Goal: Information Seeking & Learning: Learn about a topic

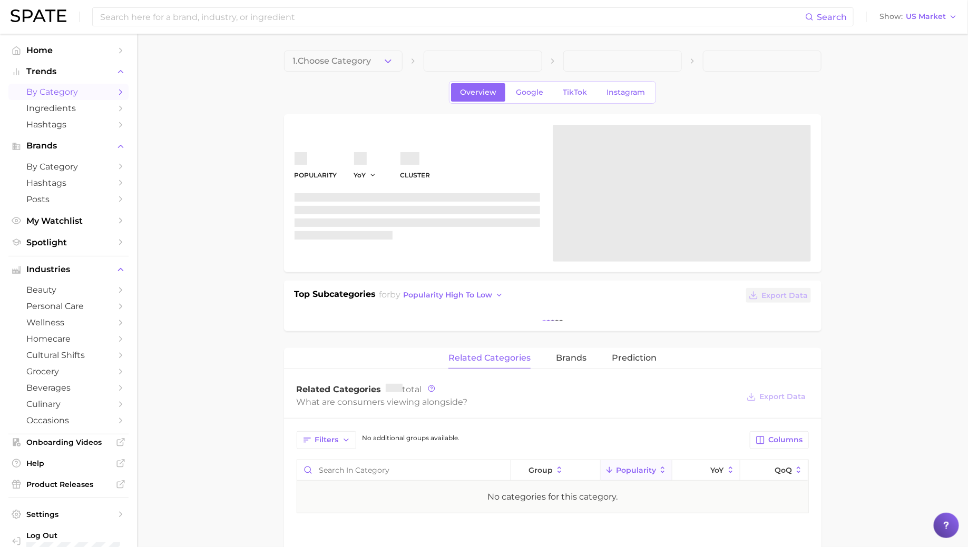
click at [57, 100] on link "by Category" at bounding box center [68, 92] width 120 height 16
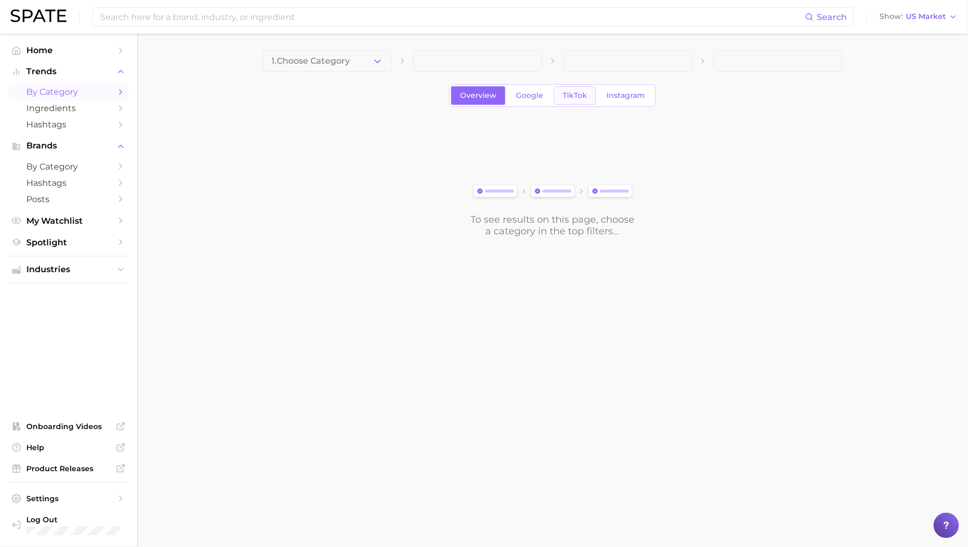
click at [584, 100] on link "TikTok" at bounding box center [575, 95] width 42 height 18
click at [917, 22] on button "Show US Market" at bounding box center [917, 17] width 83 height 14
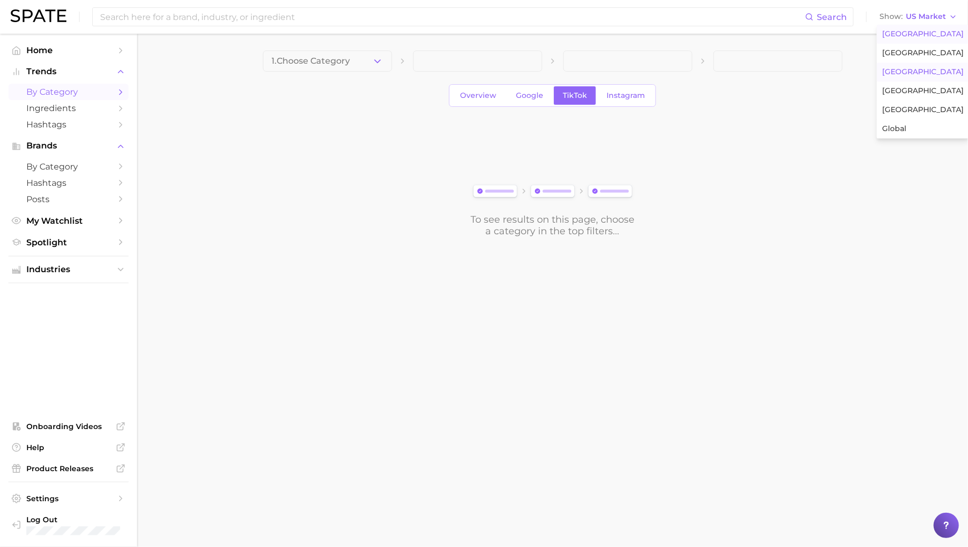
click at [903, 64] on button "[GEOGRAPHIC_DATA]" at bounding box center [922, 72] width 92 height 19
click at [350, 58] on span "1. Choose Category" at bounding box center [311, 60] width 78 height 9
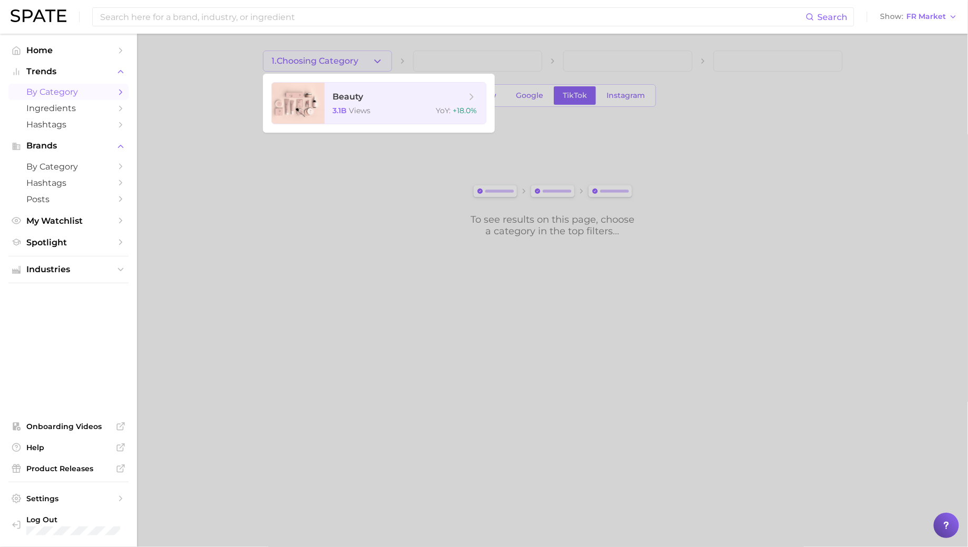
click at [345, 63] on div at bounding box center [484, 273] width 968 height 547
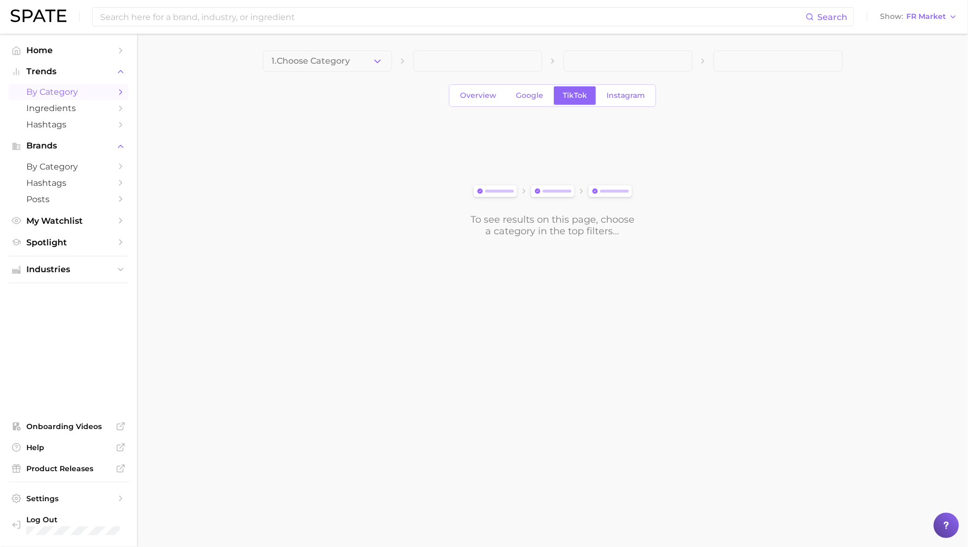
click at [344, 64] on span "1. Choose Category" at bounding box center [311, 60] width 78 height 9
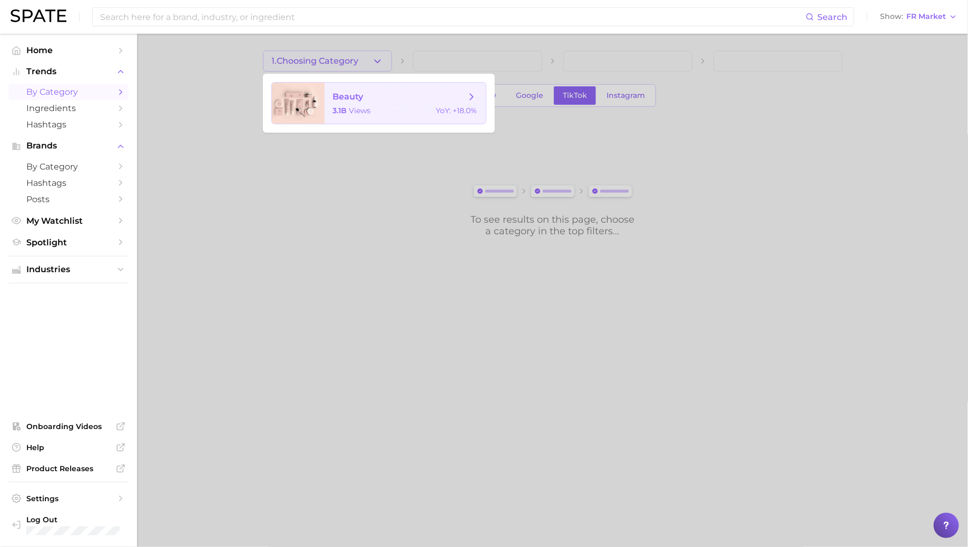
click at [344, 106] on span "3.1b" at bounding box center [340, 110] width 14 height 9
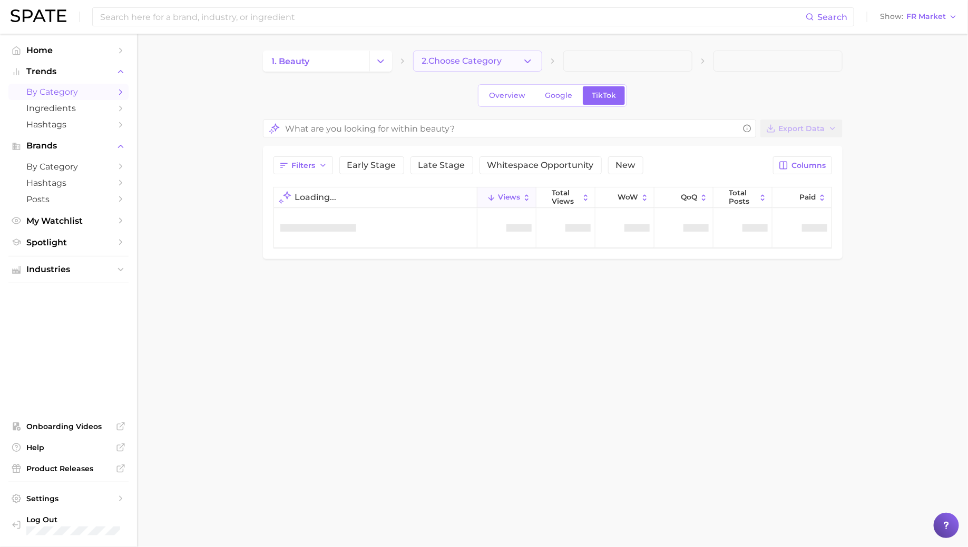
click at [456, 57] on span "2. Choose Category" at bounding box center [462, 60] width 80 height 9
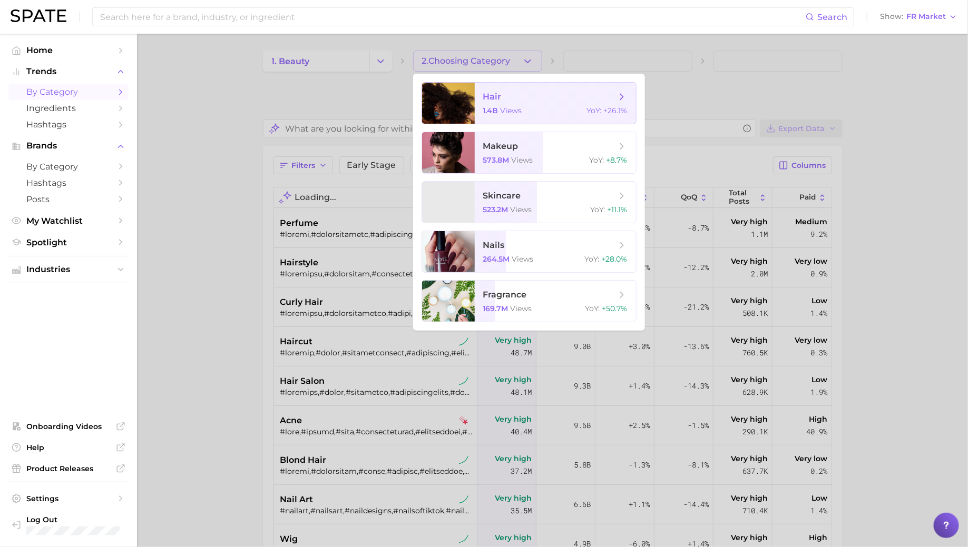
click at [503, 112] on span "views" at bounding box center [511, 110] width 22 height 9
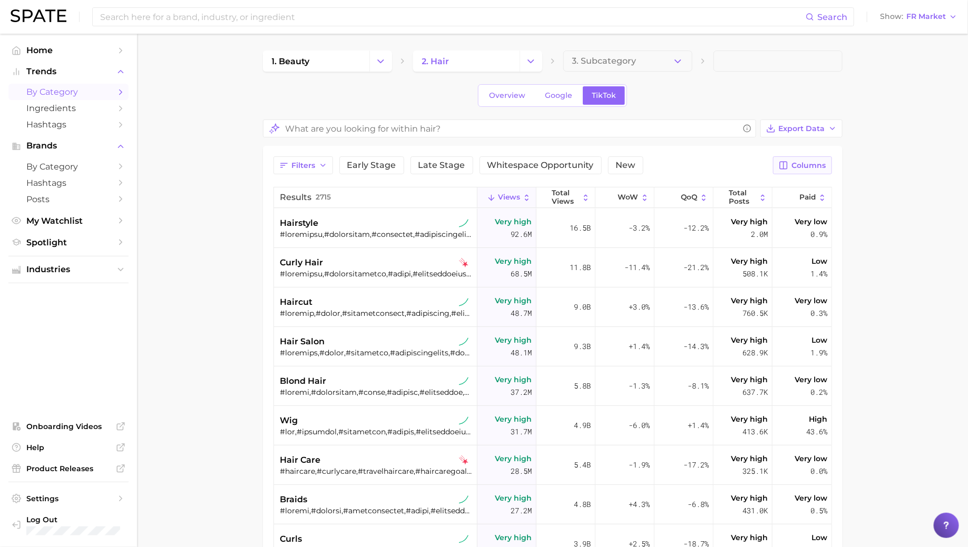
click at [803, 168] on span "Columns" at bounding box center [809, 165] width 34 height 9
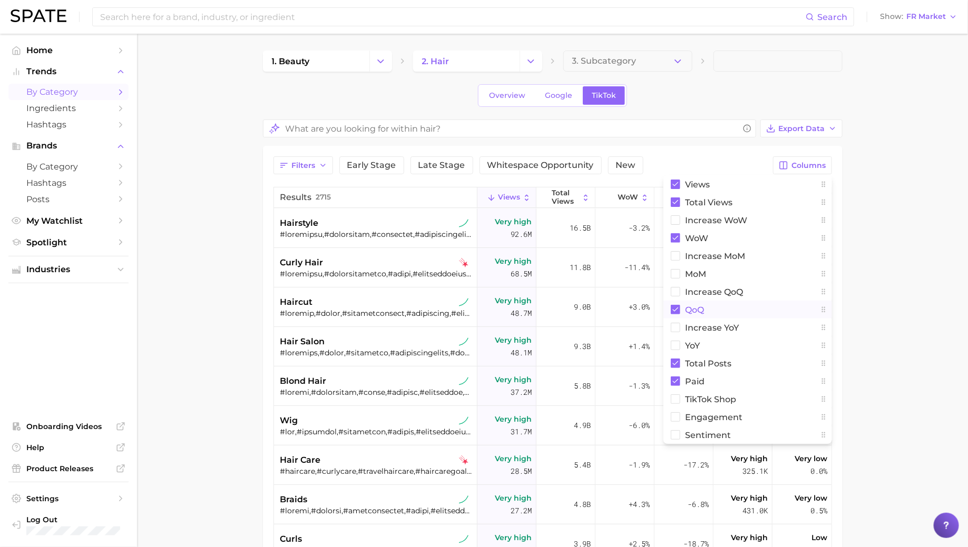
click at [701, 310] on span "QoQ" at bounding box center [694, 310] width 19 height 9
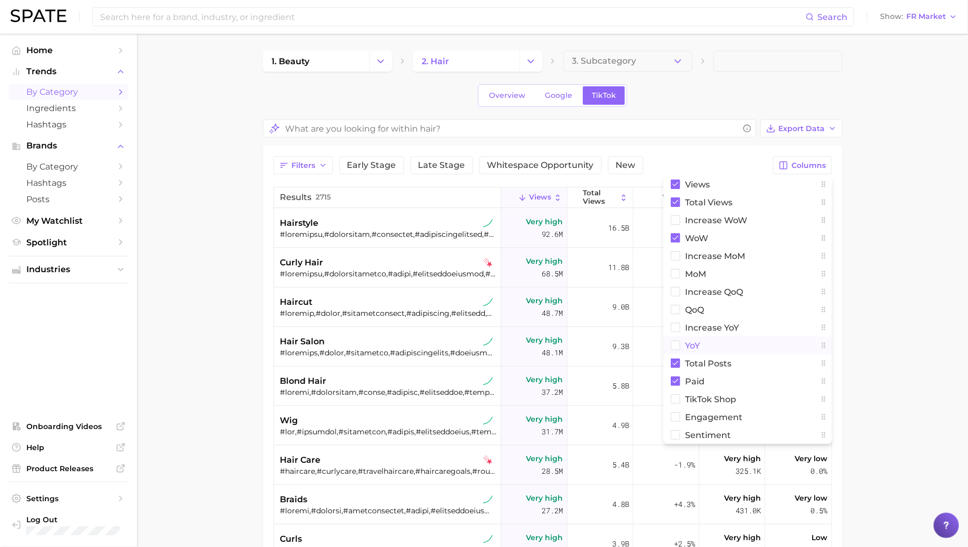
click at [701, 341] on button "YoY" at bounding box center [747, 346] width 169 height 18
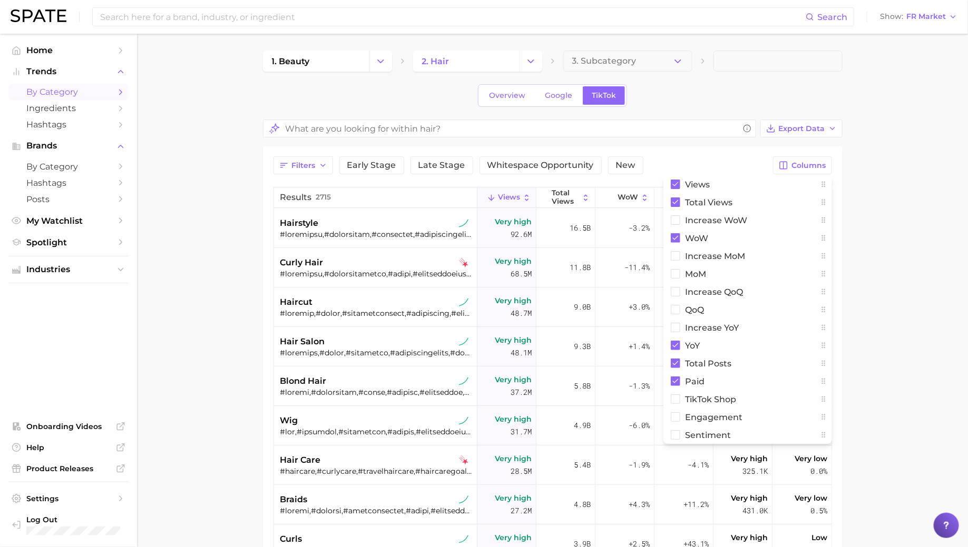
click at [947, 279] on main "1. beauty 2. hair 3. Subcategory Overview Google TikTok Export Data Filters Ear…" at bounding box center [552, 416] width 831 height 764
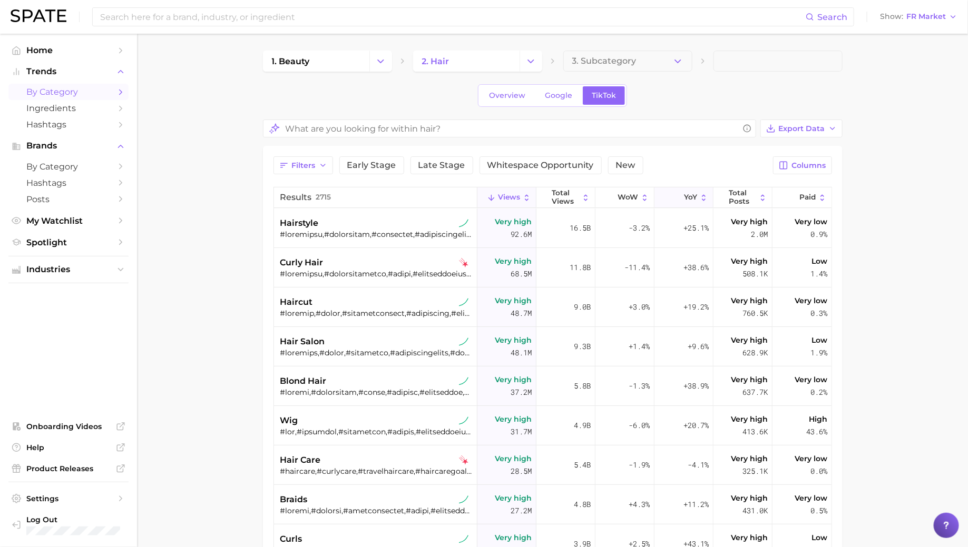
click at [693, 197] on span "YoY" at bounding box center [690, 197] width 13 height 8
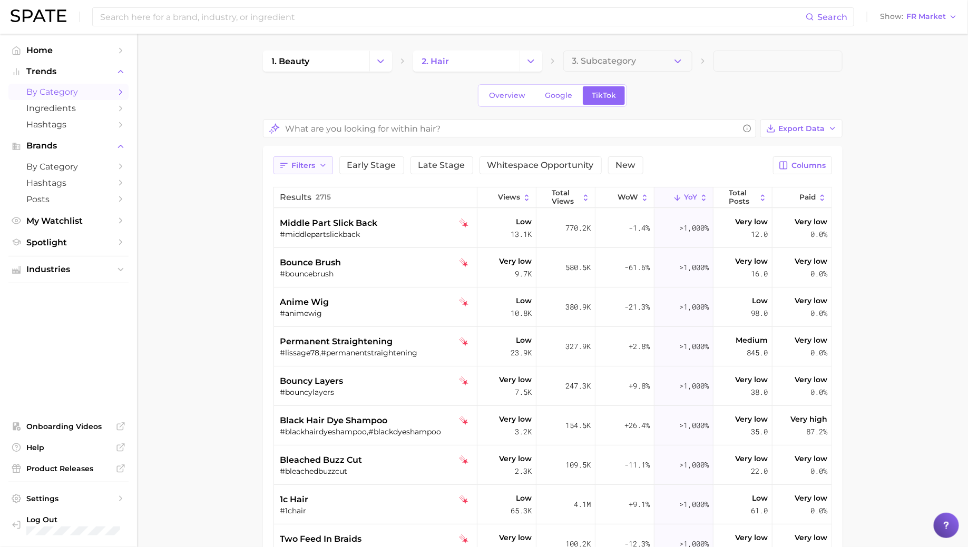
click at [296, 165] on span "Filters" at bounding box center [304, 165] width 24 height 9
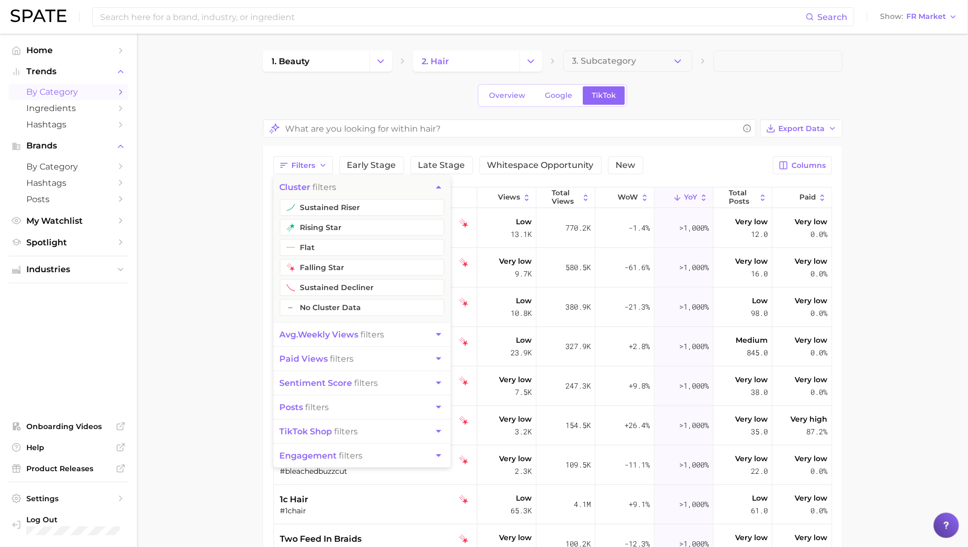
click at [334, 339] on button "avg. weekly views filters" at bounding box center [361, 335] width 177 height 24
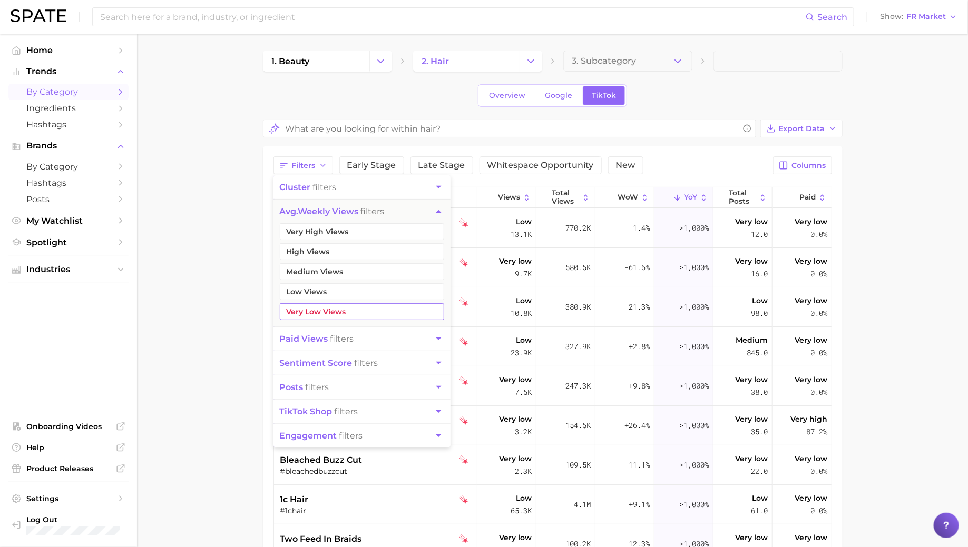
click at [327, 310] on button "Very Low Views" at bounding box center [362, 311] width 164 height 17
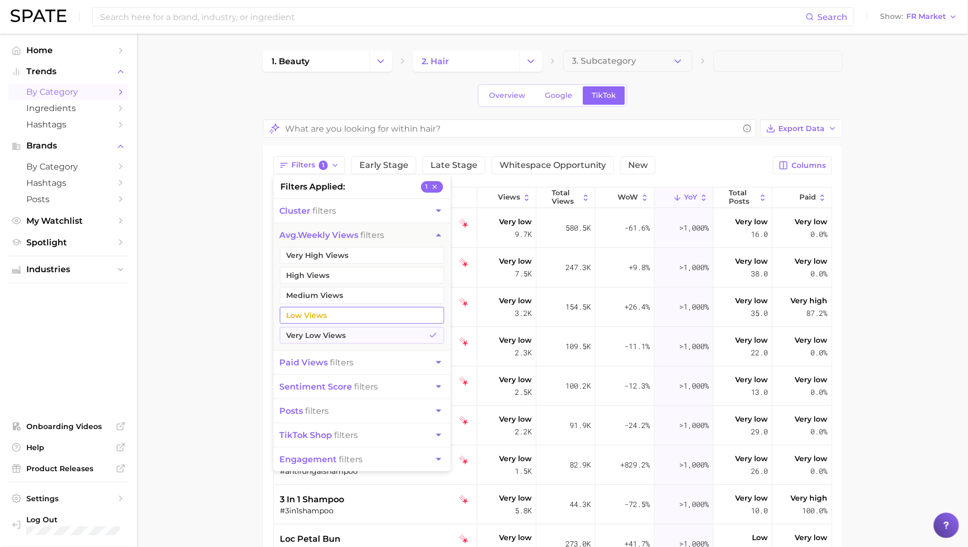
click at [323, 319] on button "Low Views" at bounding box center [362, 315] width 164 height 17
click at [221, 291] on main "1. beauty 2. hair 3. Subcategory Overview Google TikTok Export Data Filters 2 f…" at bounding box center [552, 416] width 831 height 764
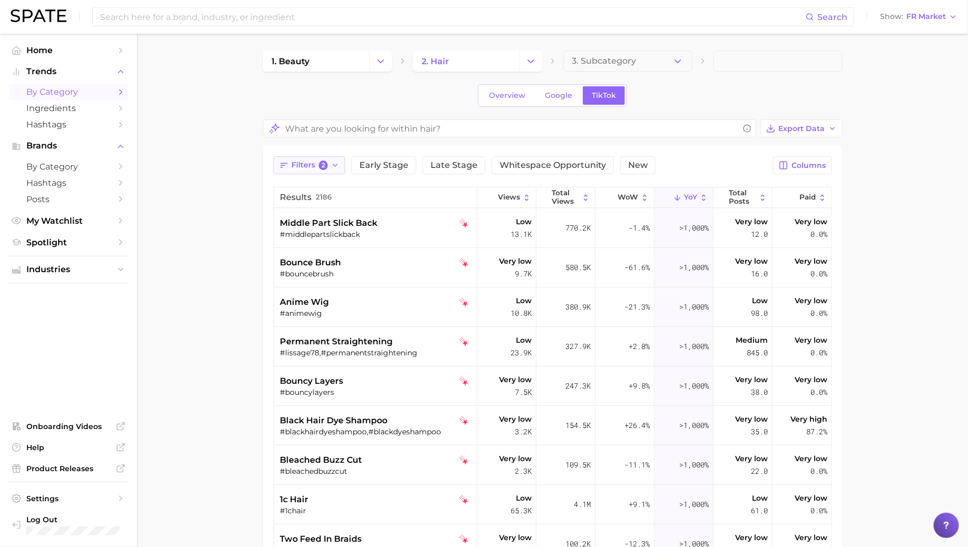
click at [322, 165] on span "2" at bounding box center [323, 165] width 9 height 9
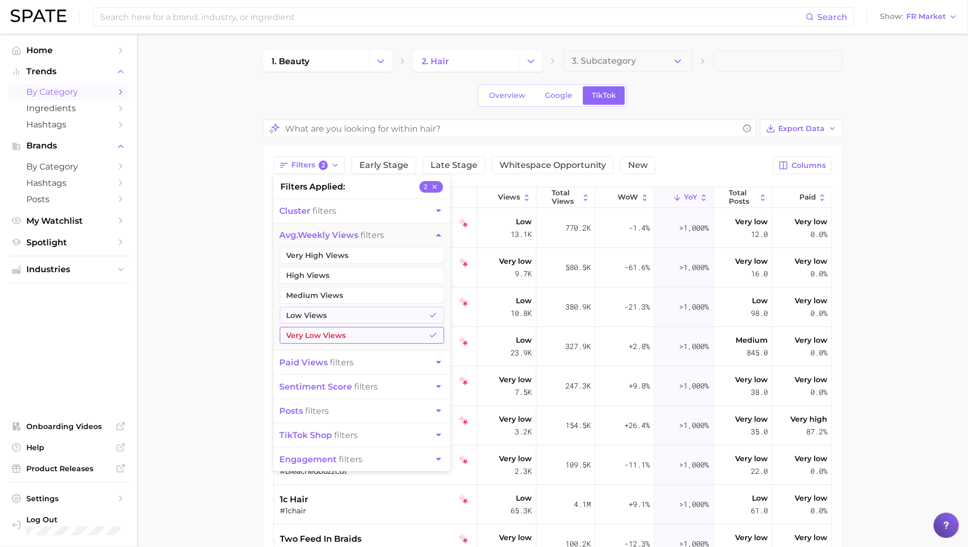
click at [327, 335] on button "Very Low Views" at bounding box center [362, 335] width 164 height 17
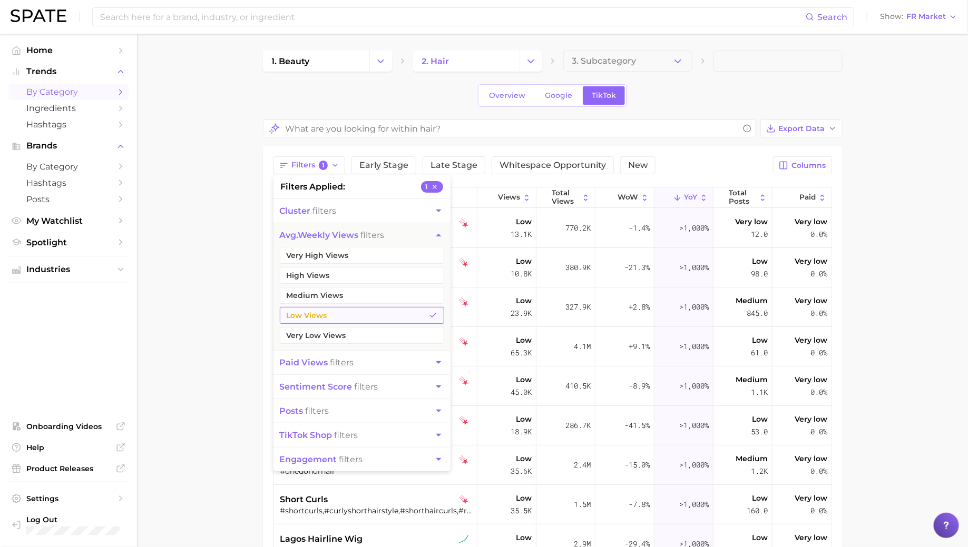
click at [327, 319] on button "Low Views" at bounding box center [362, 315] width 164 height 17
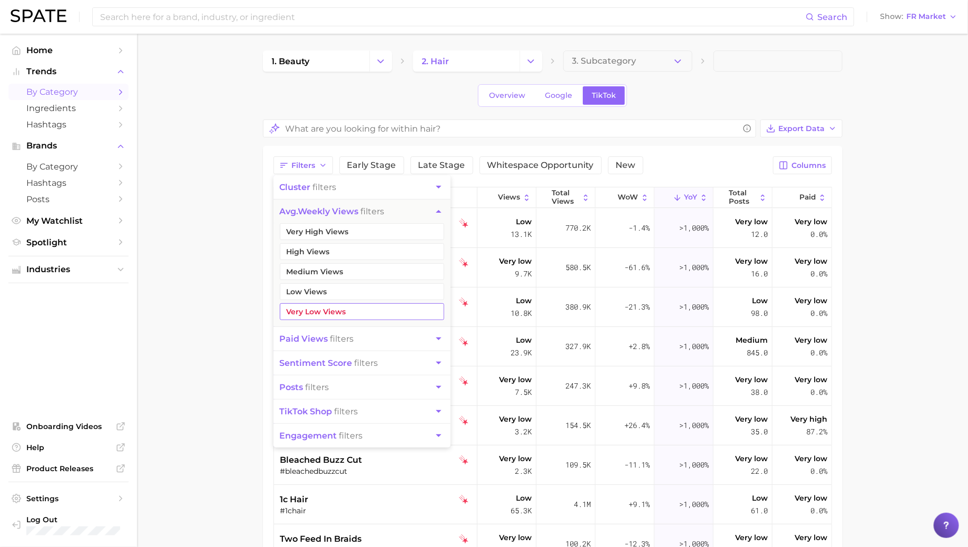
click at [327, 303] on button "Very Low Views" at bounding box center [362, 311] width 164 height 17
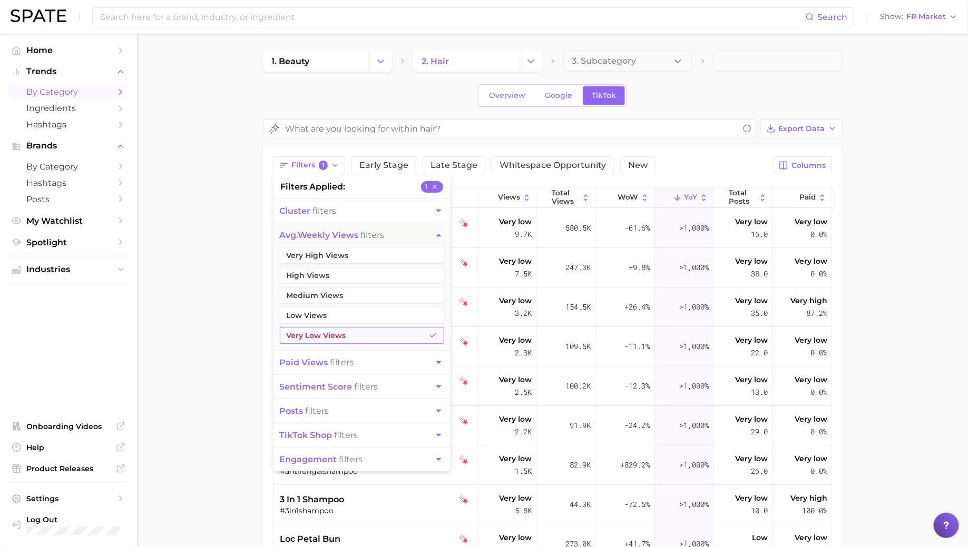
click at [326, 330] on button "Very Low Views" at bounding box center [362, 335] width 164 height 17
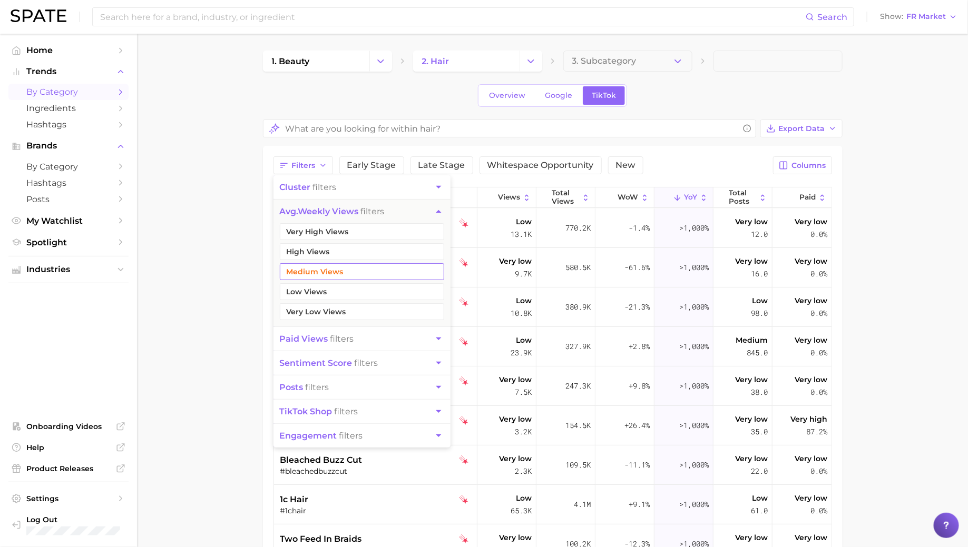
click at [325, 266] on button "Medium Views" at bounding box center [362, 271] width 164 height 17
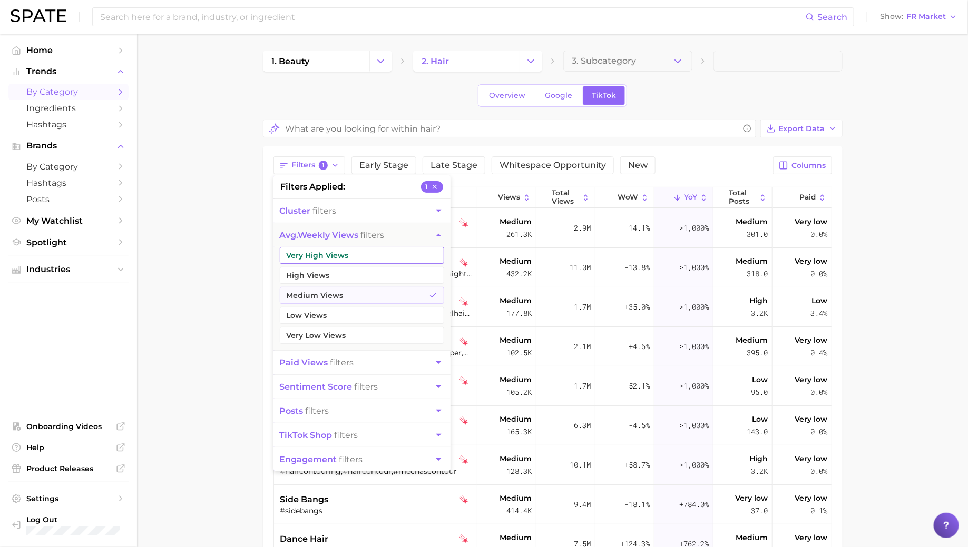
click at [325, 249] on button "Very High Views" at bounding box center [362, 255] width 164 height 17
click at [325, 273] on button "High Views" at bounding box center [362, 275] width 164 height 17
click at [325, 291] on button "Medium Views" at bounding box center [362, 295] width 164 height 17
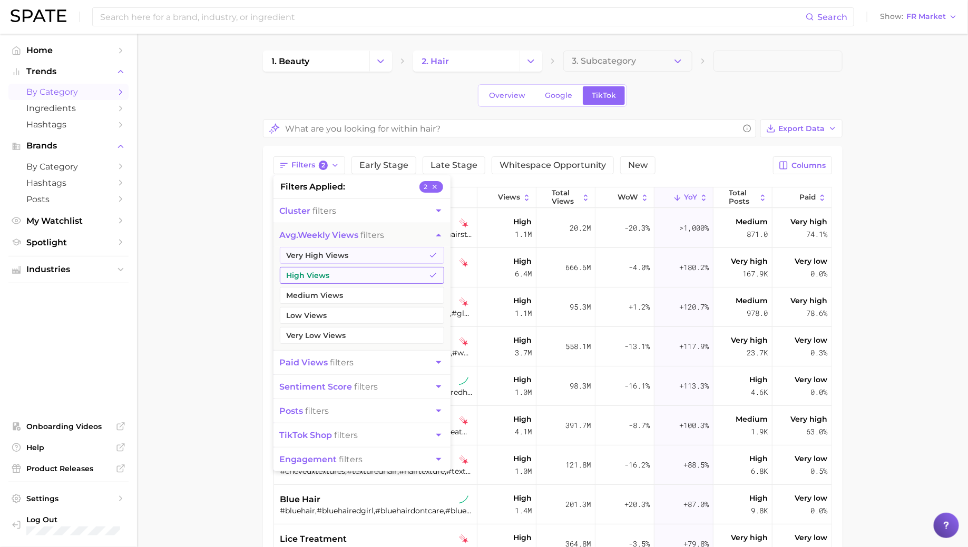
click at [325, 273] on button "High Views" at bounding box center [362, 275] width 164 height 17
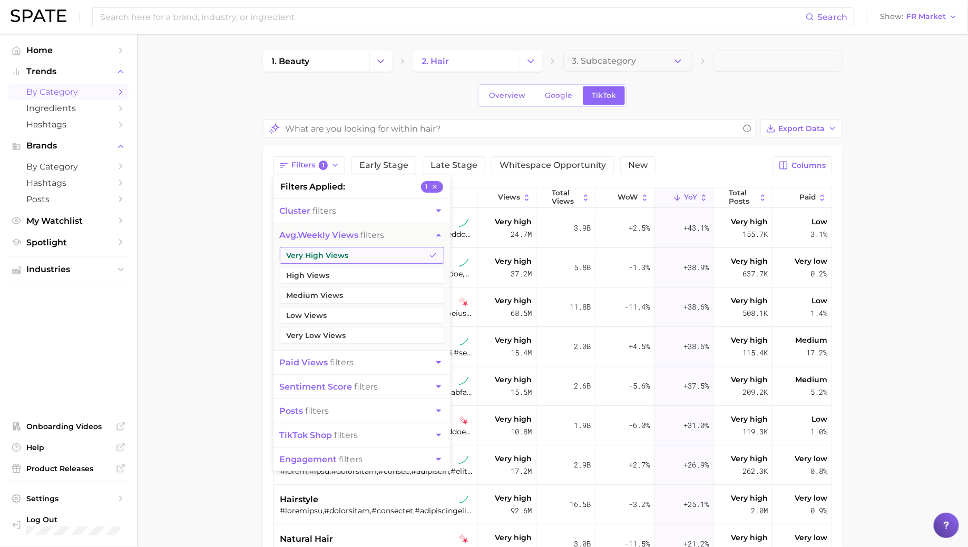
click at [325, 255] on button "Very High Views" at bounding box center [362, 255] width 164 height 17
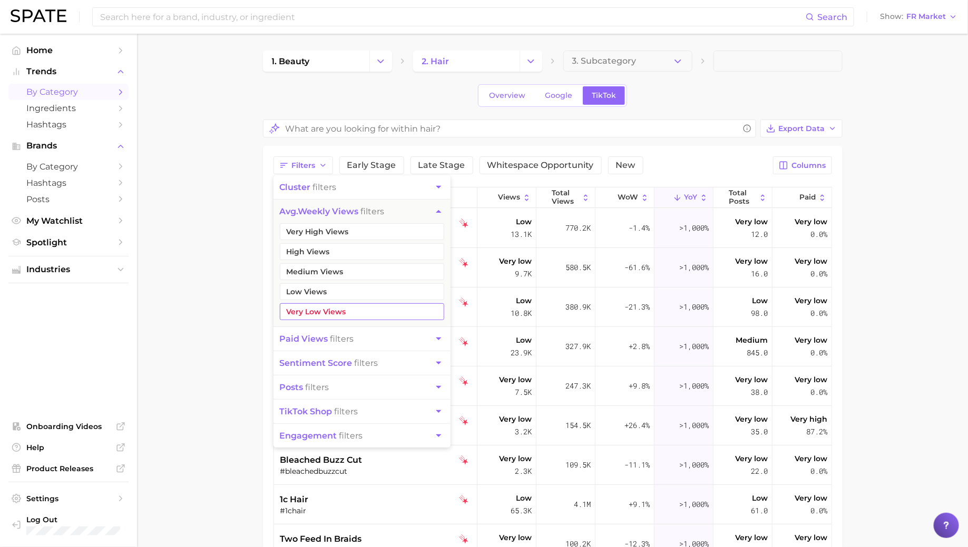
click at [320, 304] on button "Very Low Views" at bounding box center [362, 311] width 164 height 17
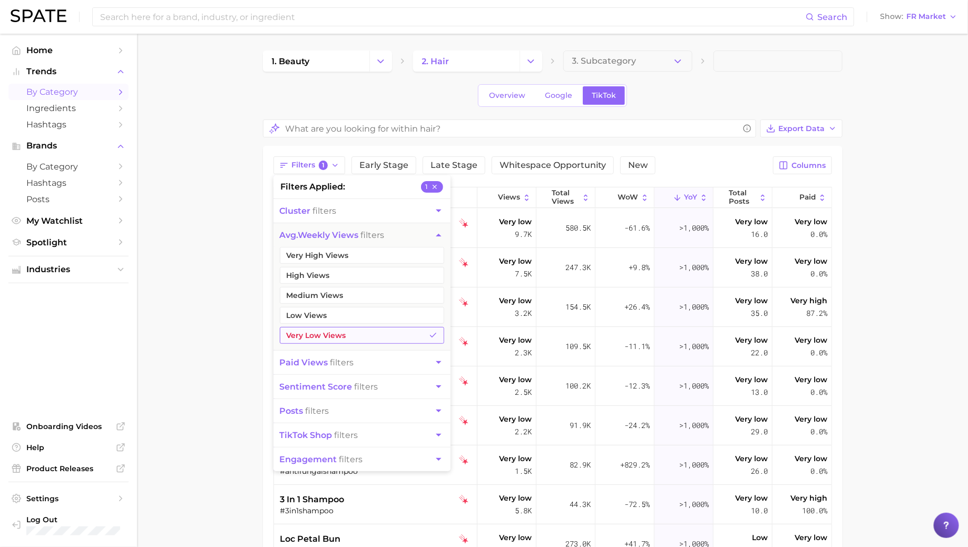
click at [316, 332] on button "Very Low Views" at bounding box center [362, 335] width 164 height 17
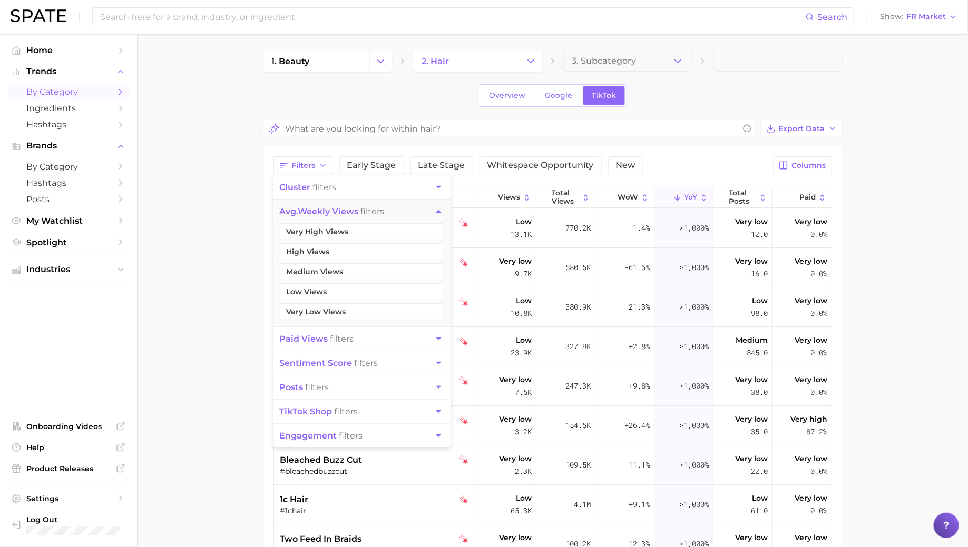
click at [685, 156] on div "Filters cluster filters avg. weekly views filters Very High Views High Views Me…" at bounding box center [552, 165] width 558 height 18
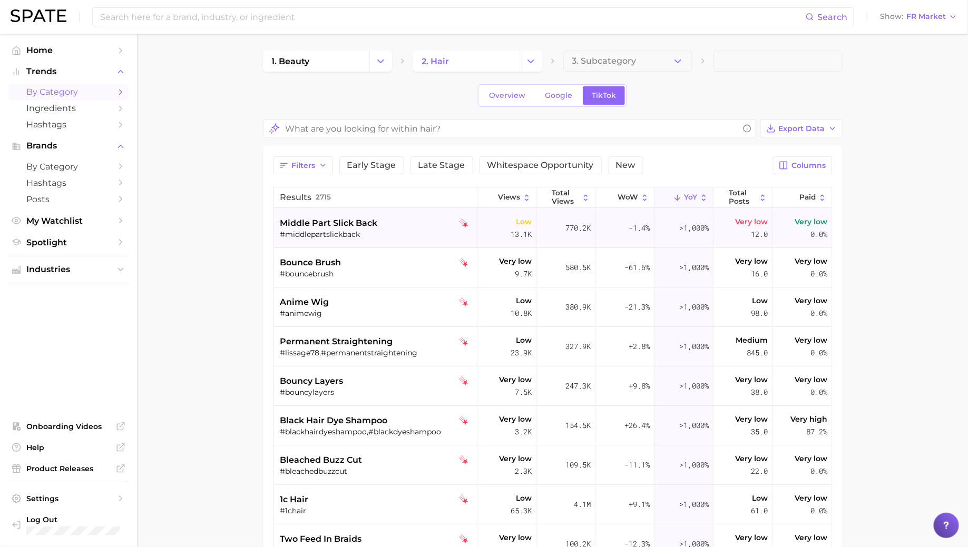
click at [329, 222] on span "middle part slick back" at bounding box center [328, 223] width 97 height 13
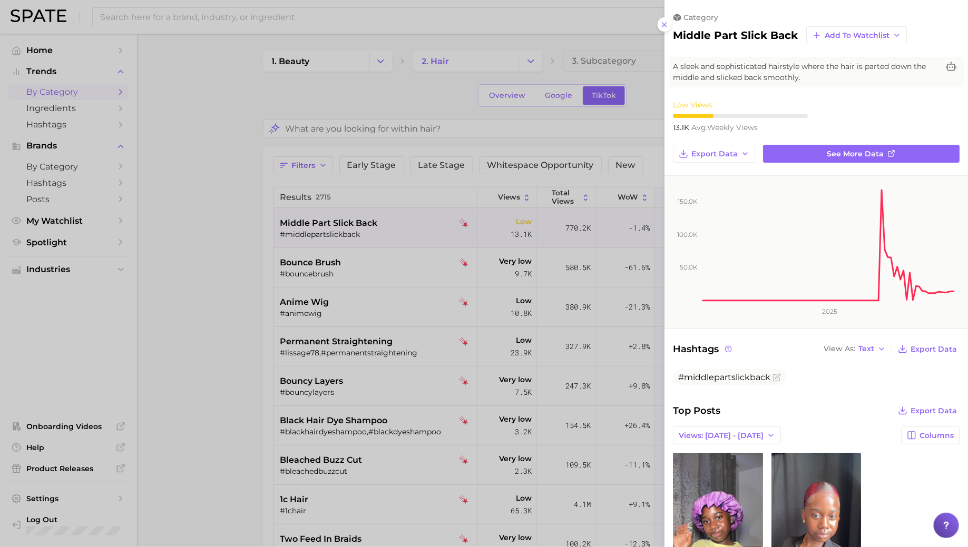
click at [372, 326] on div at bounding box center [484, 273] width 968 height 547
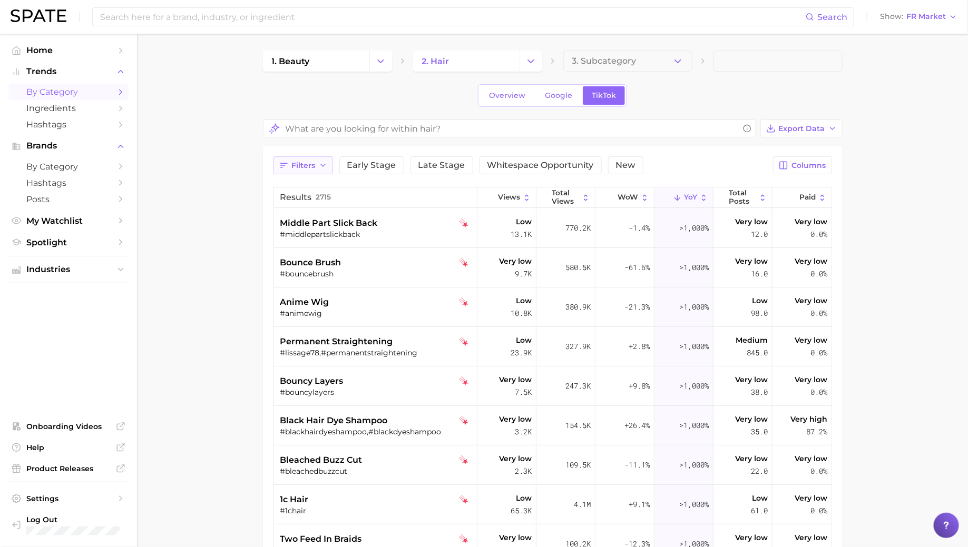
click at [309, 161] on span "Filters" at bounding box center [304, 165] width 24 height 9
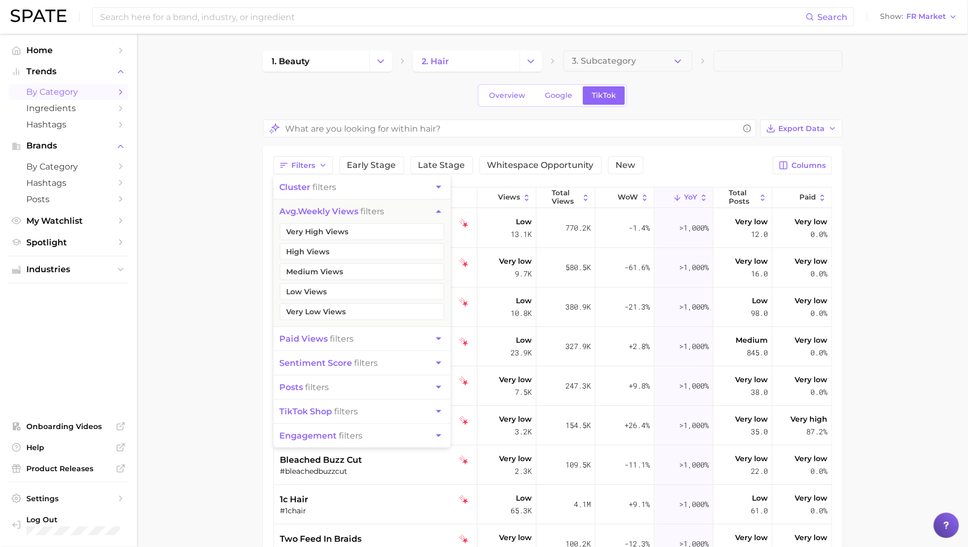
click at [343, 382] on button "posts filters" at bounding box center [361, 388] width 177 height 24
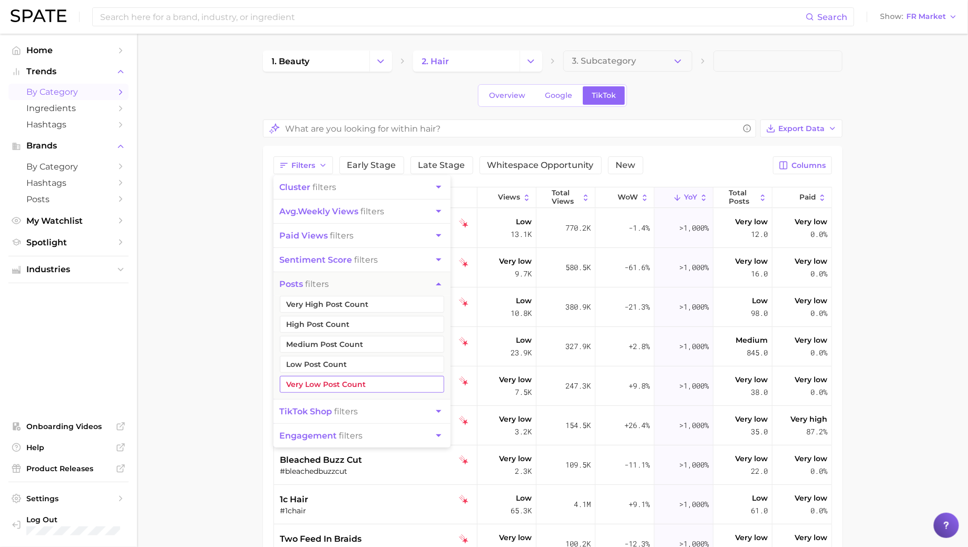
click at [339, 380] on button "Very Low Post Count" at bounding box center [362, 384] width 164 height 17
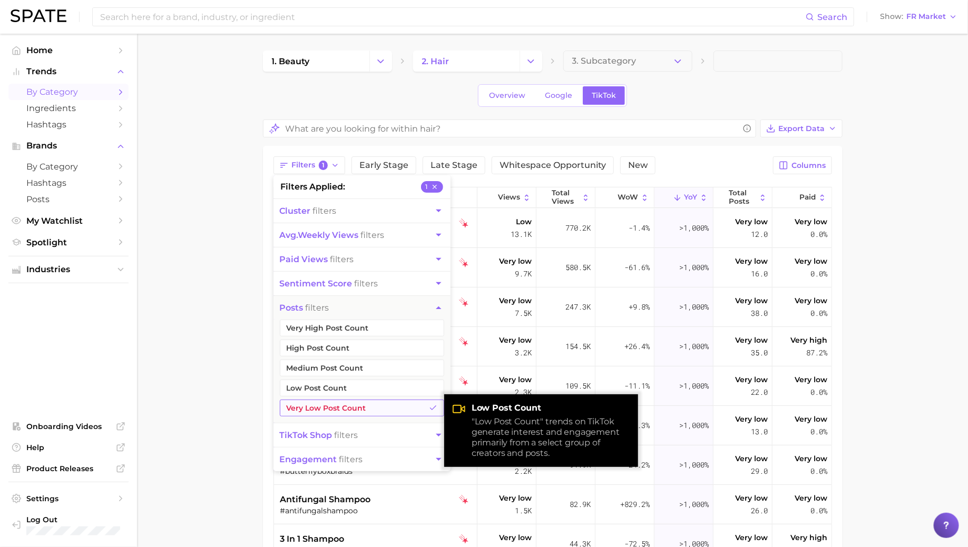
click at [343, 404] on button "Very Low Post Count" at bounding box center [362, 408] width 164 height 17
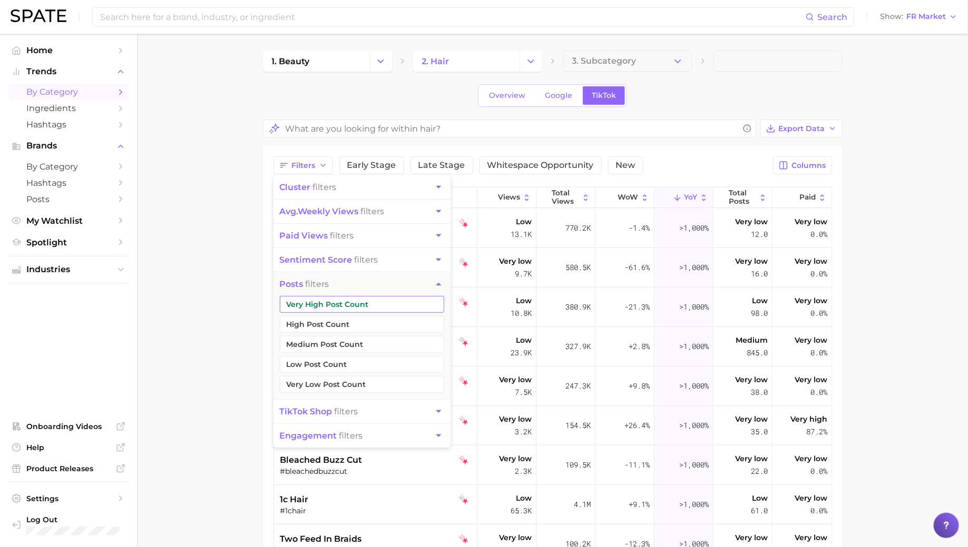
click at [345, 304] on button "Very High Post Count" at bounding box center [362, 304] width 164 height 17
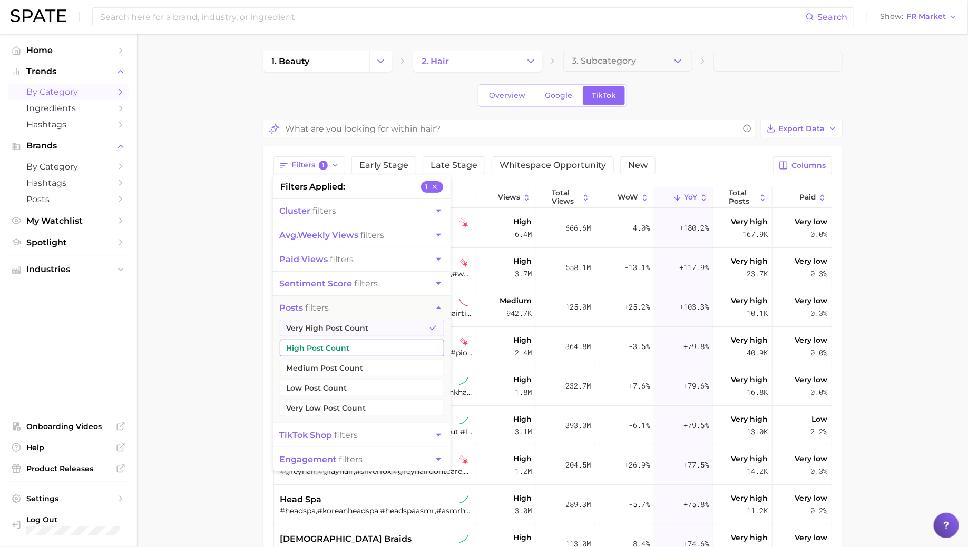
click at [342, 341] on button "High Post Count" at bounding box center [362, 348] width 164 height 17
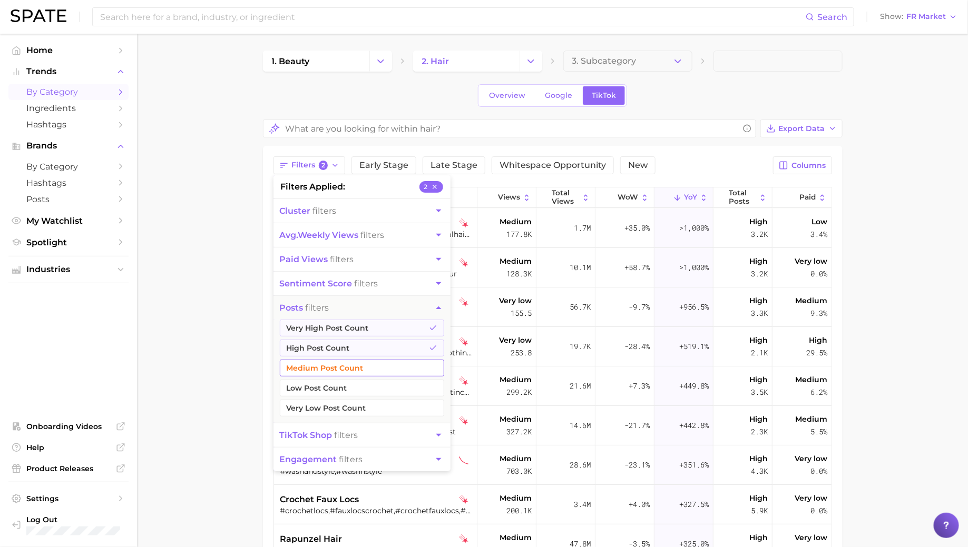
click at [340, 368] on button "Medium Post Count" at bounding box center [362, 368] width 164 height 17
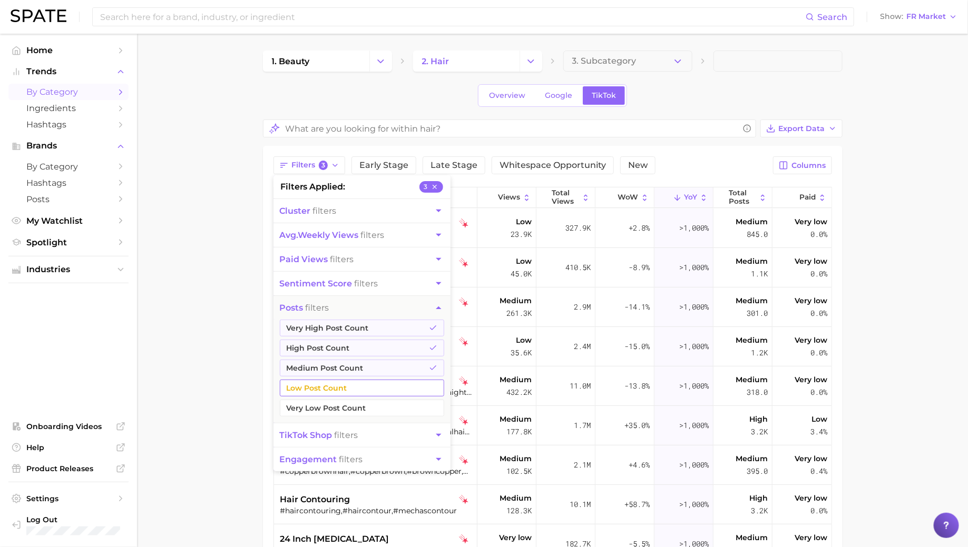
click at [340, 382] on button "Low Post Count" at bounding box center [362, 388] width 164 height 17
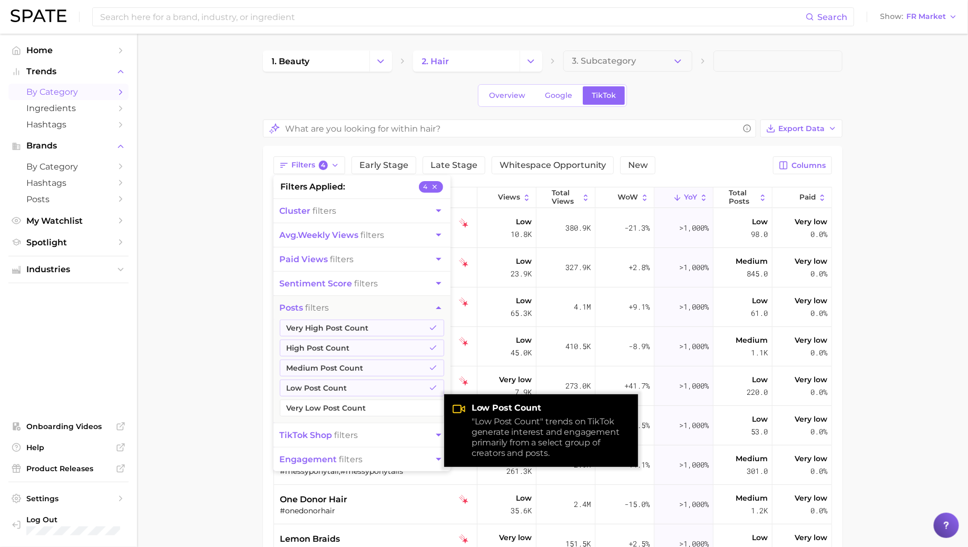
click at [202, 264] on main "1. beauty 2. hair 3. Subcategory Overview Google TikTok Export Data Filters 4 f…" at bounding box center [552, 416] width 831 height 764
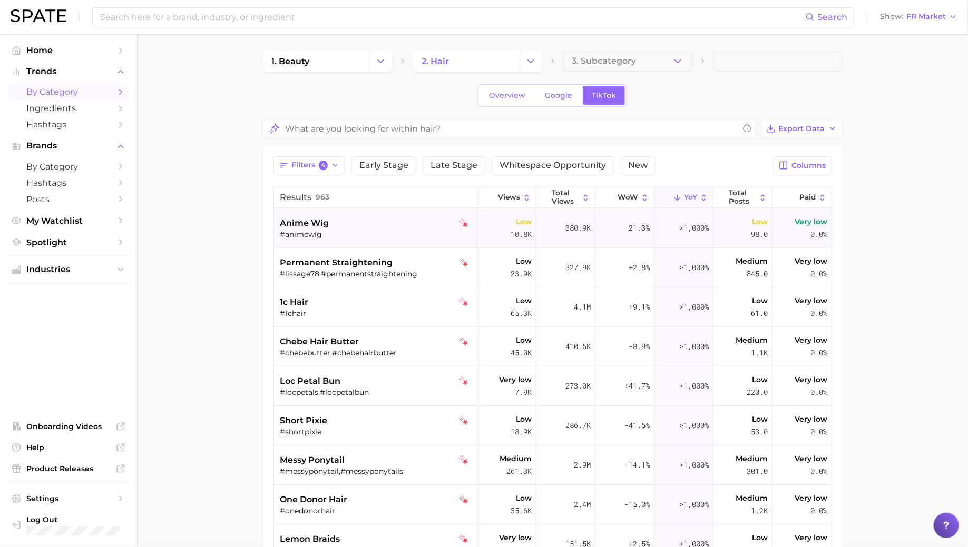
click at [320, 231] on div "#animewig" at bounding box center [376, 234] width 193 height 9
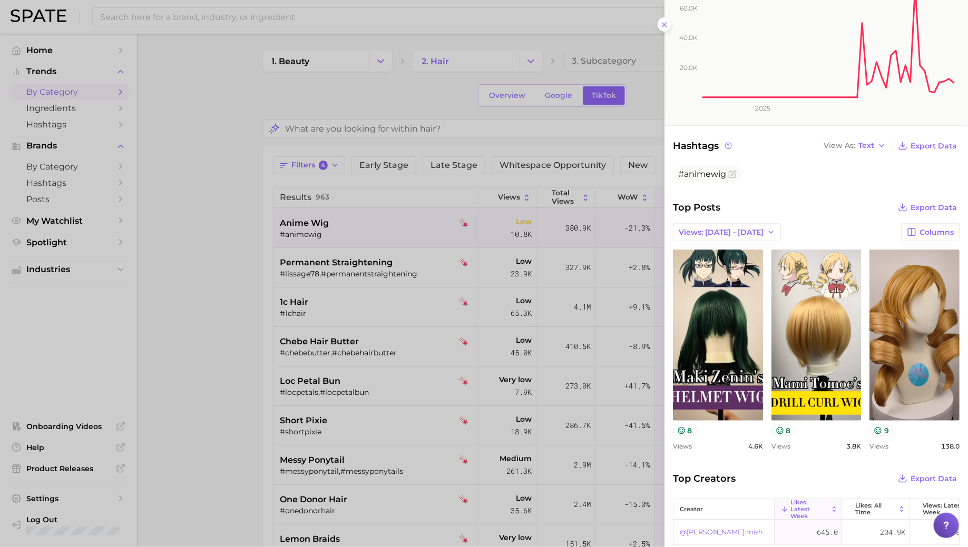
scroll to position [206, 0]
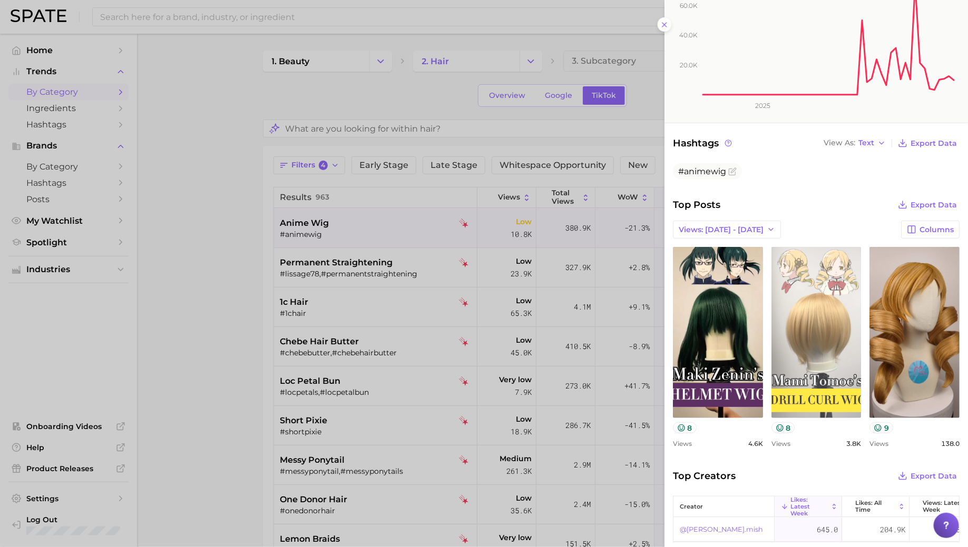
drag, startPoint x: 846, startPoint y: 346, endPoint x: 835, endPoint y: 346, distance: 11.1
click at [846, 346] on link "view post on TikTok" at bounding box center [816, 332] width 90 height 171
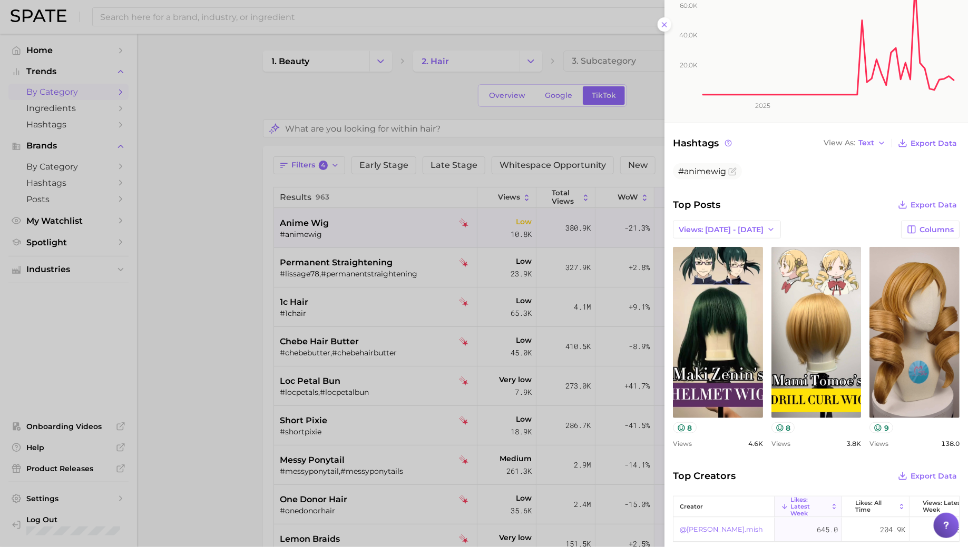
click at [372, 302] on div at bounding box center [484, 273] width 968 height 547
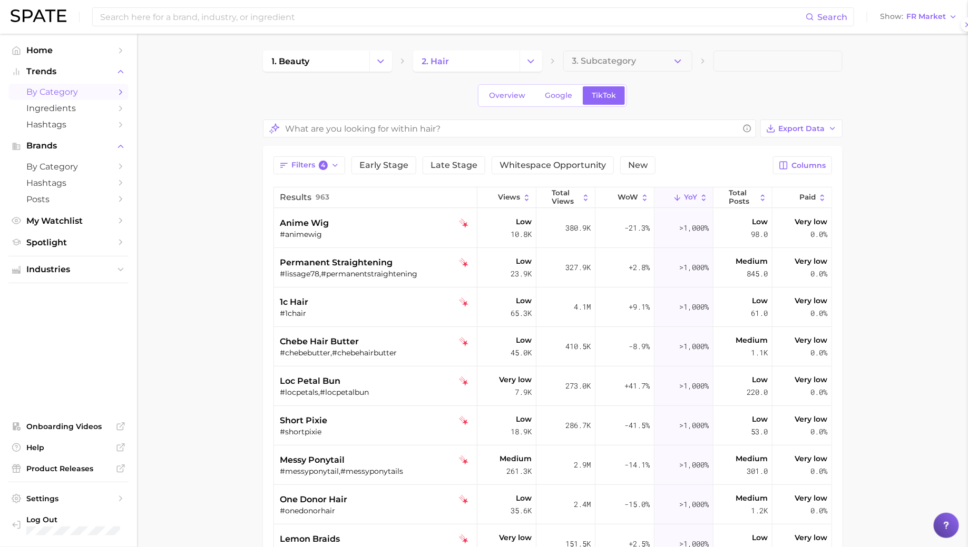
scroll to position [0, 0]
click at [378, 254] on div "permanent straightening #lissage78,#permanentstraightening" at bounding box center [376, 268] width 193 height 40
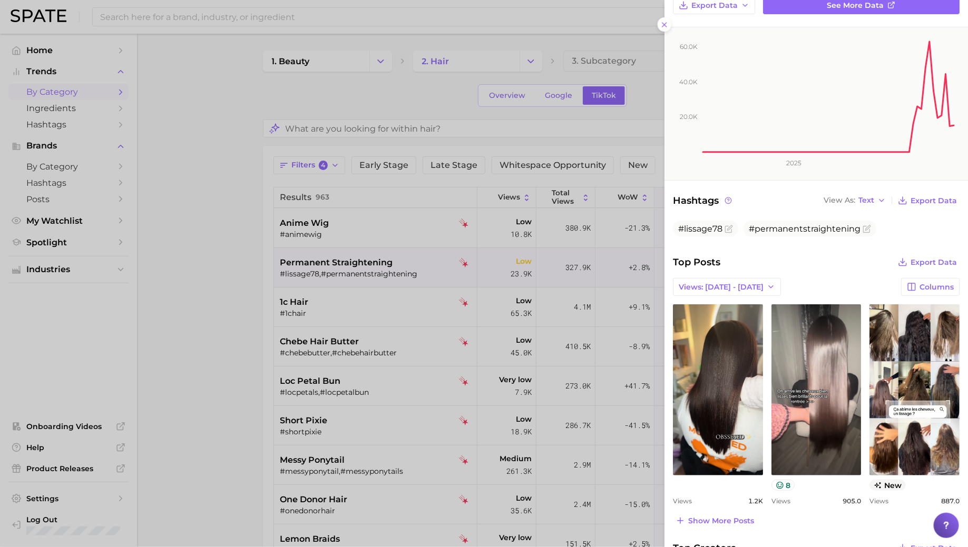
scroll to position [151, 0]
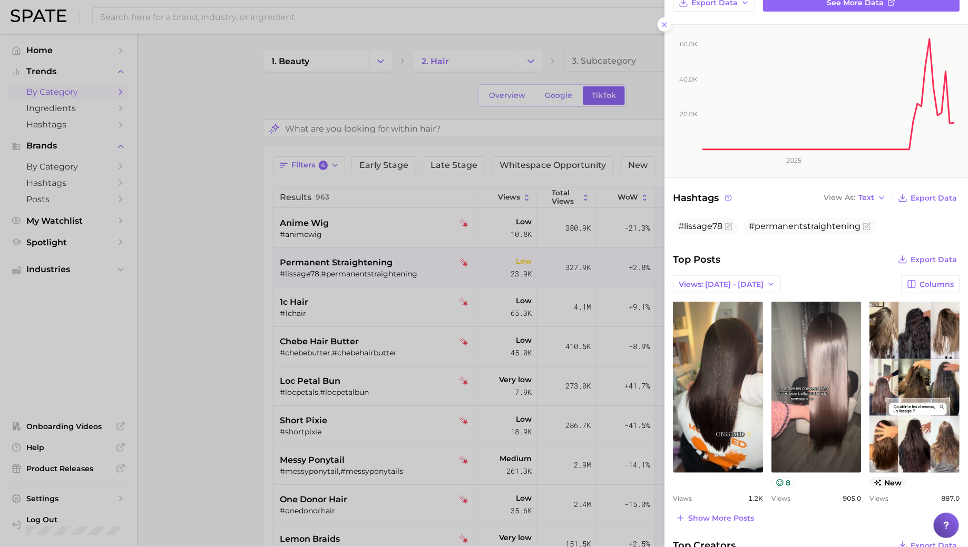
click at [353, 311] on div at bounding box center [484, 273] width 968 height 547
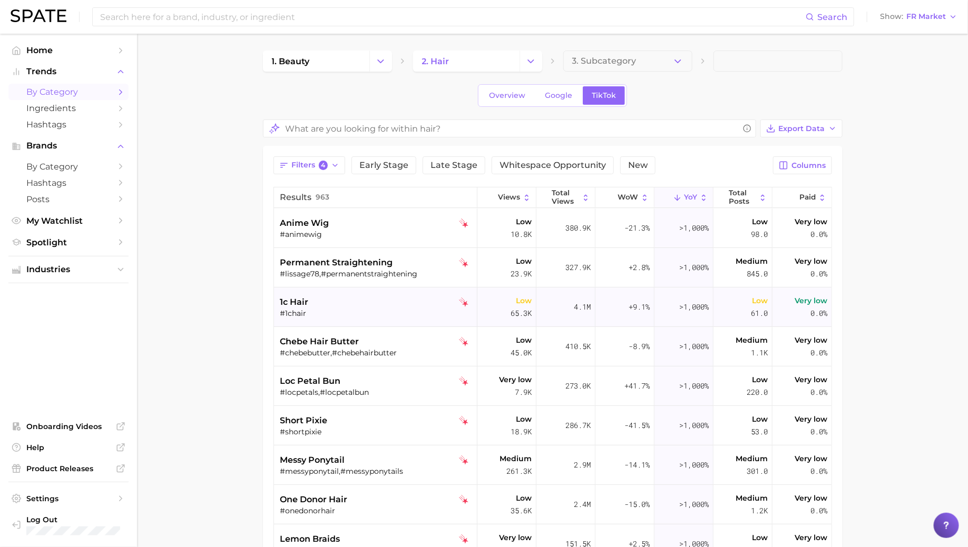
click at [357, 303] on div "1c hair" at bounding box center [376, 302] width 193 height 13
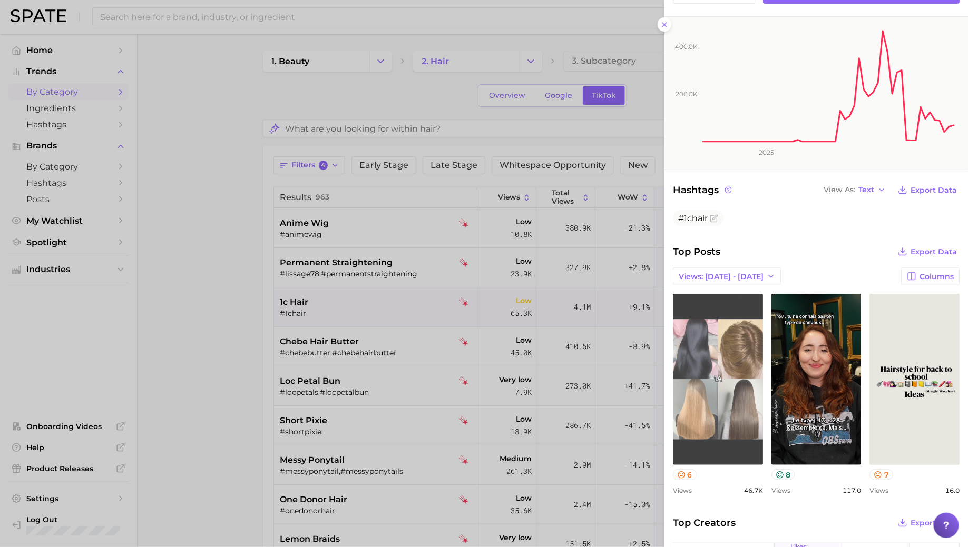
scroll to position [161, 0]
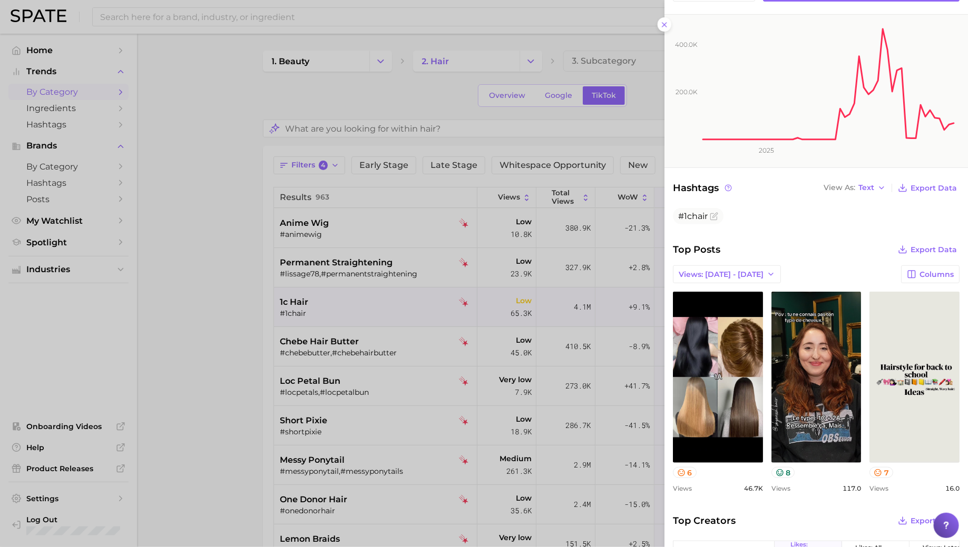
click at [333, 401] on div at bounding box center [484, 273] width 968 height 547
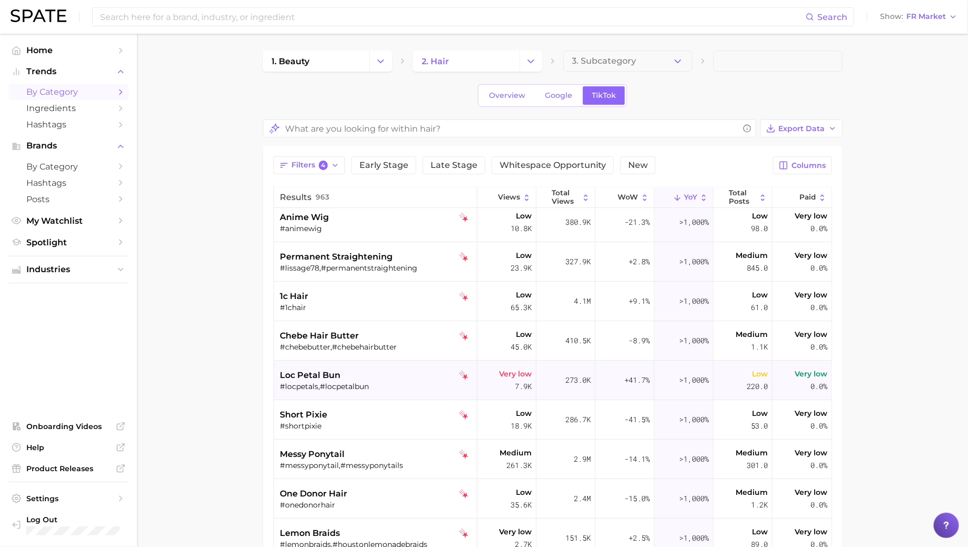
scroll to position [7, 0]
click at [320, 164] on span "4" at bounding box center [323, 165] width 9 height 9
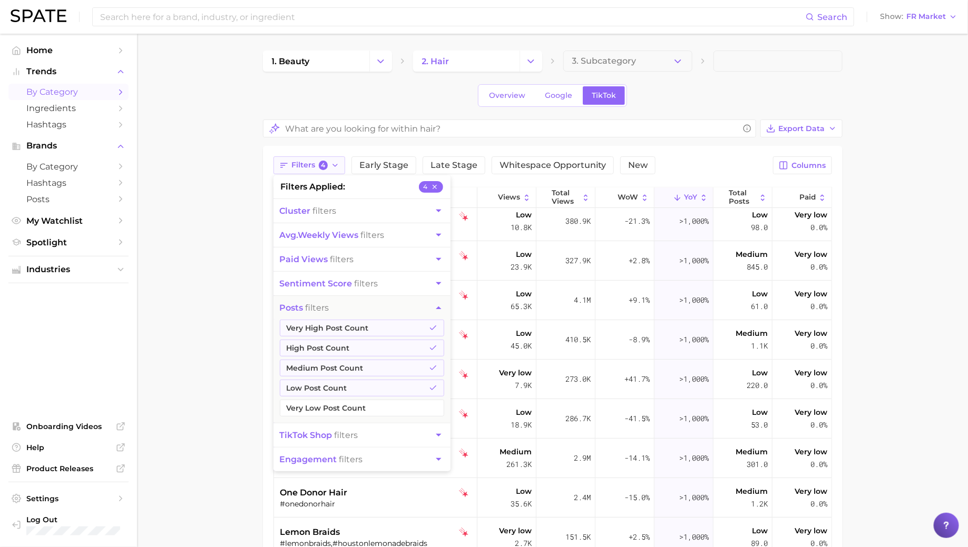
click at [321, 164] on span "4" at bounding box center [323, 165] width 9 height 9
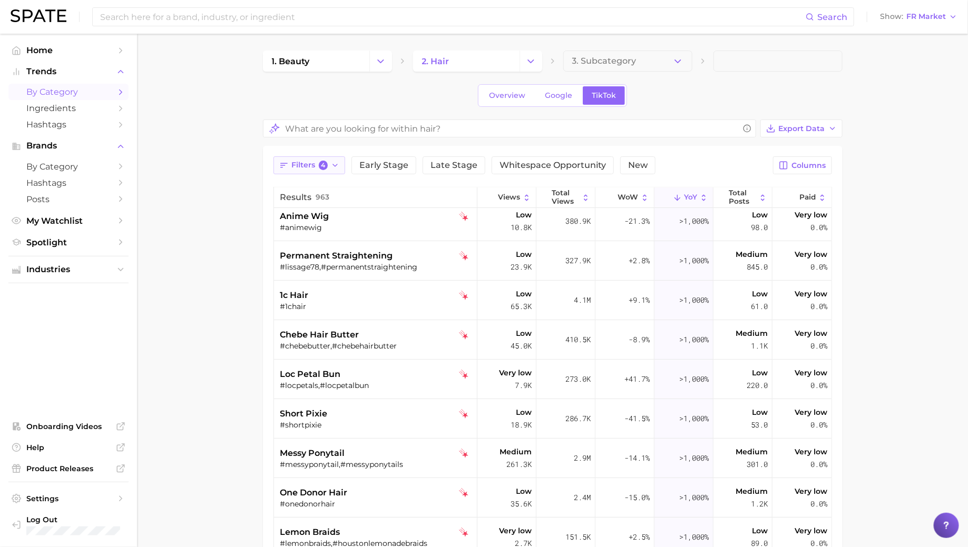
click at [321, 164] on span "4" at bounding box center [323, 165] width 9 height 9
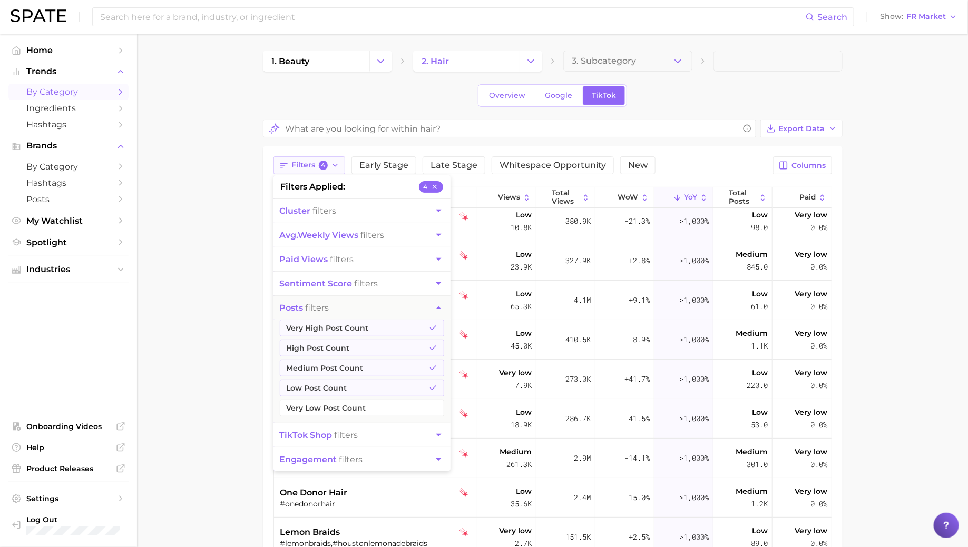
click at [321, 163] on span "4" at bounding box center [323, 165] width 9 height 9
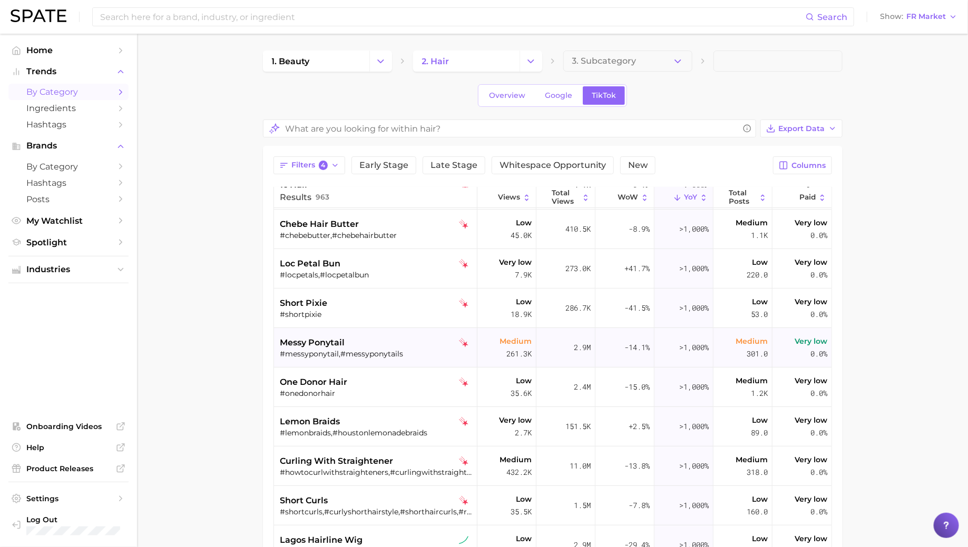
scroll to position [0, 0]
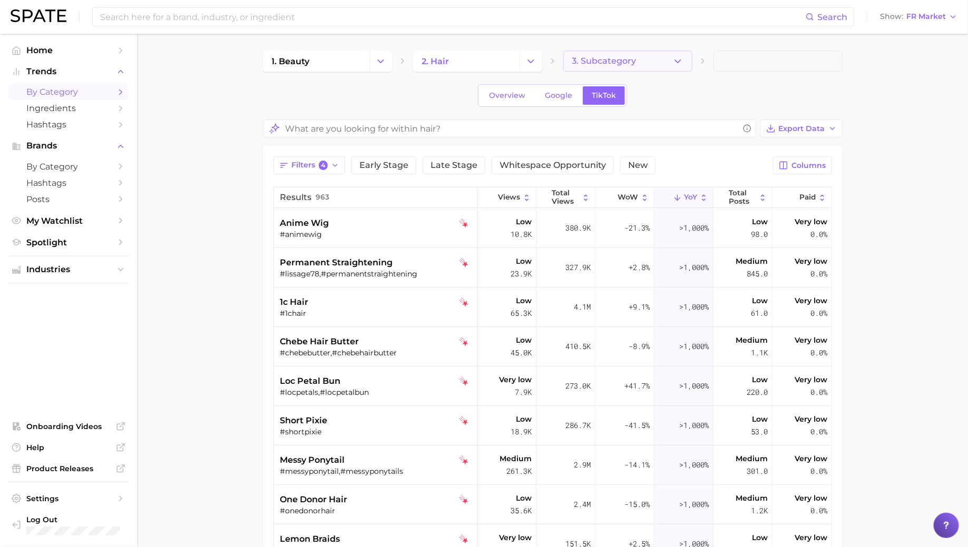
click at [604, 66] on button "3. Subcategory" at bounding box center [627, 61] width 129 height 21
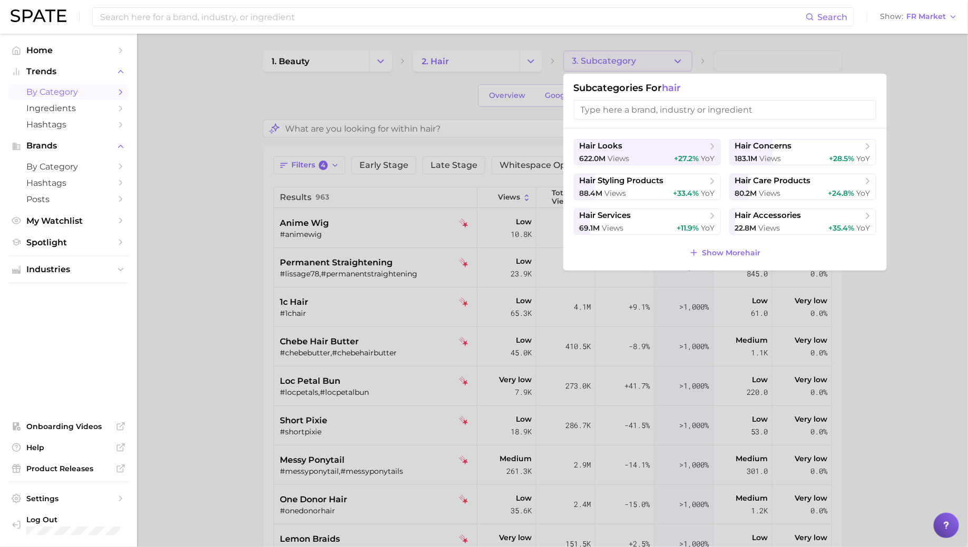
click at [394, 93] on div at bounding box center [484, 273] width 968 height 547
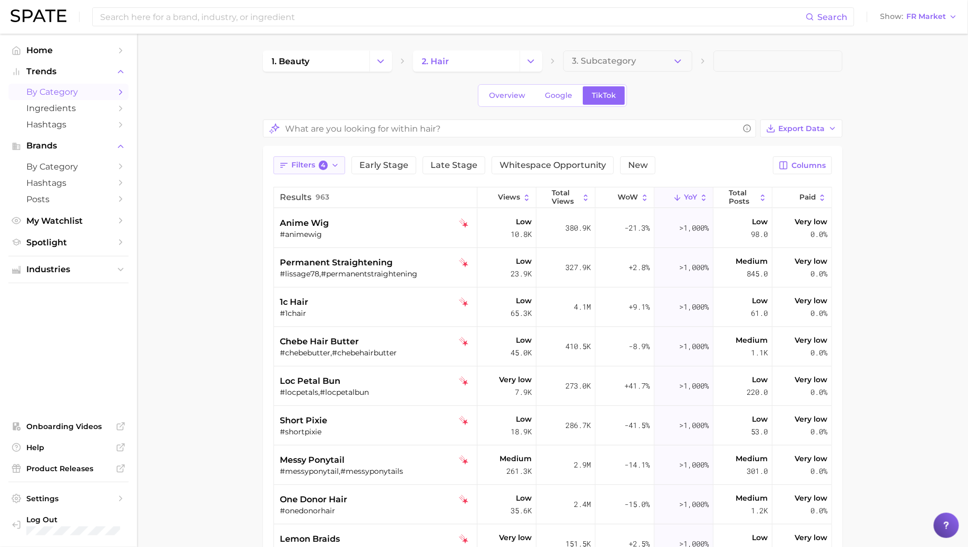
click at [323, 167] on span "4" at bounding box center [323, 165] width 9 height 9
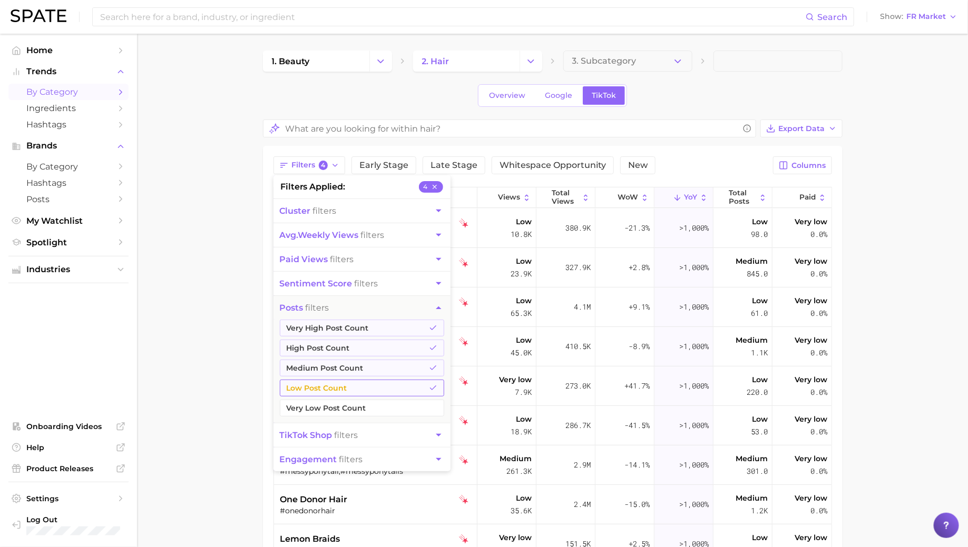
click at [333, 389] on button "Low Post Count" at bounding box center [362, 388] width 164 height 17
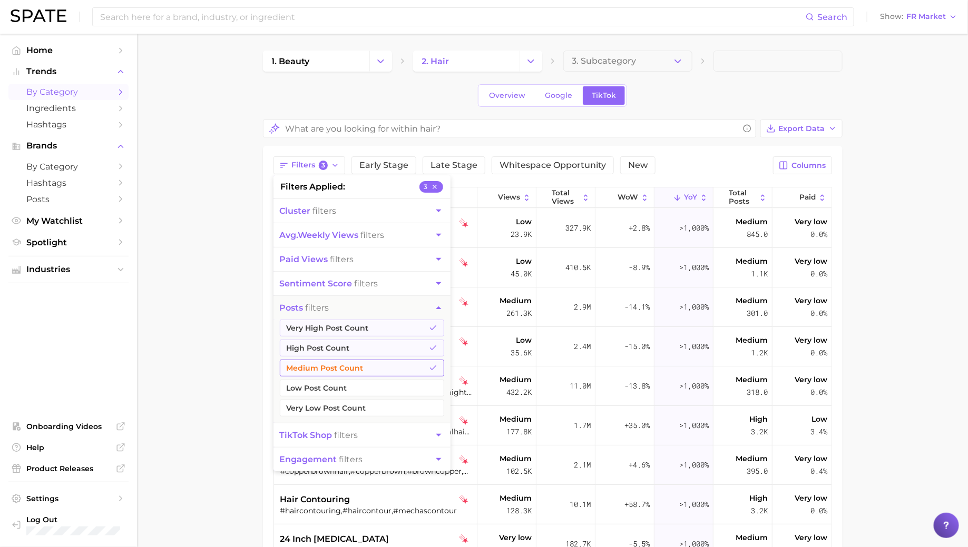
click at [333, 374] on button "Medium Post Count" at bounding box center [362, 368] width 164 height 17
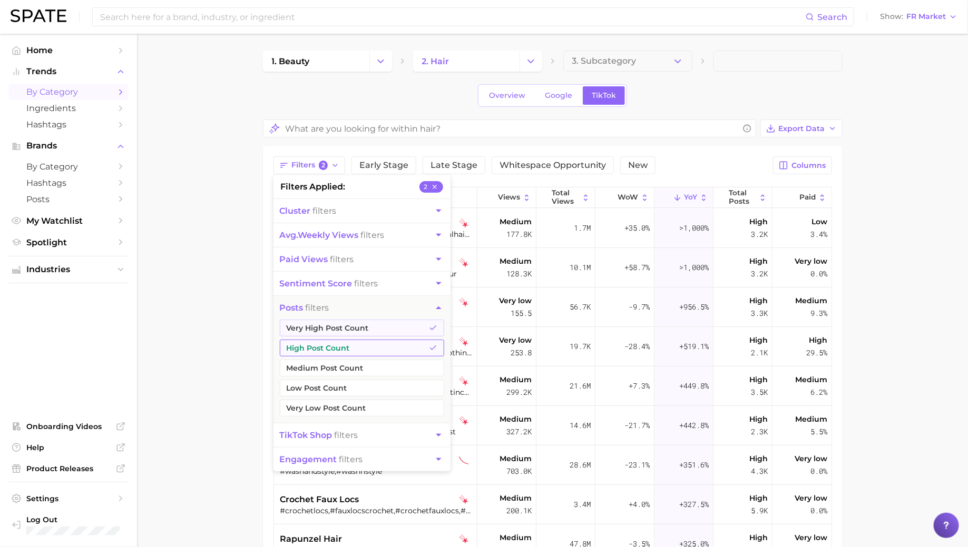
click at [333, 350] on button "High Post Count" at bounding box center [362, 348] width 164 height 17
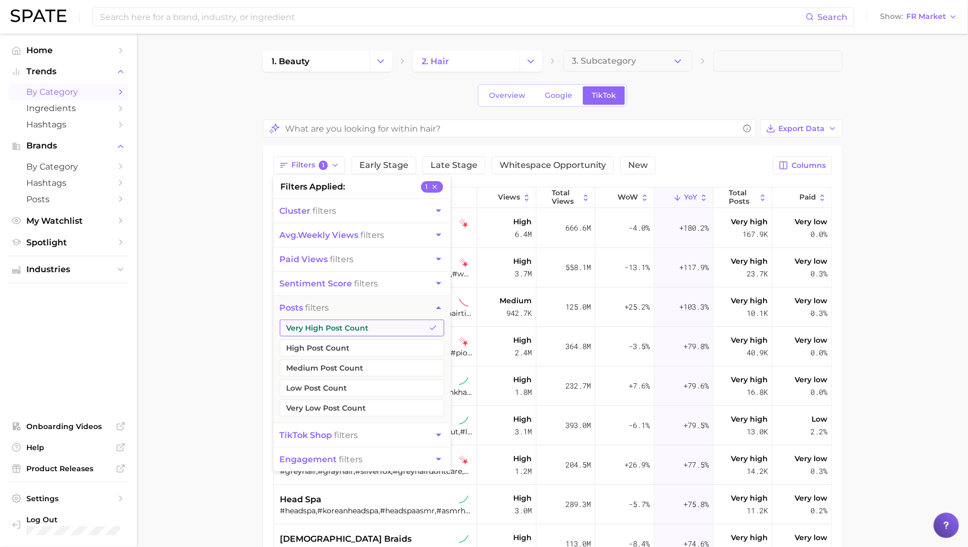
click at [333, 329] on button "Very High Post Count" at bounding box center [362, 328] width 164 height 17
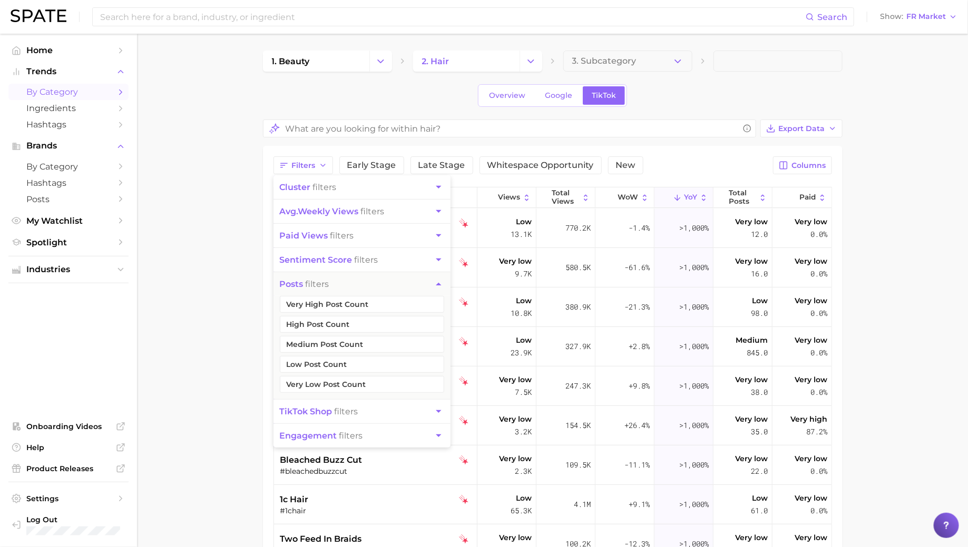
click at [333, 206] on span "avg. weekly views" at bounding box center [319, 211] width 79 height 10
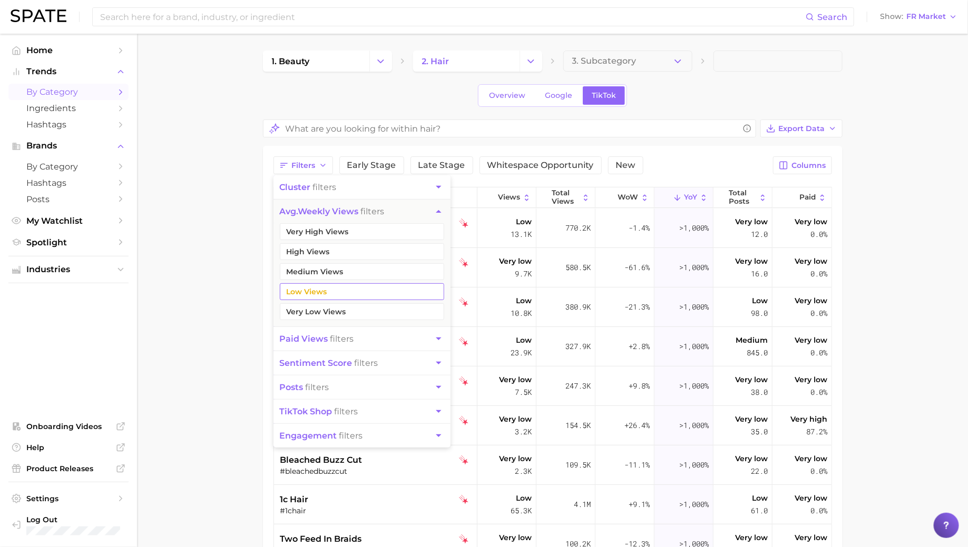
click at [333, 314] on button "Very Low Views" at bounding box center [362, 311] width 164 height 17
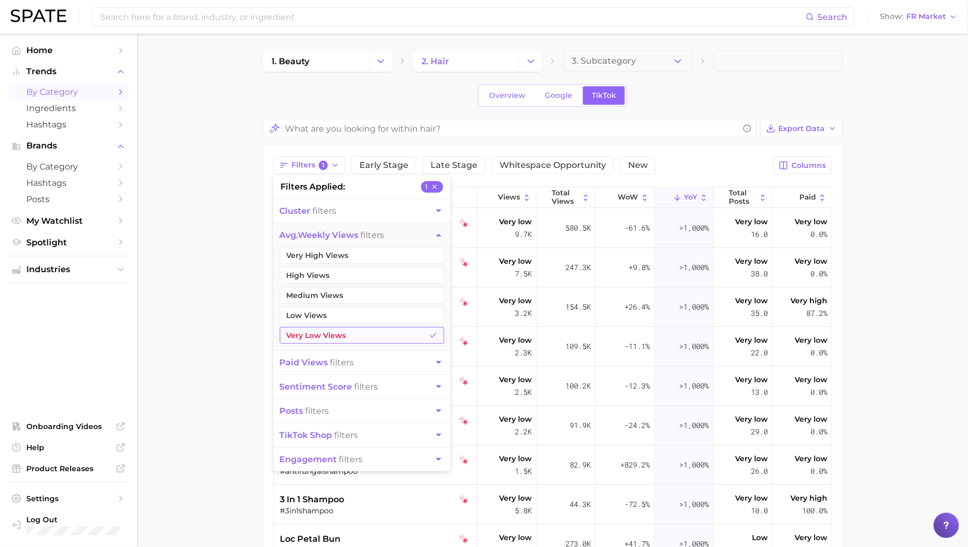
click at [324, 333] on button "Very Low Views" at bounding box center [362, 335] width 164 height 17
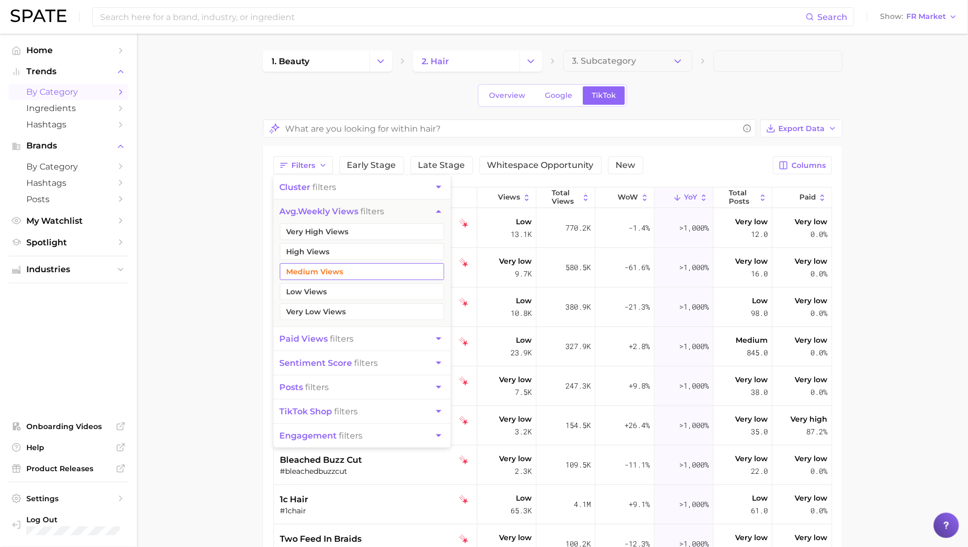
click at [324, 273] on button "Medium Views" at bounding box center [362, 271] width 164 height 17
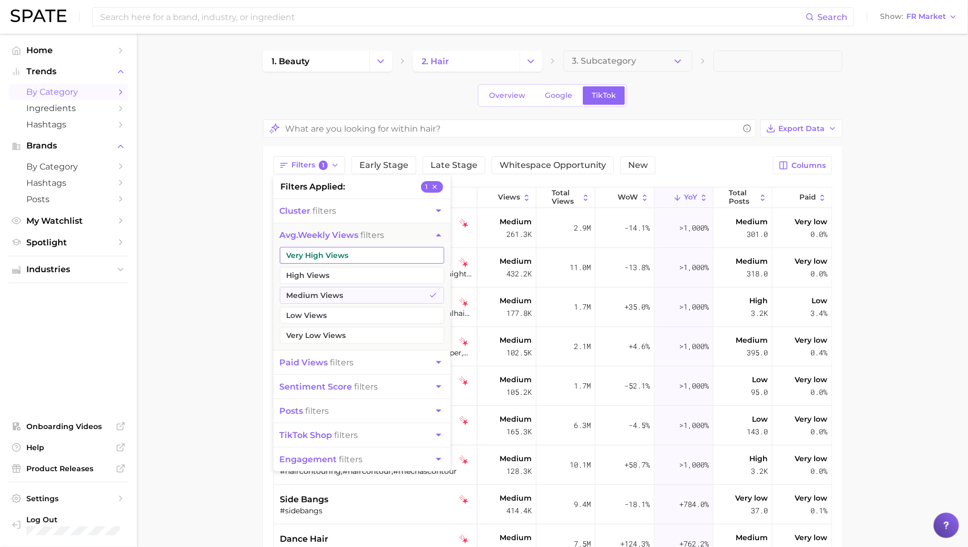
click at [322, 255] on button "Very High Views" at bounding box center [362, 255] width 164 height 17
click at [322, 272] on button "High Views" at bounding box center [362, 275] width 164 height 17
click at [220, 278] on main "1. beauty 2. hair 3. Subcategory Overview Google TikTok Export Data Filters 3 f…" at bounding box center [552, 416] width 831 height 764
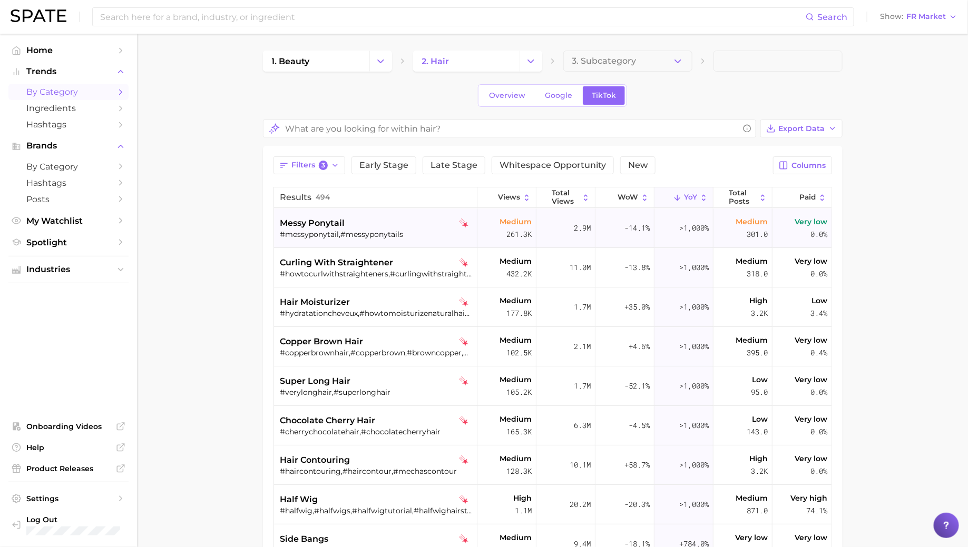
click at [353, 219] on div "messy ponytail" at bounding box center [376, 223] width 193 height 13
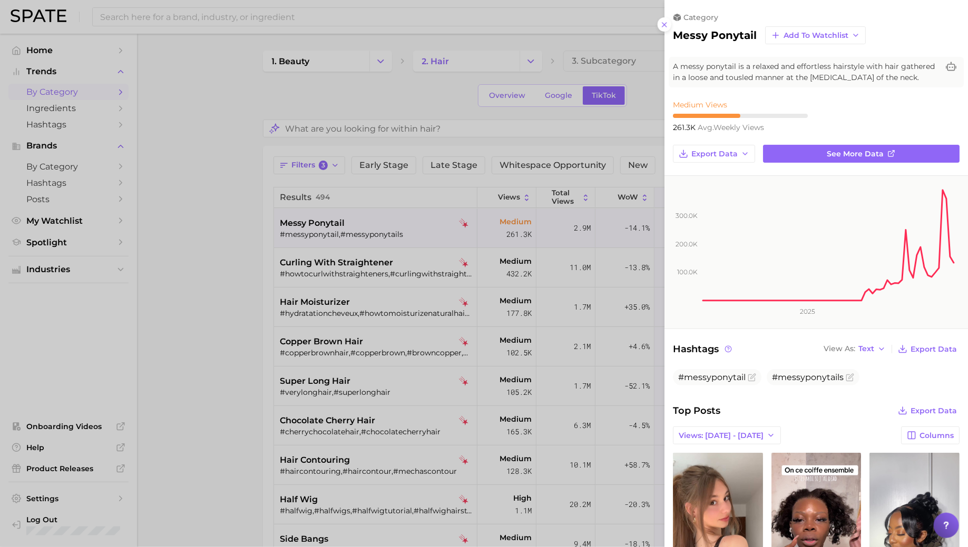
click at [346, 233] on div at bounding box center [484, 273] width 968 height 547
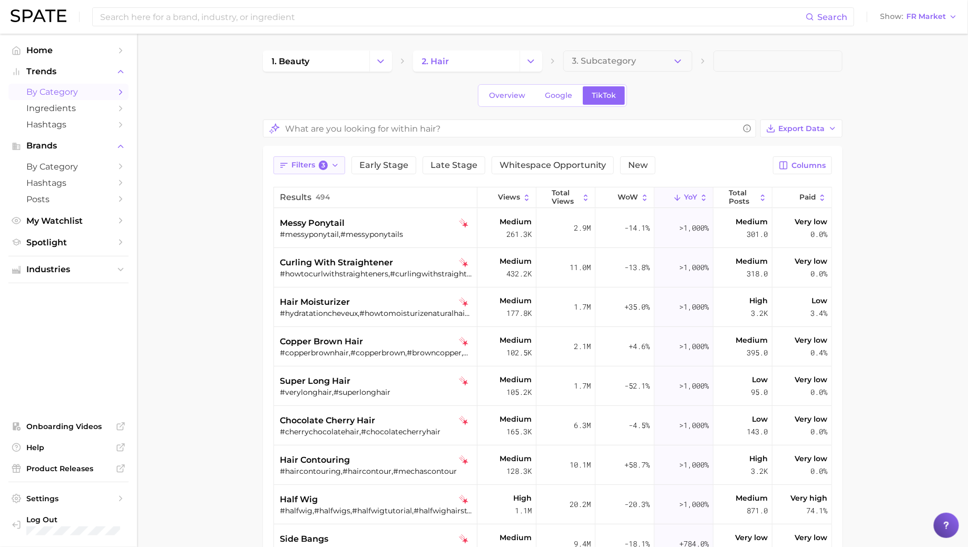
click at [328, 169] on button "Filters 3" at bounding box center [309, 165] width 72 height 18
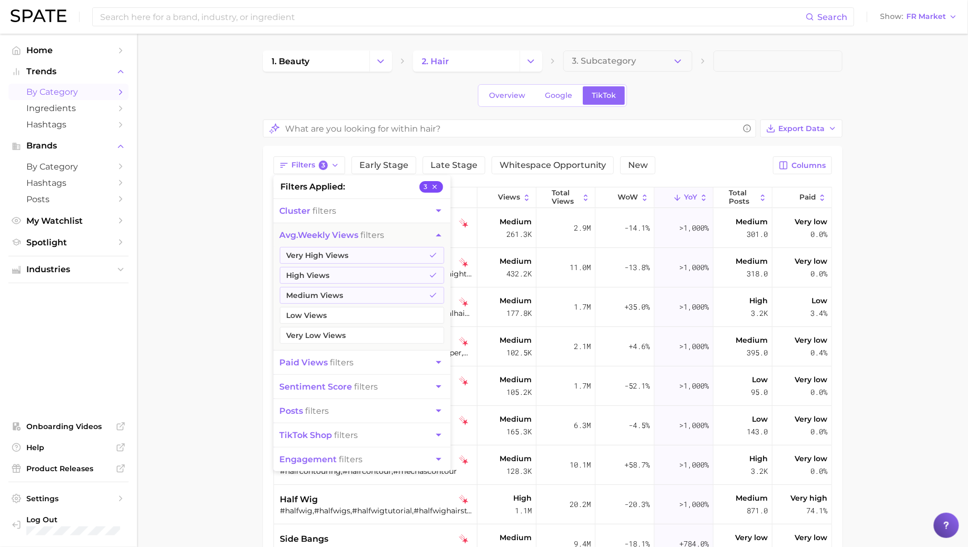
click at [439, 184] on button "3" at bounding box center [431, 187] width 24 height 12
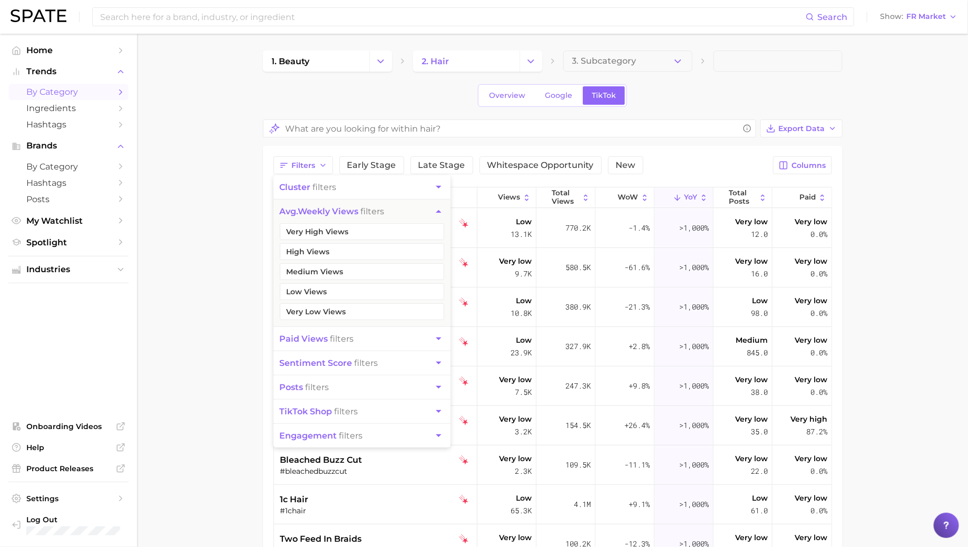
click at [269, 95] on div "Overview Google TikTok" at bounding box center [552, 95] width 579 height 23
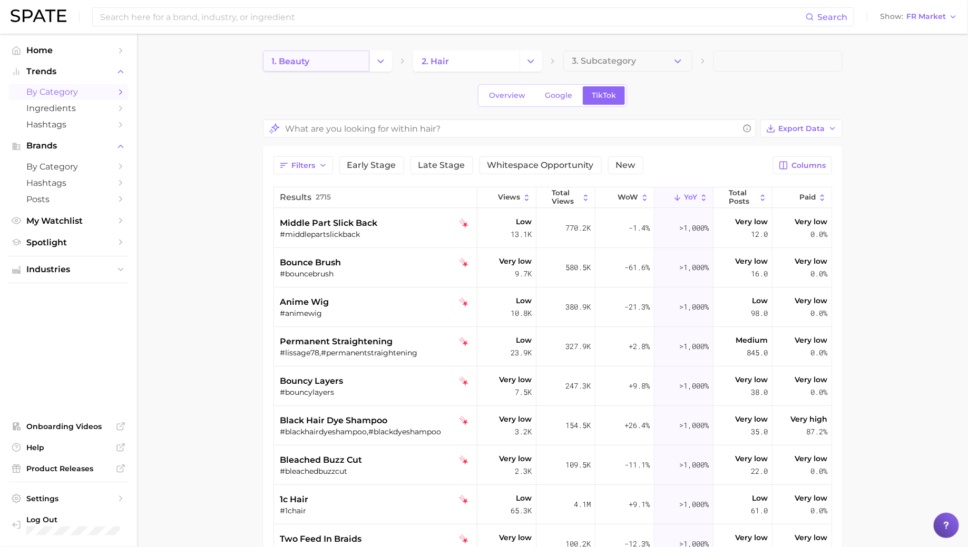
click at [352, 66] on link "1. beauty" at bounding box center [316, 61] width 106 height 21
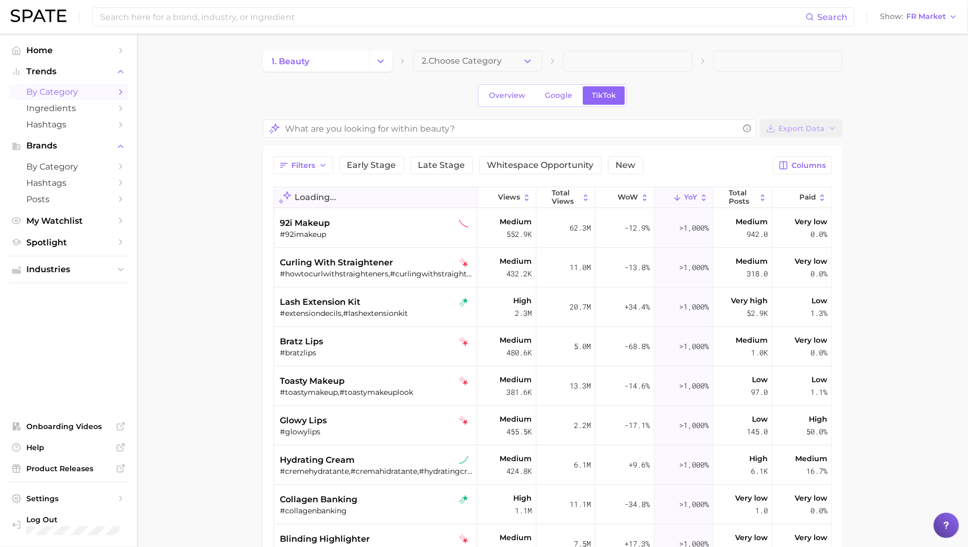
click at [352, 200] on button "Loading..." at bounding box center [375, 198] width 203 height 21
click at [319, 222] on span "92i makeup" at bounding box center [305, 223] width 50 height 13
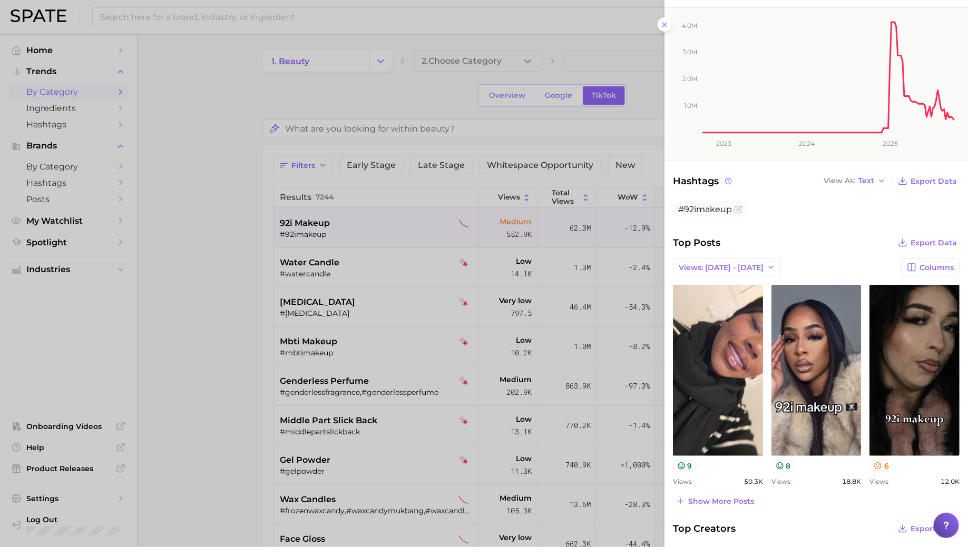
scroll to position [84, 0]
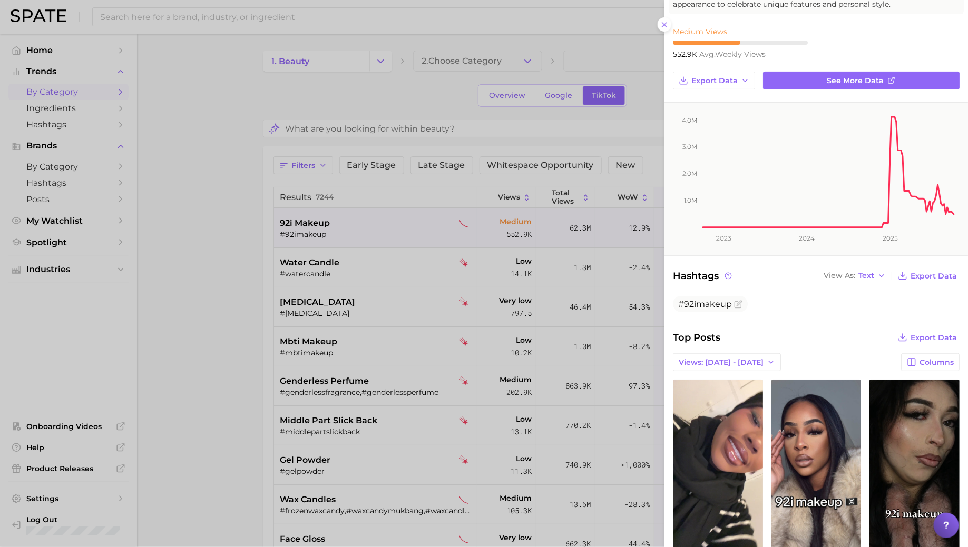
click at [352, 221] on div at bounding box center [484, 273] width 968 height 547
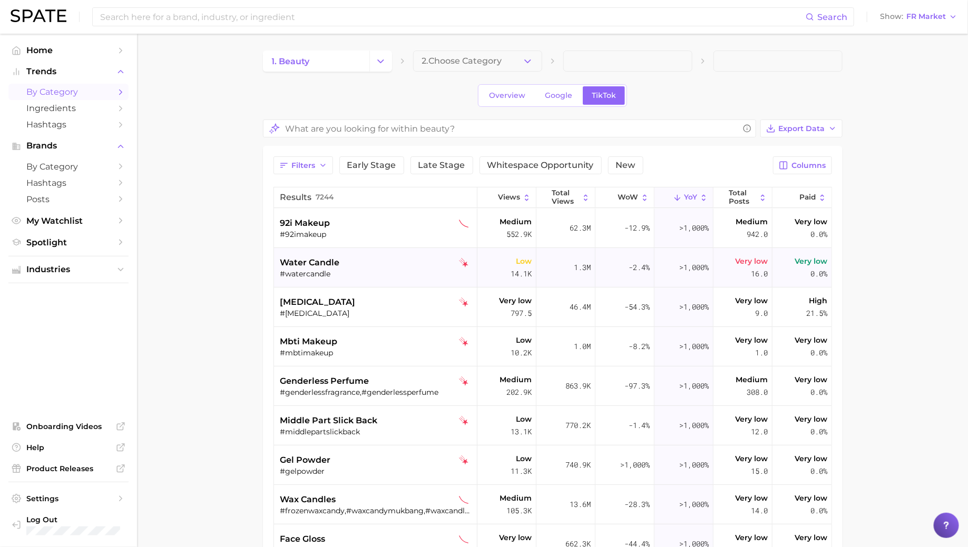
click at [350, 270] on div "#watercandle" at bounding box center [376, 273] width 193 height 9
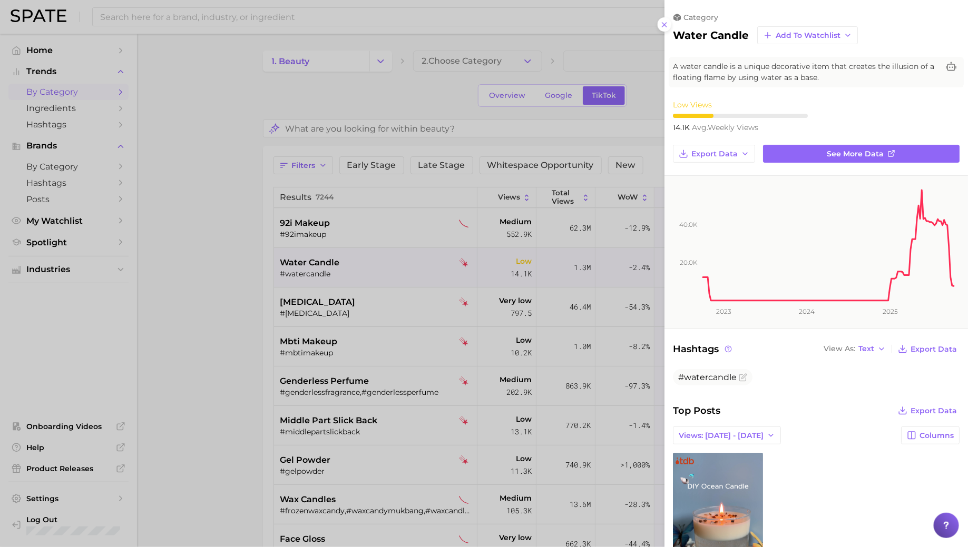
click at [351, 270] on div at bounding box center [484, 273] width 968 height 547
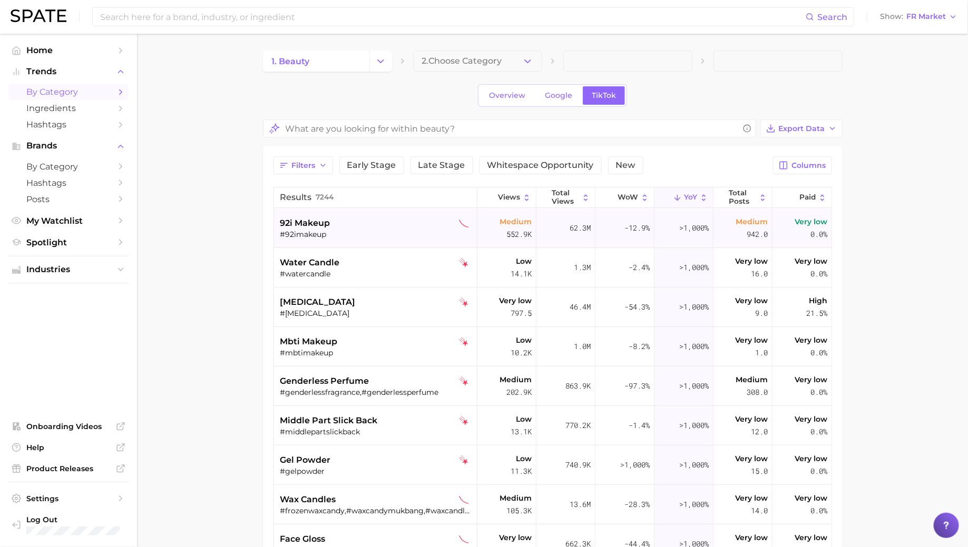
click at [352, 228] on div "92i makeup" at bounding box center [376, 223] width 193 height 13
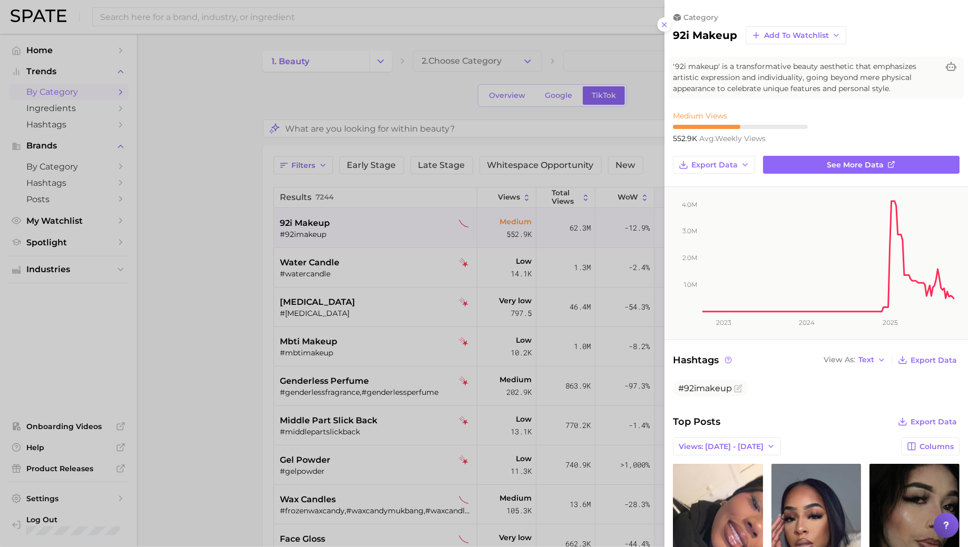
click at [352, 228] on div at bounding box center [484, 273] width 968 height 547
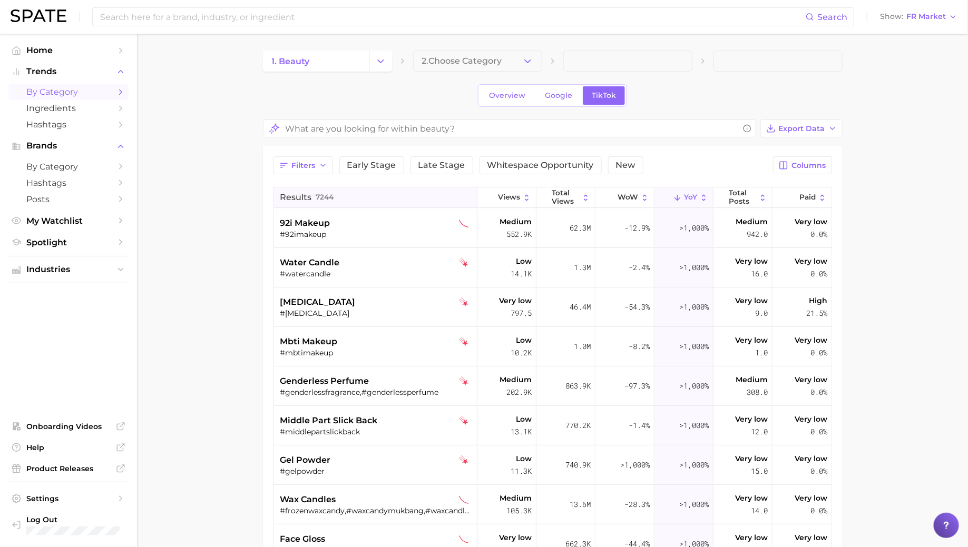
click at [311, 194] on span "Results" at bounding box center [296, 197] width 32 height 9
click at [353, 195] on button "Results 7244" at bounding box center [375, 198] width 203 height 21
click at [393, 123] on input "What are you looking for within beauty?" at bounding box center [511, 129] width 453 height 21
click at [383, 97] on div "Overview Google TikTok" at bounding box center [552, 95] width 579 height 23
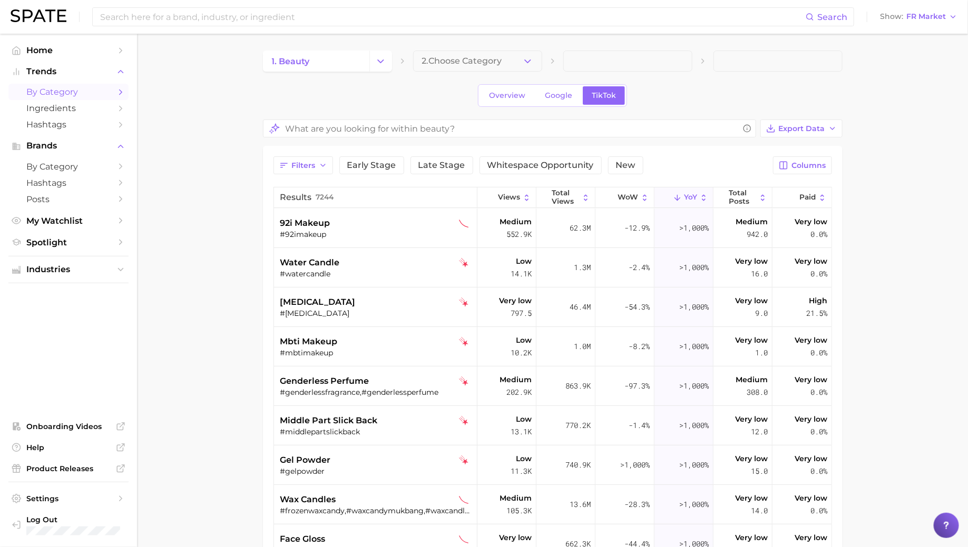
click at [365, 181] on div "Filters Early Stage Late Stage Whitespace Opportunity New Columns Results 7244 …" at bounding box center [552, 445] width 558 height 578
click at [365, 203] on button "Results 7244" at bounding box center [375, 198] width 203 height 21
click at [364, 129] on input "What are you looking for within beauty?" at bounding box center [511, 129] width 453 height 21
click at [352, 103] on div "Overview Google TikTok" at bounding box center [552, 95] width 579 height 23
click at [371, 222] on div "92i makeup" at bounding box center [376, 223] width 193 height 13
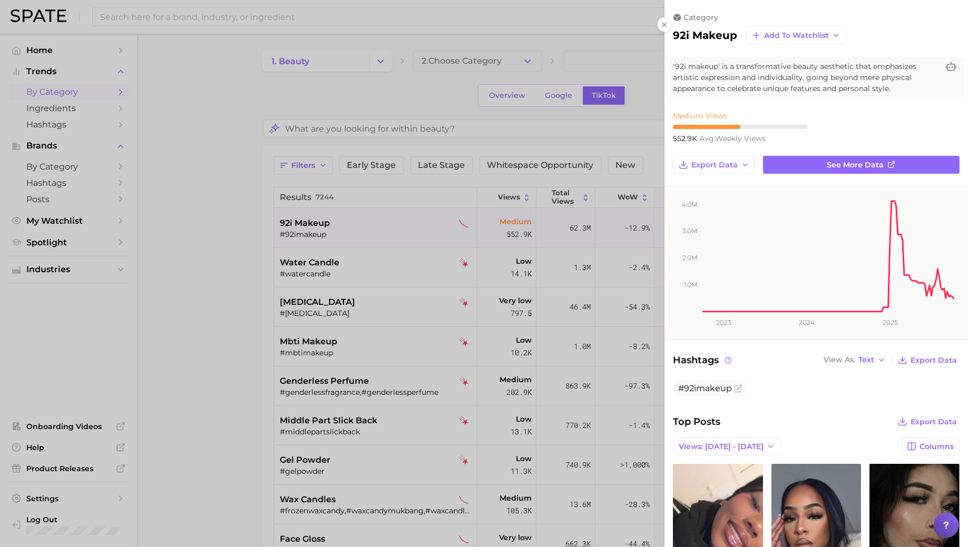
click at [371, 223] on div at bounding box center [484, 273] width 968 height 547
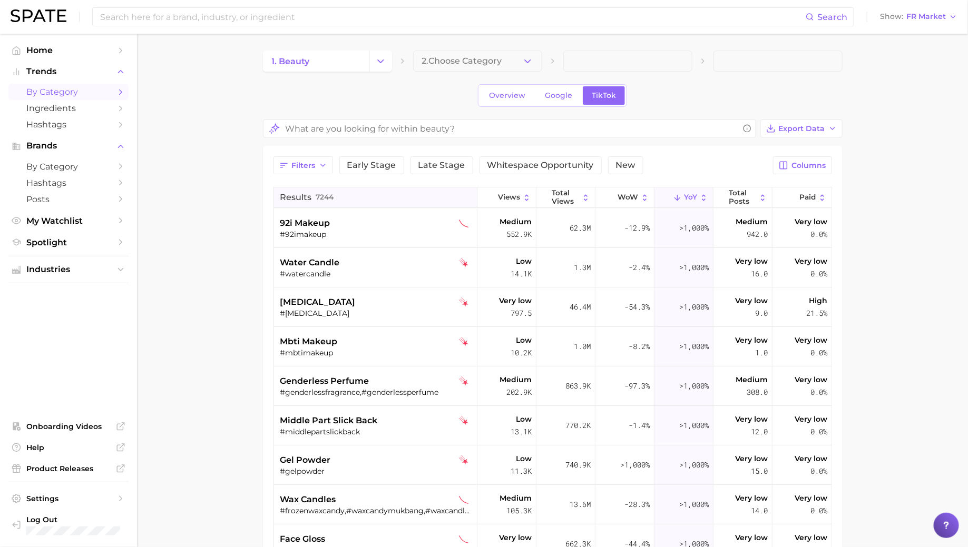
click at [350, 200] on button "Results 7244" at bounding box center [375, 198] width 203 height 21
click at [350, 196] on button "Results 7244" at bounding box center [375, 198] width 203 height 21
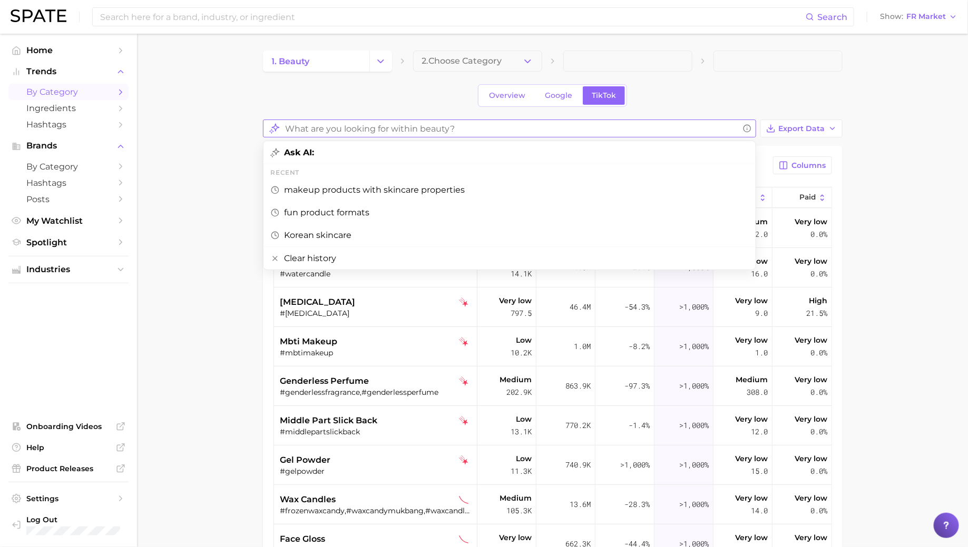
click at [388, 132] on input "What are you looking for within beauty?" at bounding box center [511, 129] width 453 height 21
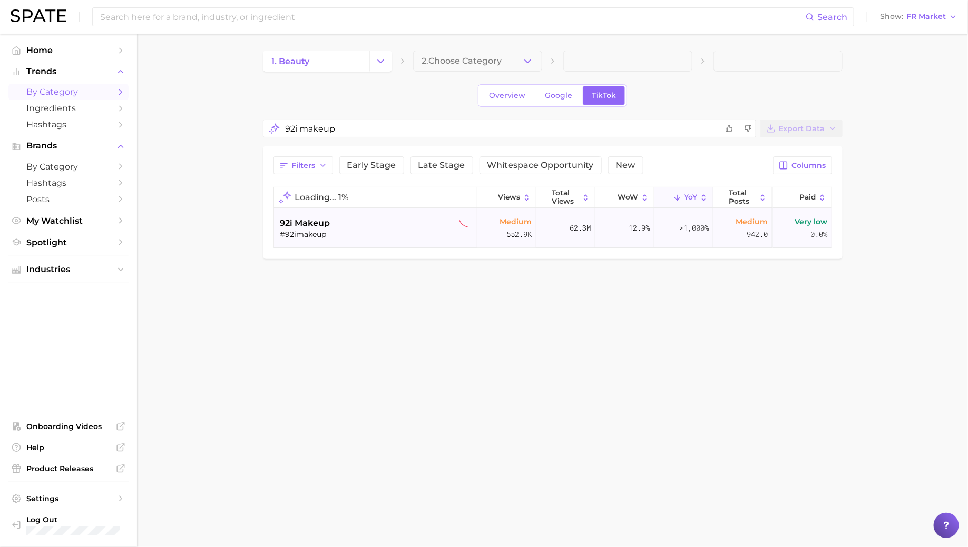
click at [345, 226] on div "92i makeup" at bounding box center [376, 223] width 193 height 13
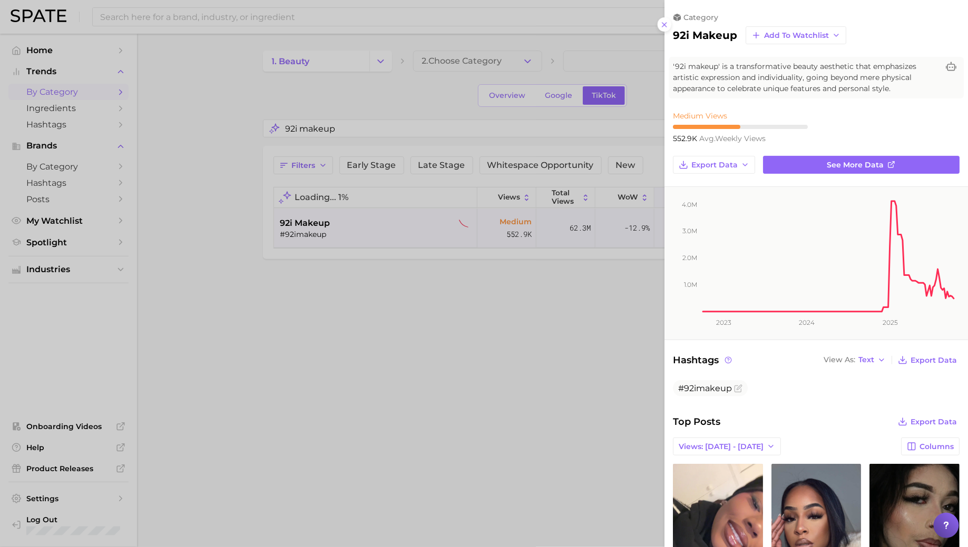
click at [346, 226] on div at bounding box center [484, 273] width 968 height 547
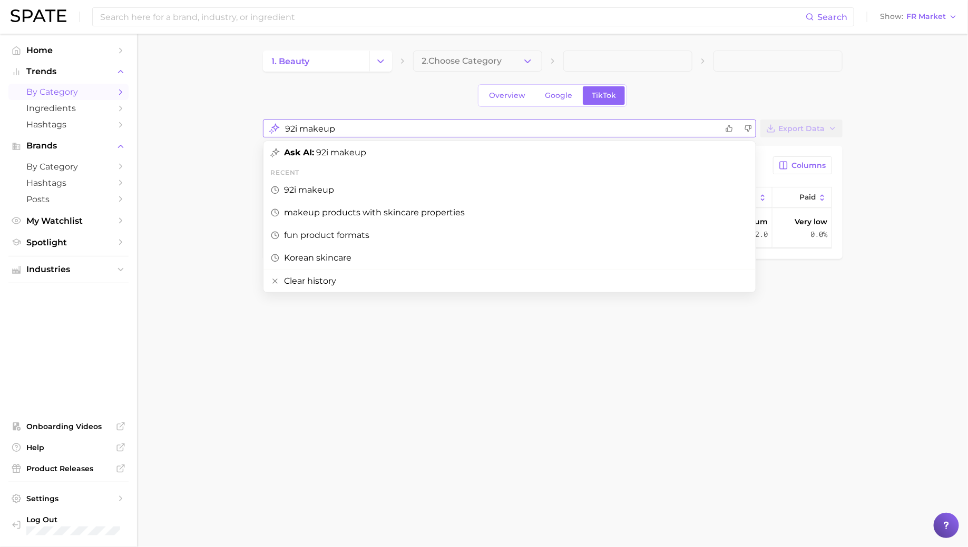
click at [346, 130] on input "92i makeup" at bounding box center [501, 129] width 432 height 21
type input "lash extention"
click at [357, 133] on input "lash extention" at bounding box center [501, 129] width 432 height 21
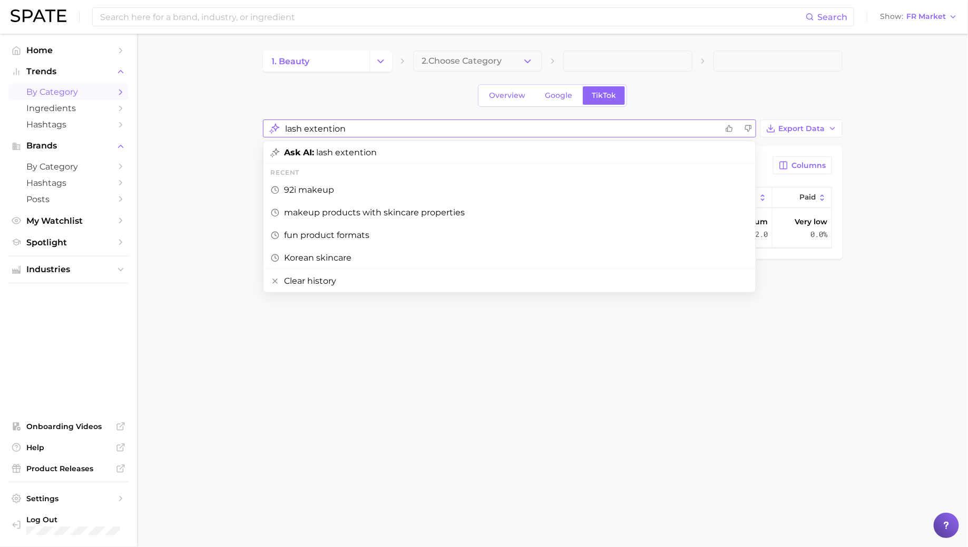
click at [357, 133] on input "lash extention" at bounding box center [501, 129] width 432 height 21
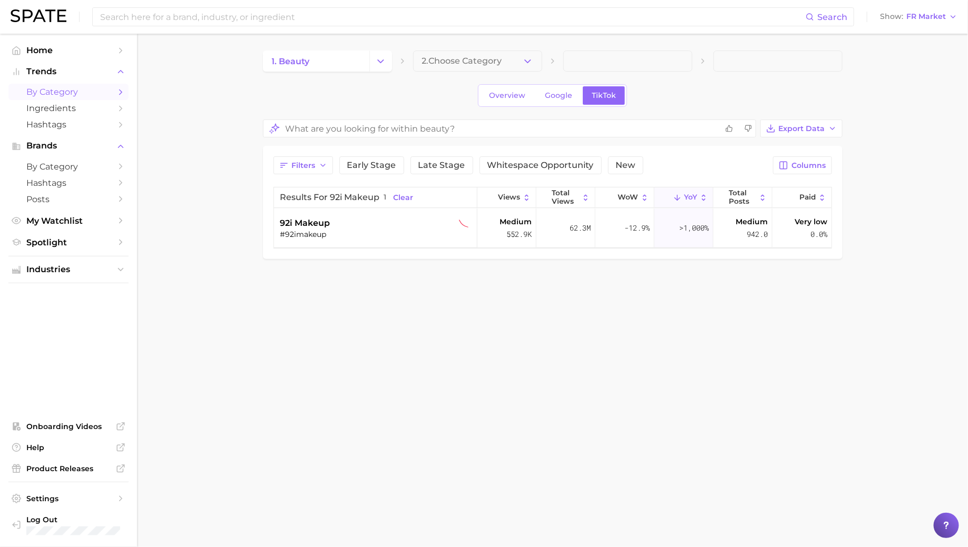
click at [406, 103] on div "Overview Google TikTok" at bounding box center [552, 95] width 579 height 23
click at [314, 161] on span "Filters" at bounding box center [304, 165] width 24 height 9
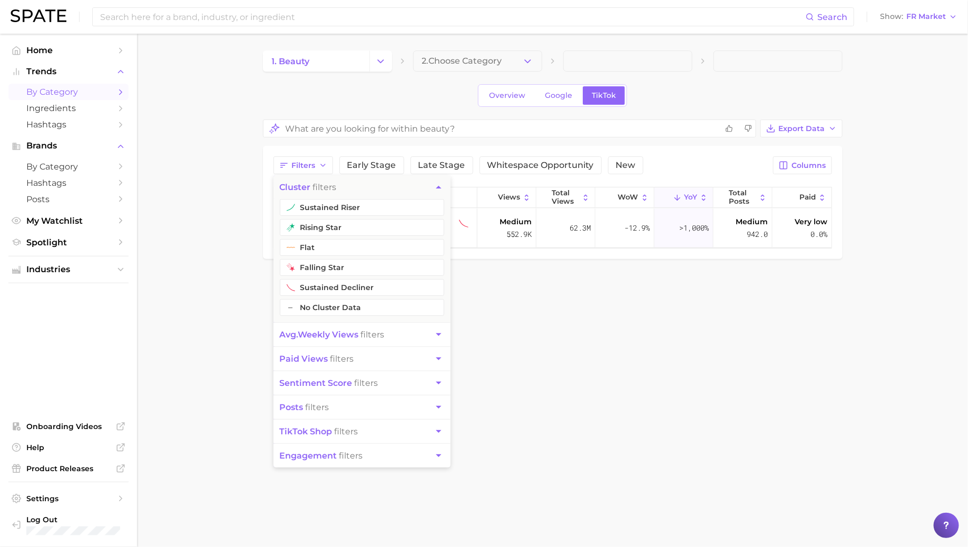
click at [232, 175] on main "1. beauty 2. Choose Category Overview Google TikTok Export Data Filters cluster…" at bounding box center [552, 173] width 831 height 278
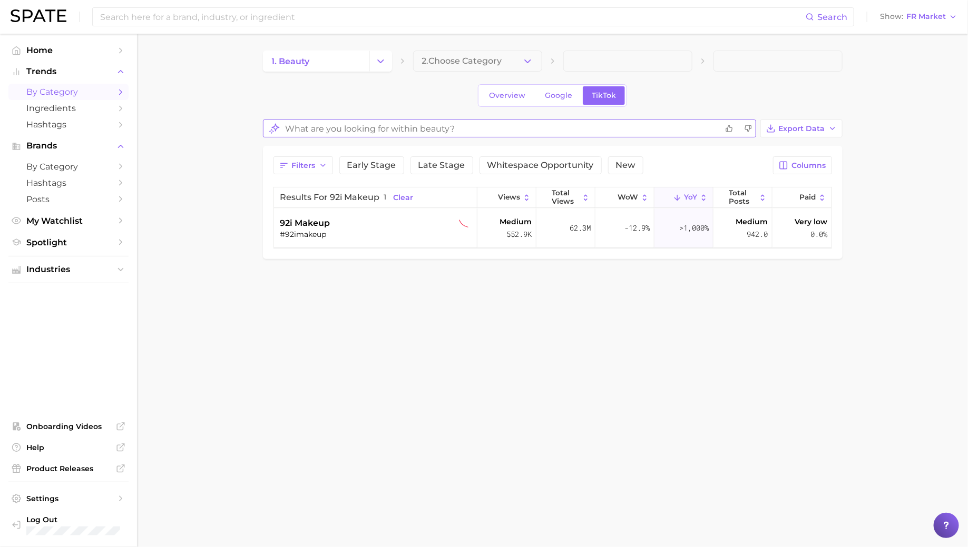
click at [352, 127] on input "What are you looking for within beauty?" at bounding box center [501, 129] width 432 height 21
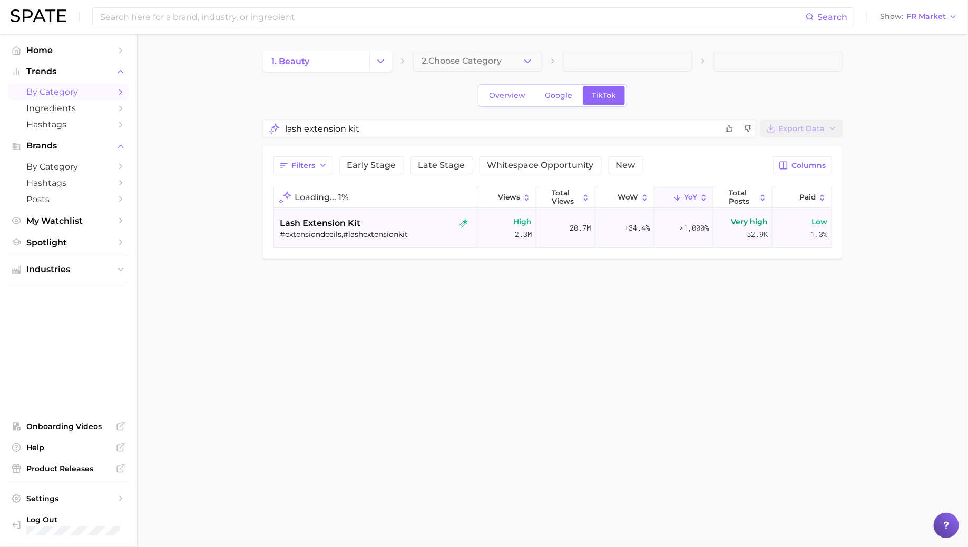
click at [366, 227] on div "lash extension kit" at bounding box center [376, 223] width 193 height 13
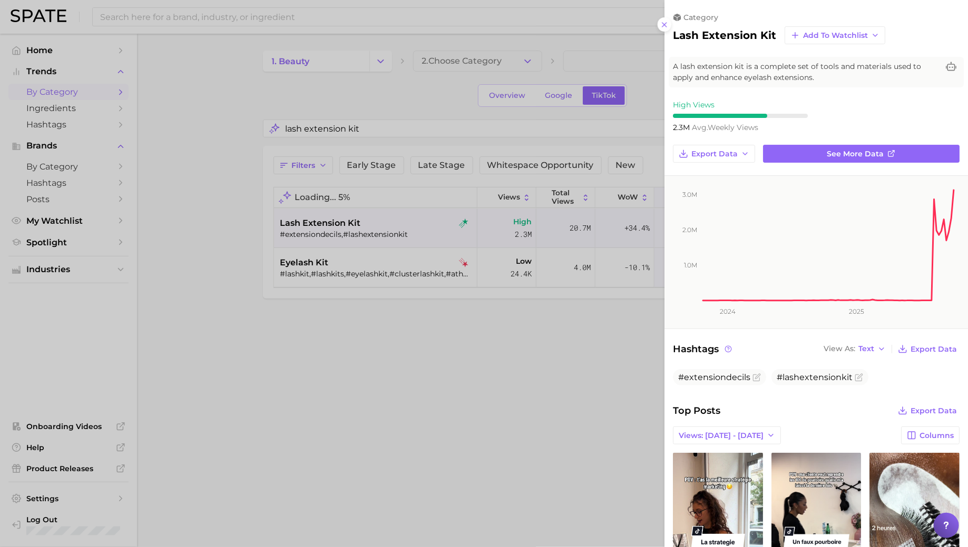
click at [366, 225] on div at bounding box center [484, 273] width 968 height 547
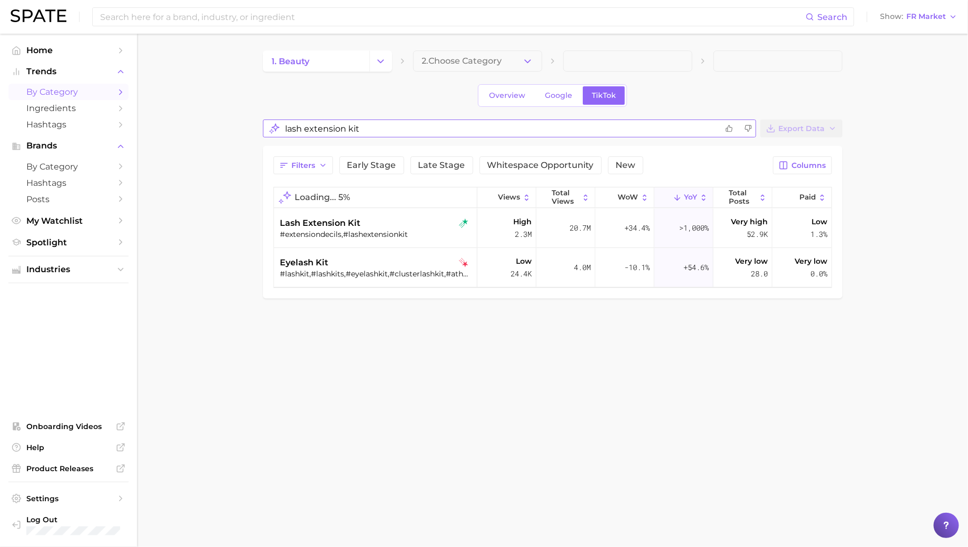
click at [346, 124] on input "lash extension kit" at bounding box center [501, 129] width 432 height 21
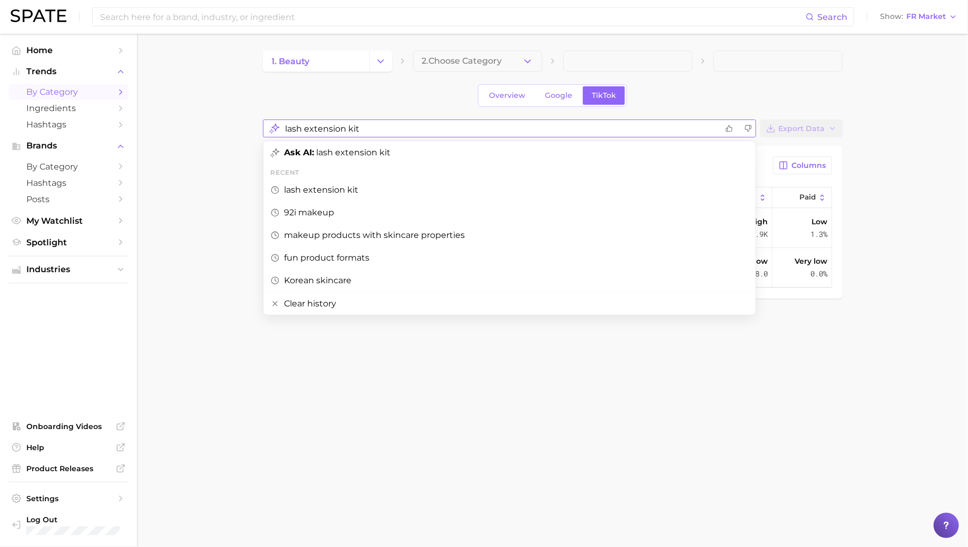
click at [346, 124] on input "lash extension kit" at bounding box center [501, 129] width 432 height 21
click at [342, 153] on span "Ask AI: bratz lips" at bounding box center [319, 152] width 70 height 10
type input "bratz lips"
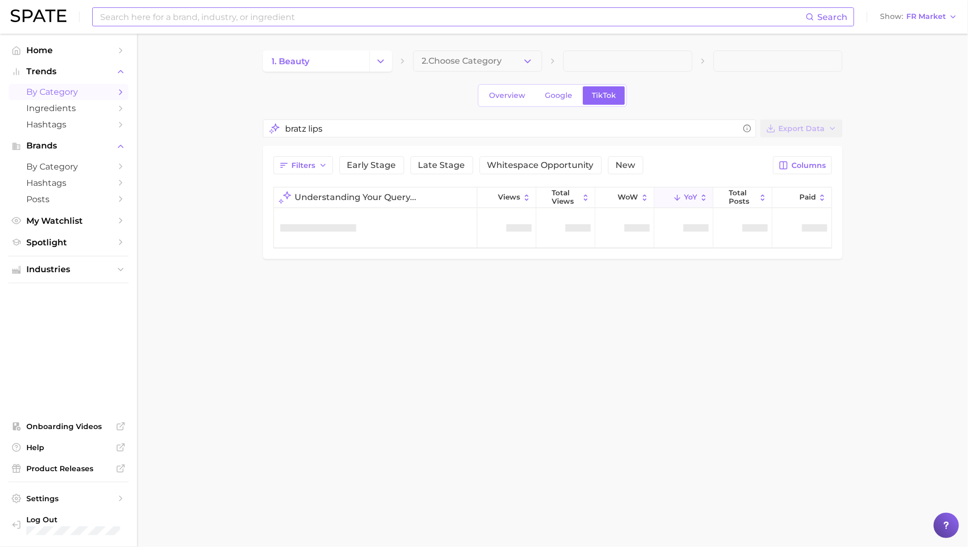
click at [309, 18] on input at bounding box center [452, 17] width 706 height 18
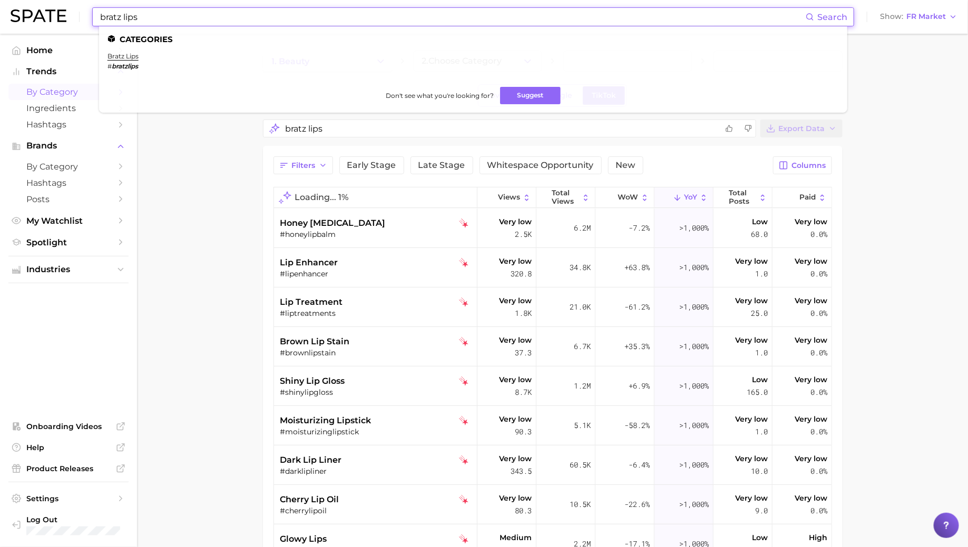
type input "bratz lips"
click at [123, 61] on li "bratz lips # bratzlips" at bounding box center [122, 61] width 31 height 18
click at [123, 59] on link "bratz lips" at bounding box center [122, 56] width 31 height 8
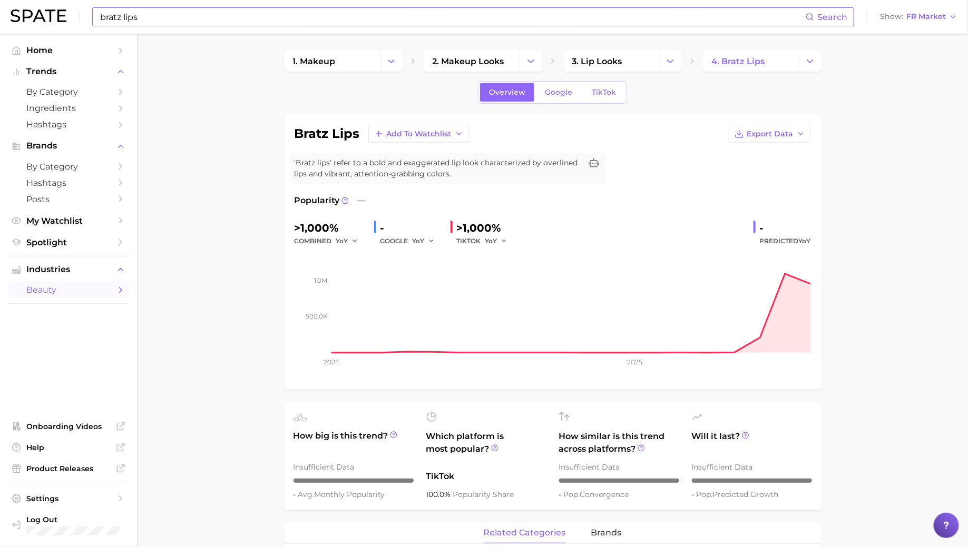
click at [245, 17] on input "bratz lips" at bounding box center [452, 17] width 706 height 18
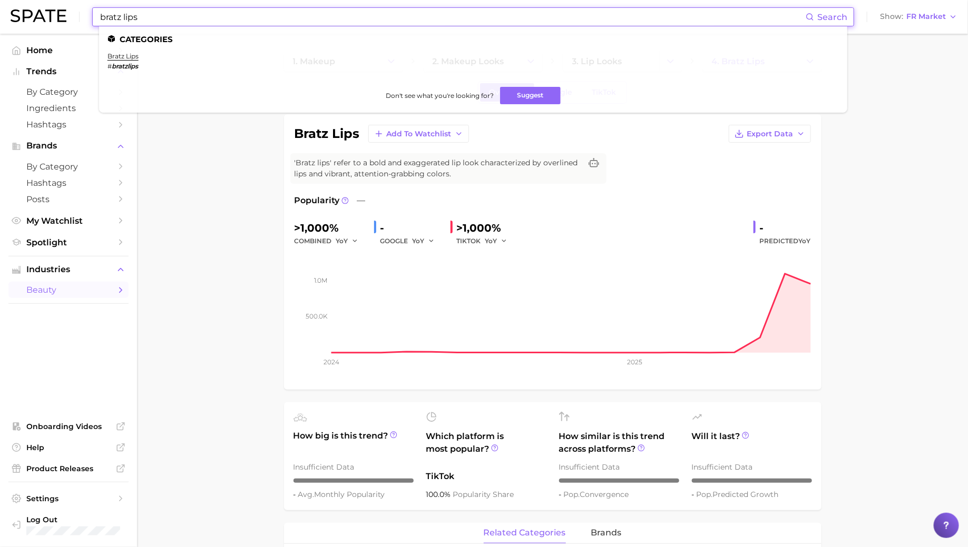
click at [245, 17] on input "bratz lips" at bounding box center [452, 17] width 706 height 18
click at [120, 57] on link "toasty makeup" at bounding box center [130, 56] width 47 height 8
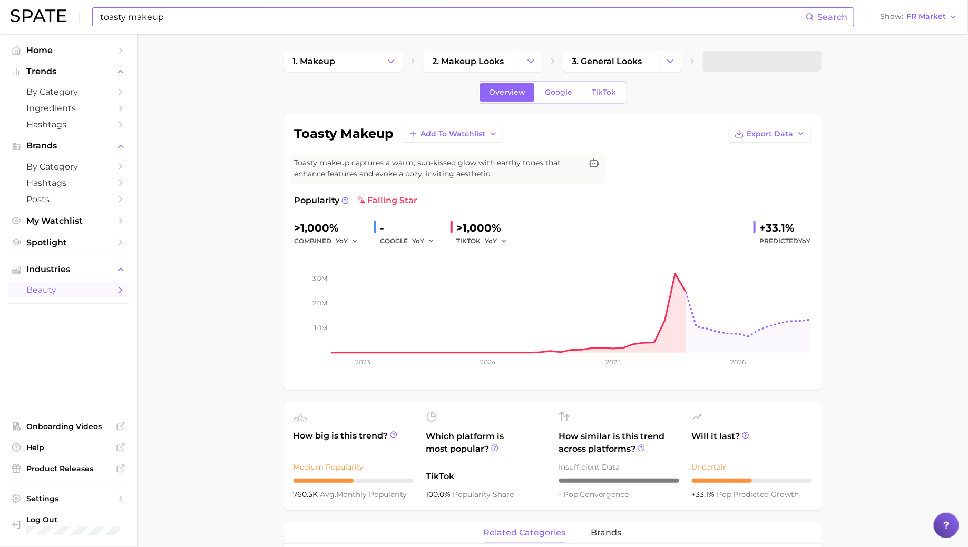
click at [205, 16] on input "toasty makeup" at bounding box center [452, 17] width 706 height 18
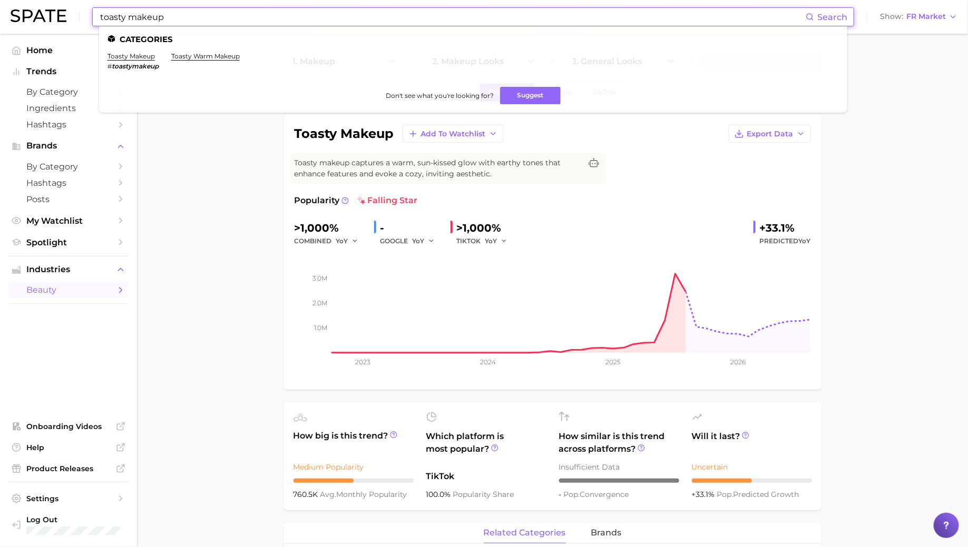
click at [205, 16] on input "toasty makeup" at bounding box center [452, 17] width 706 height 18
type input "clean girl makeup routine"
click at [131, 61] on li "clean girl makeup routine # cleangirlmakeuproutine" at bounding box center [149, 61] width 84 height 18
click at [136, 55] on link "clean girl makeup routine" at bounding box center [149, 56] width 84 height 8
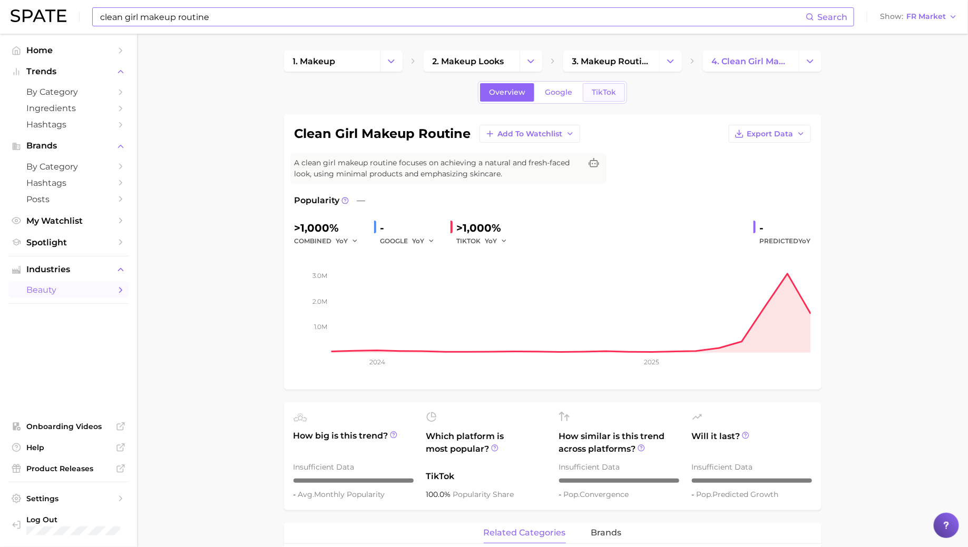
click at [596, 88] on span "TikTok" at bounding box center [604, 92] width 24 height 9
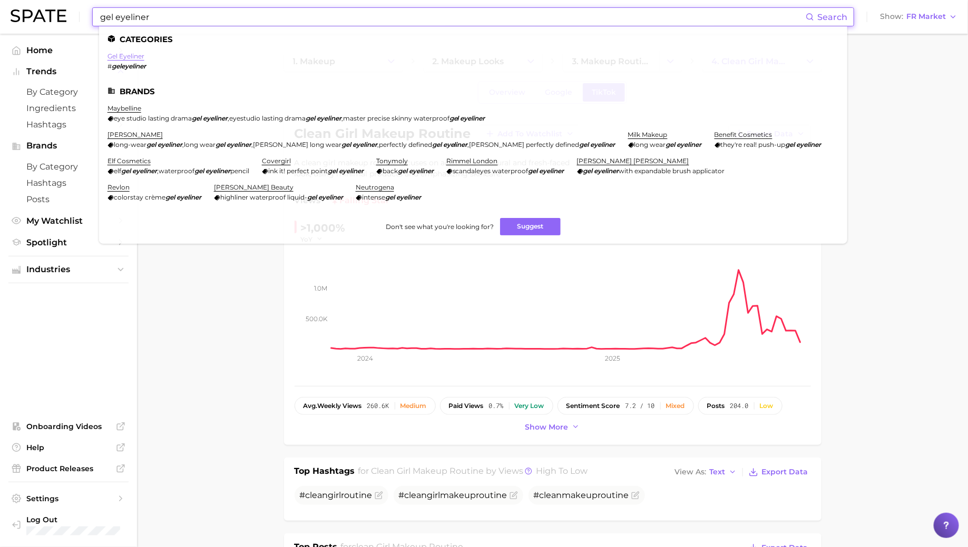
type input "gel eyeliner"
click at [128, 57] on link "gel eyeliner" at bounding box center [125, 56] width 37 height 8
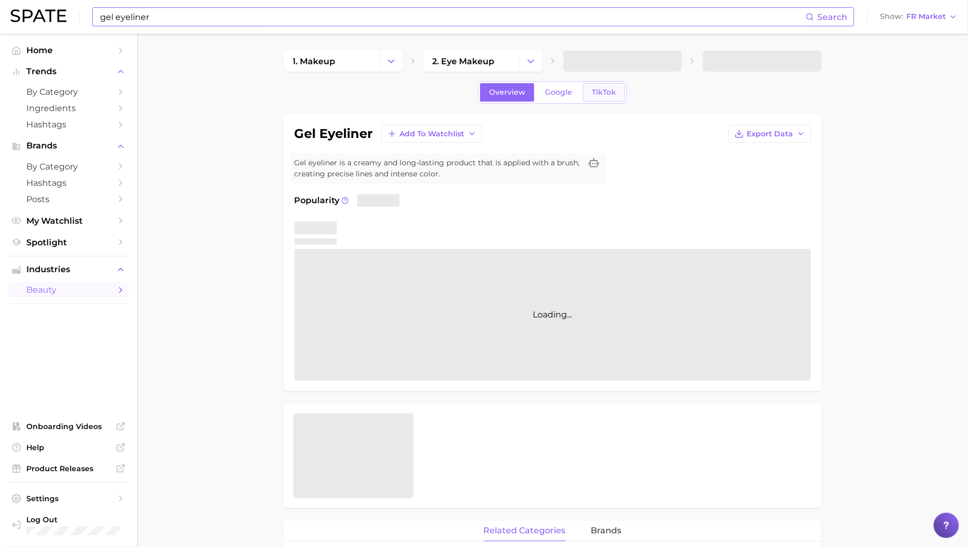
click at [603, 92] on span "TikTok" at bounding box center [604, 92] width 24 height 9
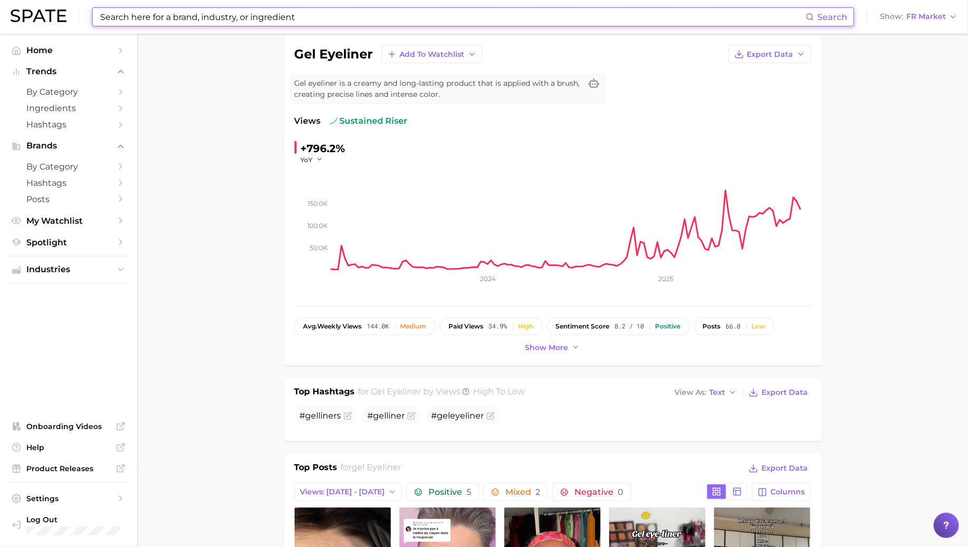
scroll to position [22, 0]
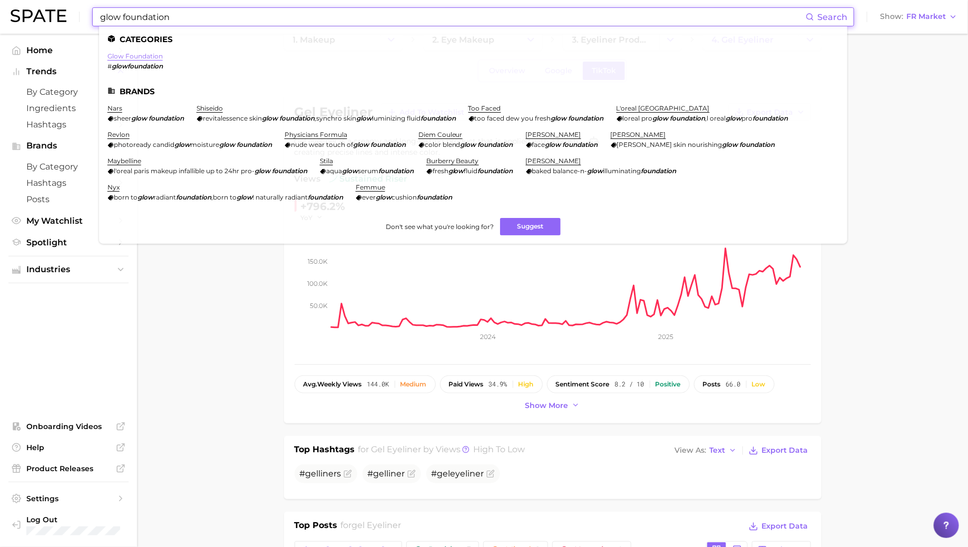
type input "glow foundation"
click at [118, 55] on link "glow foundation" at bounding box center [134, 56] width 55 height 8
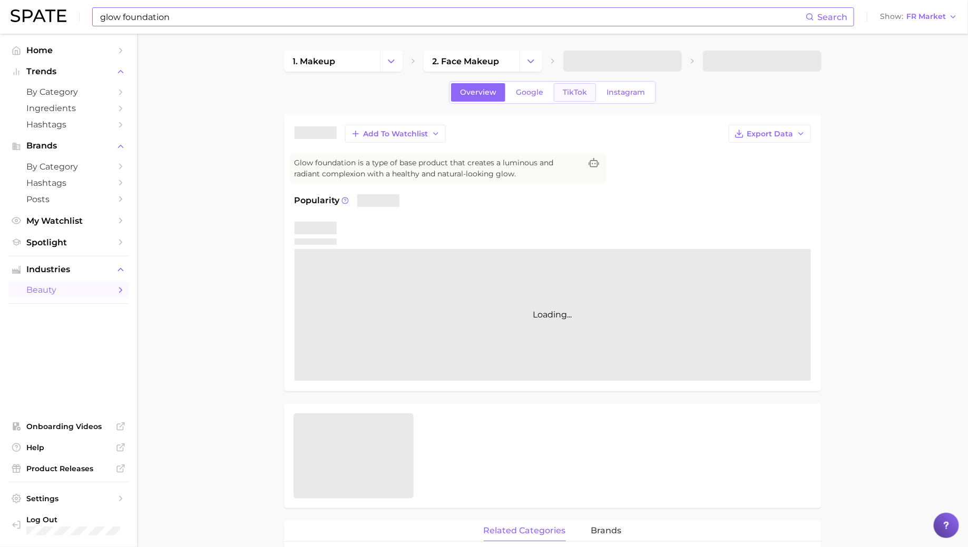
click at [582, 93] on link "TikTok" at bounding box center [575, 92] width 42 height 18
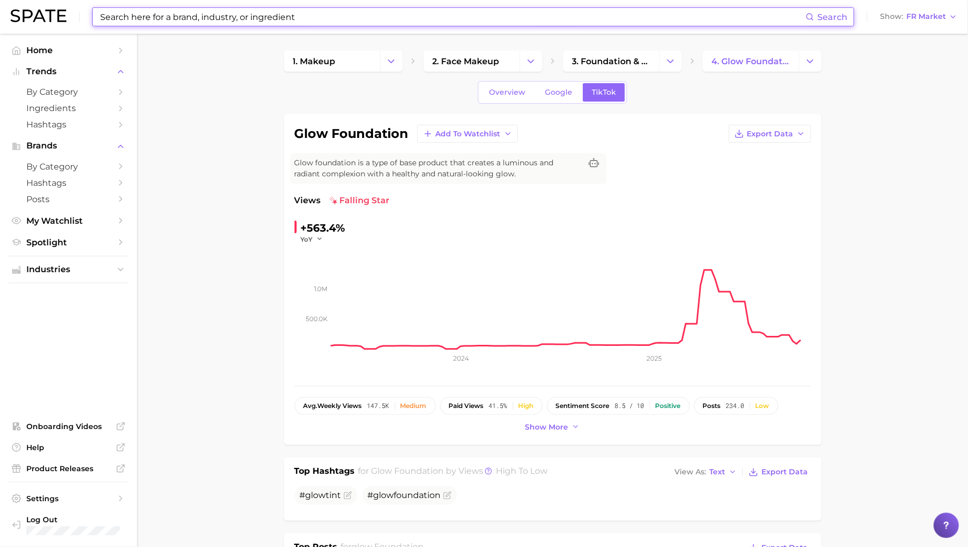
click at [298, 9] on input at bounding box center [452, 17] width 706 height 18
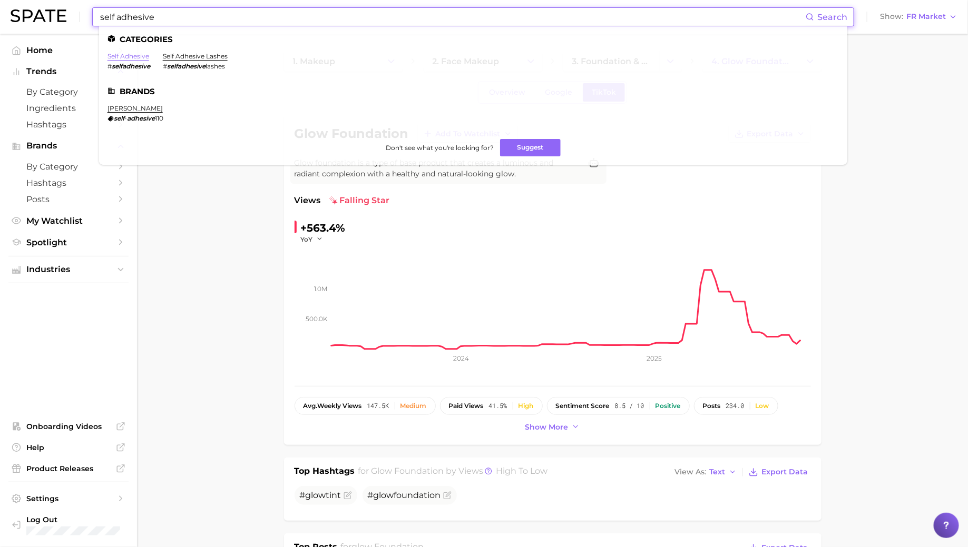
click at [119, 57] on link "self adhesive" at bounding box center [128, 56] width 42 height 8
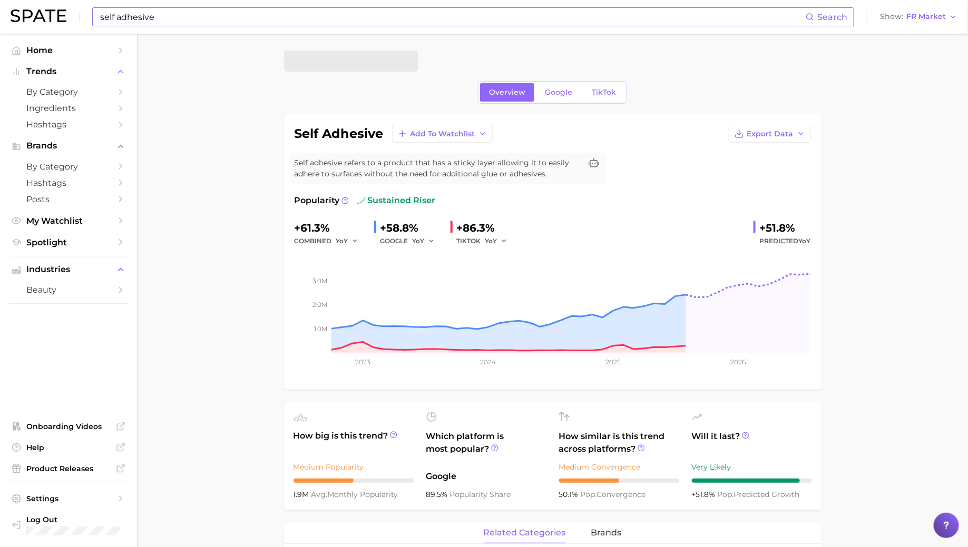
click at [166, 19] on input "self adhesive" at bounding box center [452, 17] width 706 height 18
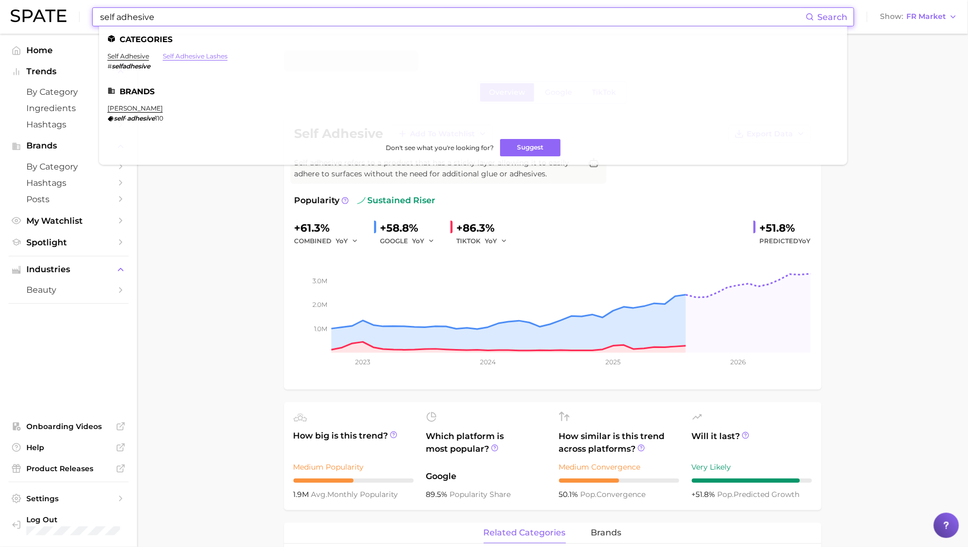
type input "self adhesive"
click at [189, 56] on link "self adhesive lashes" at bounding box center [195, 56] width 65 height 8
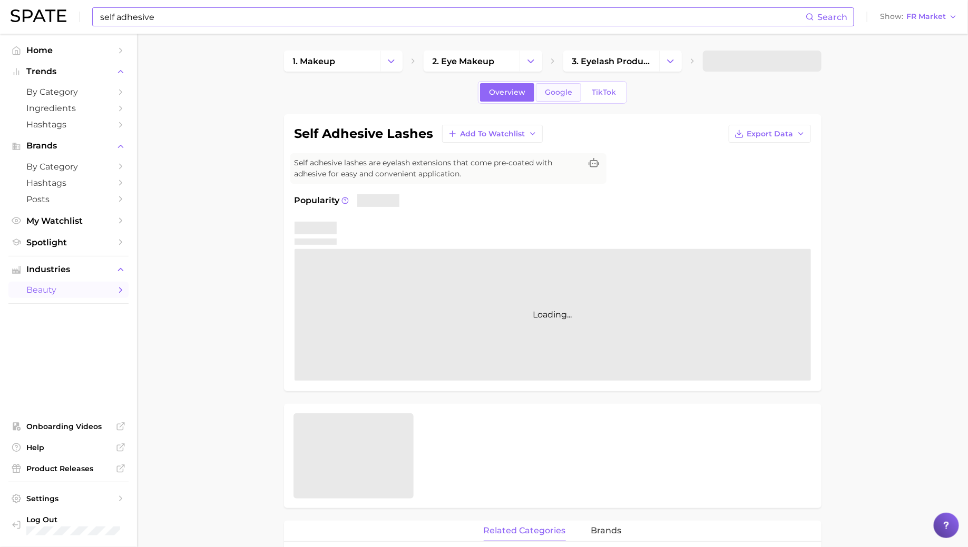
click at [578, 88] on link "Google" at bounding box center [558, 92] width 45 height 18
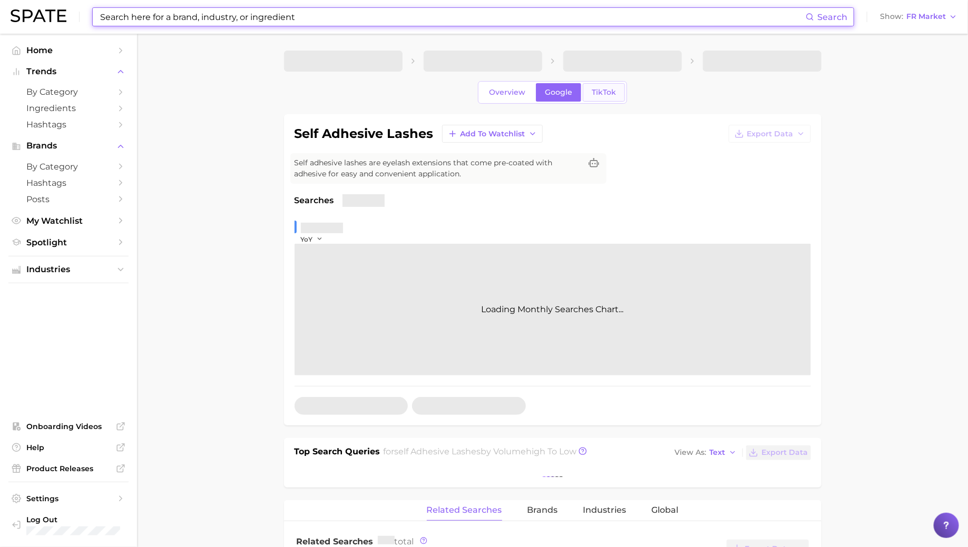
click at [603, 92] on span "TikTok" at bounding box center [604, 92] width 24 height 9
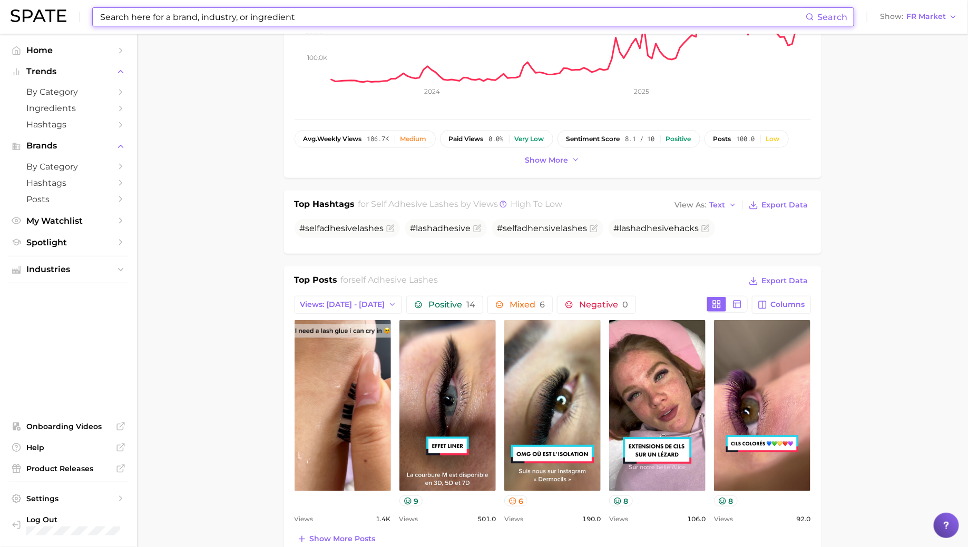
click at [130, 9] on input at bounding box center [452, 17] width 706 height 18
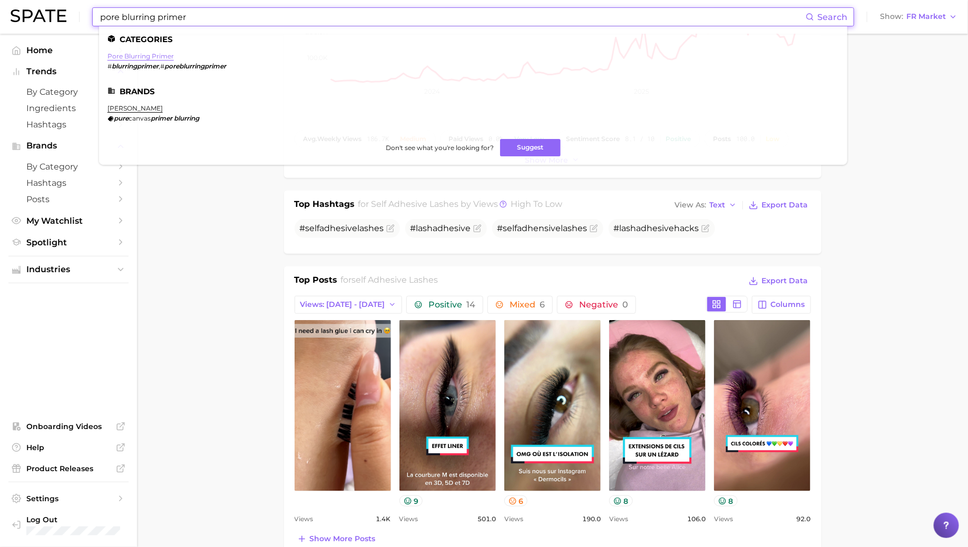
type input "pore blurring primer"
click at [138, 56] on link "pore blurring primer" at bounding box center [140, 56] width 66 height 8
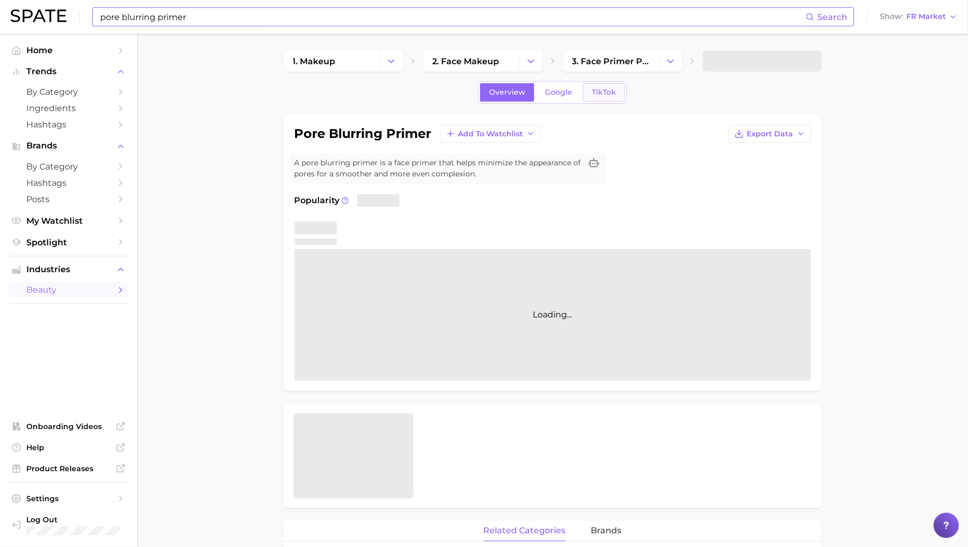
click at [600, 91] on span "TikTok" at bounding box center [604, 92] width 24 height 9
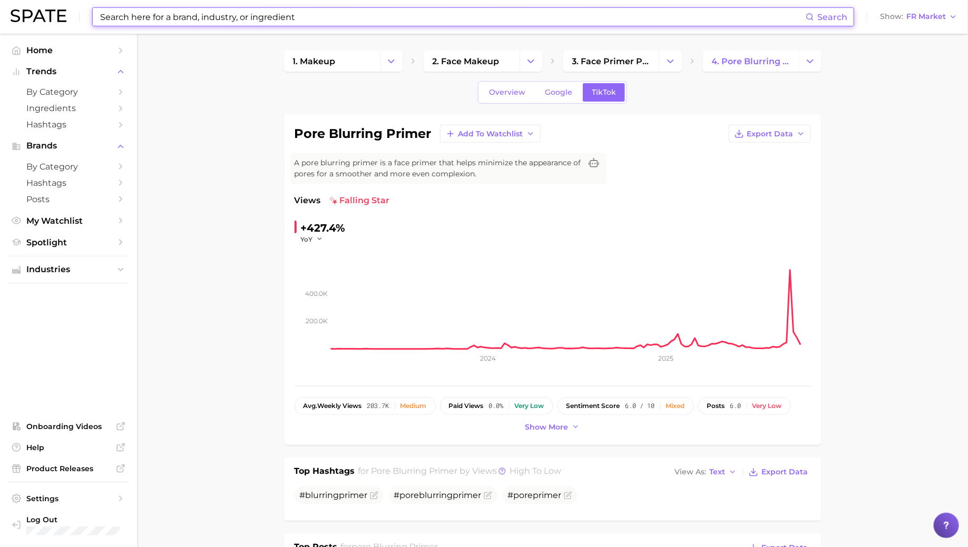
click at [363, 15] on input at bounding box center [452, 17] width 706 height 18
click at [148, 14] on input at bounding box center [452, 17] width 706 height 18
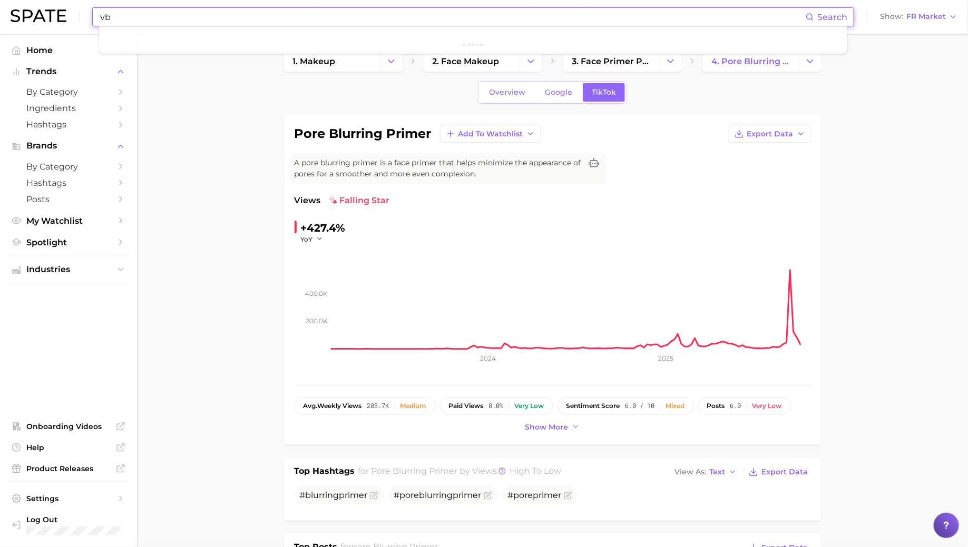
type input "v"
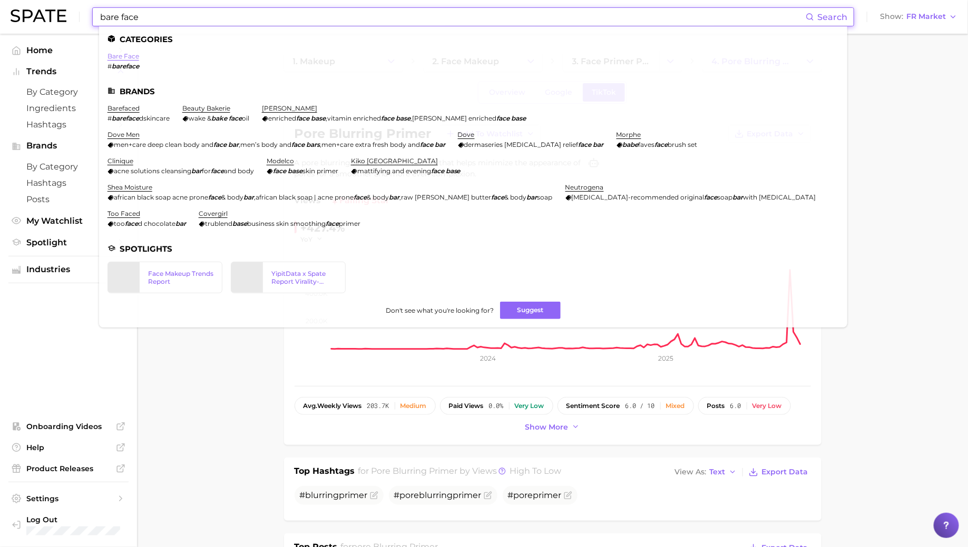
type input "bare face"
click at [121, 57] on link "bare face" at bounding box center [123, 56] width 32 height 8
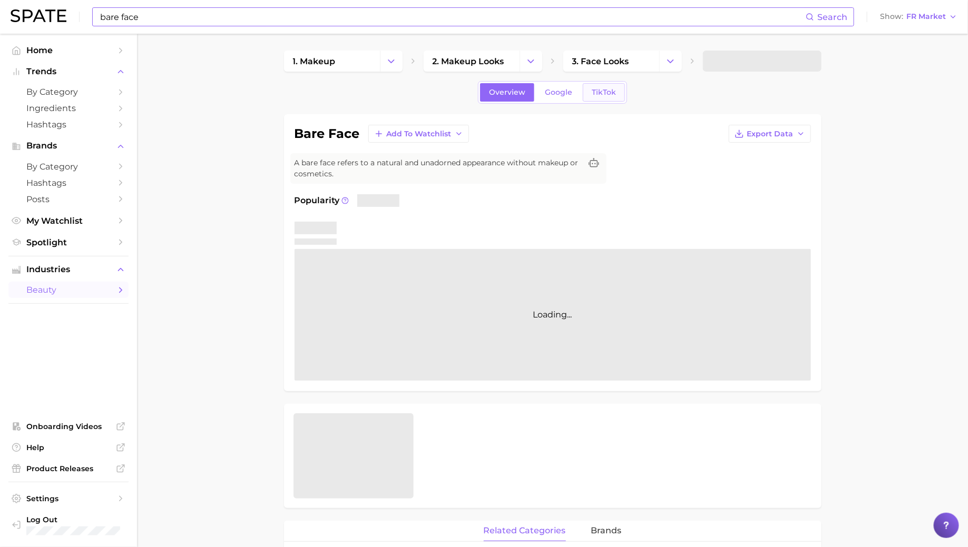
click at [602, 100] on link "TikTok" at bounding box center [604, 92] width 42 height 18
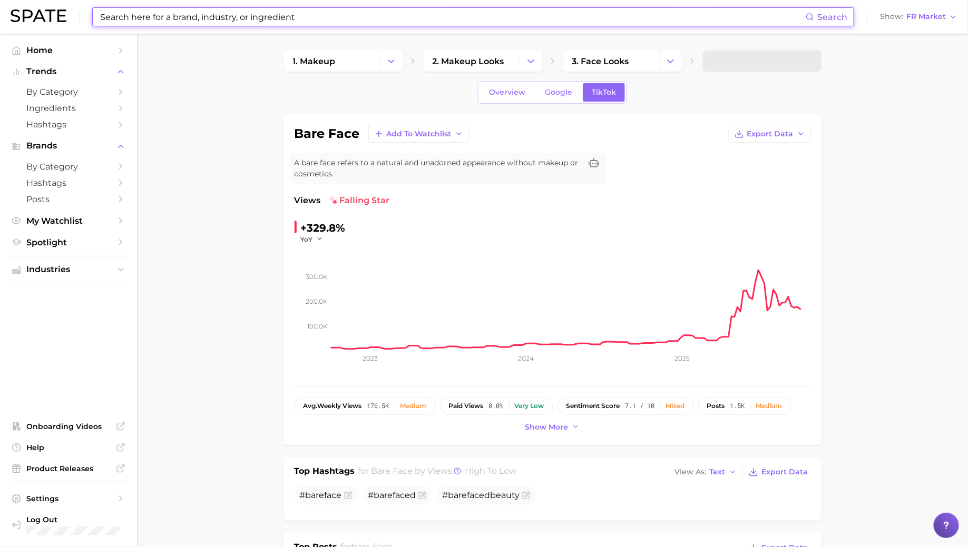
scroll to position [122, 0]
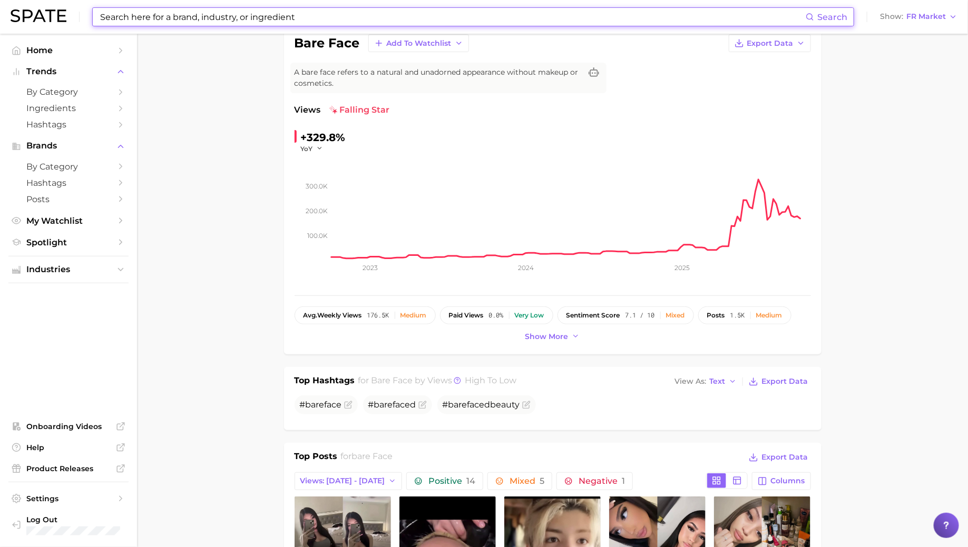
click at [316, 24] on input at bounding box center [452, 17] width 706 height 18
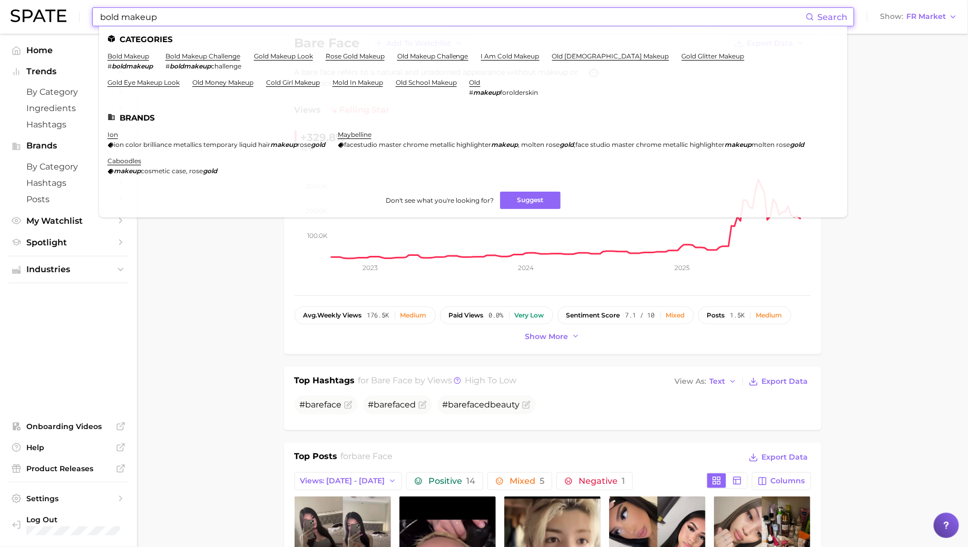
type input "bold makeup"
click at [133, 62] on li "bold makeup # boldmakeup" at bounding box center [129, 61] width 45 height 18
click at [133, 59] on link "bold makeup" at bounding box center [128, 56] width 42 height 8
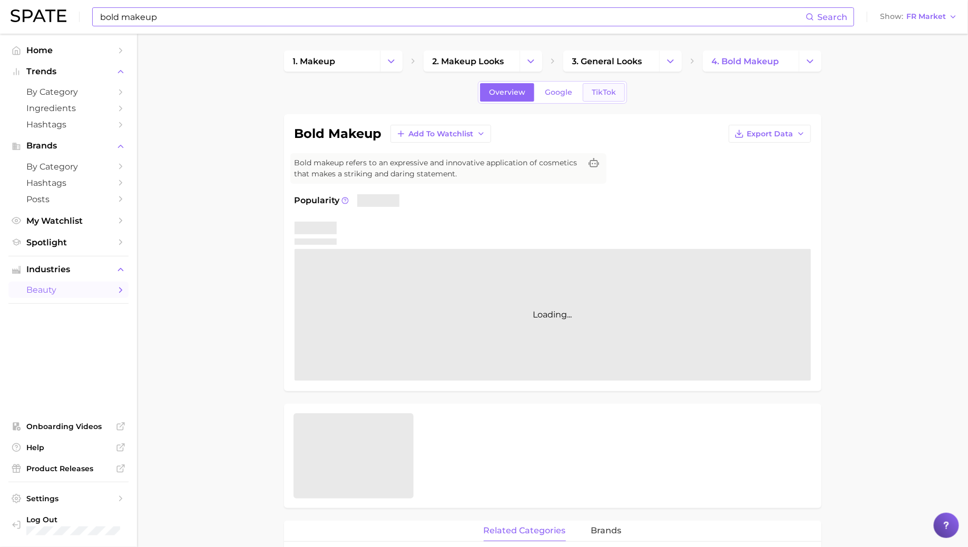
click at [592, 95] on span "TikTok" at bounding box center [604, 92] width 24 height 9
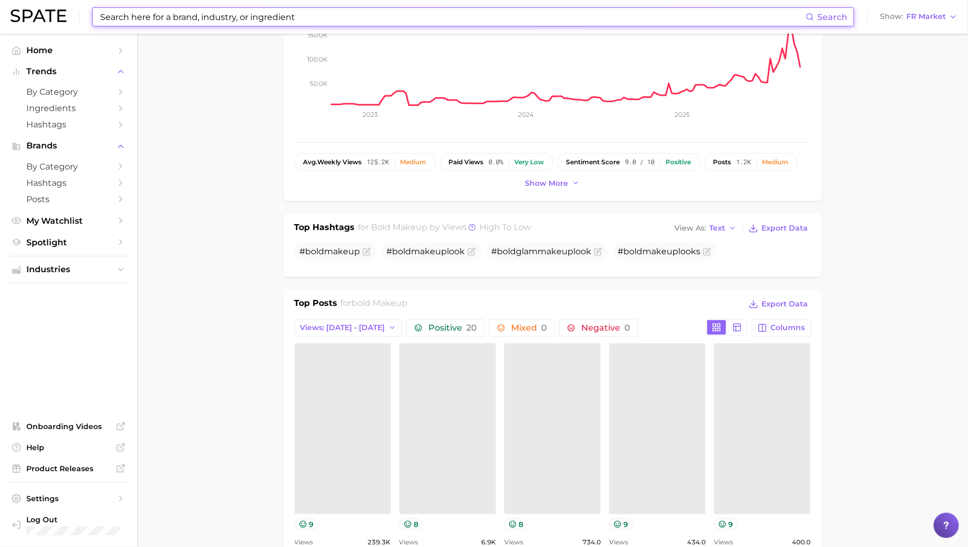
scroll to position [248, 0]
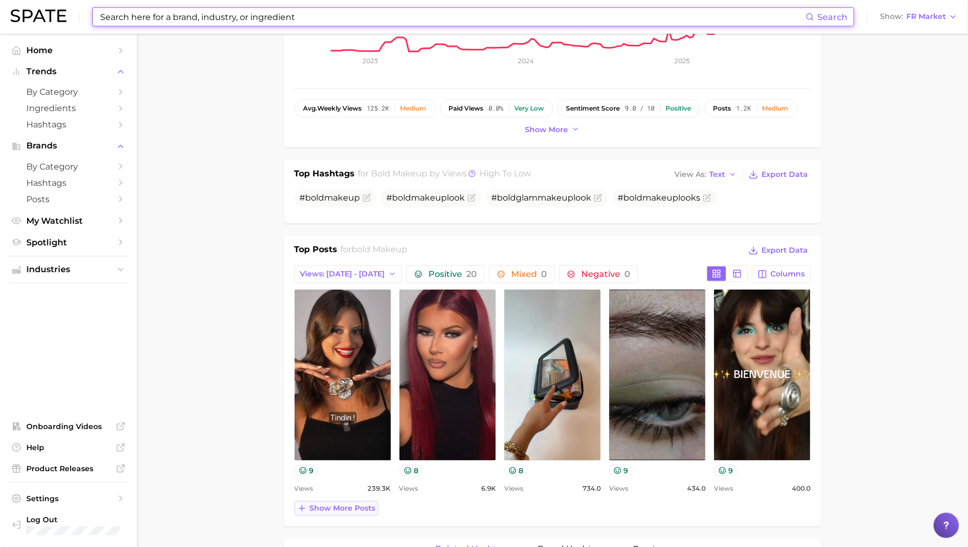
click at [344, 512] on button "Show more posts" at bounding box center [336, 508] width 84 height 15
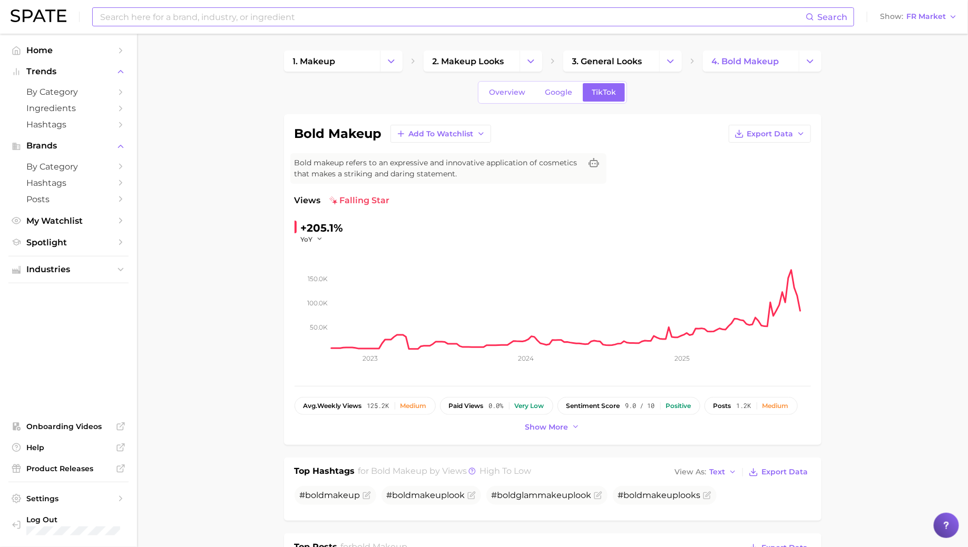
click at [207, 22] on input at bounding box center [452, 17] width 706 height 18
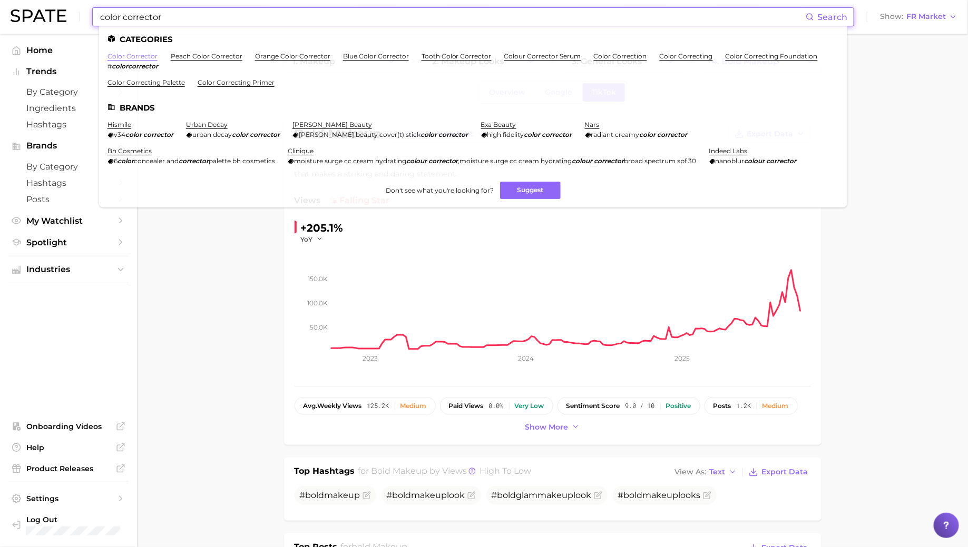
type input "color corrector"
click at [117, 58] on link "color corrector" at bounding box center [132, 56] width 50 height 8
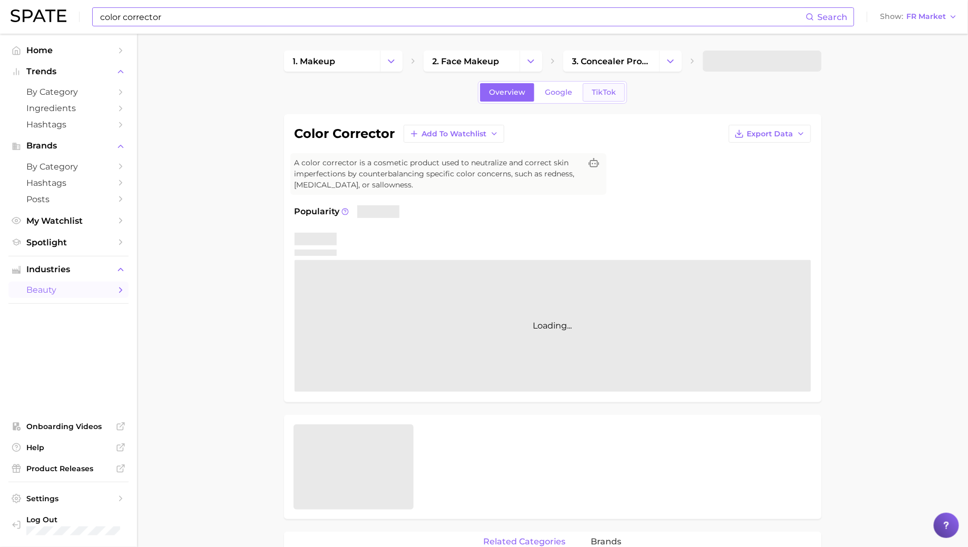
click at [603, 93] on span "TikTok" at bounding box center [604, 92] width 24 height 9
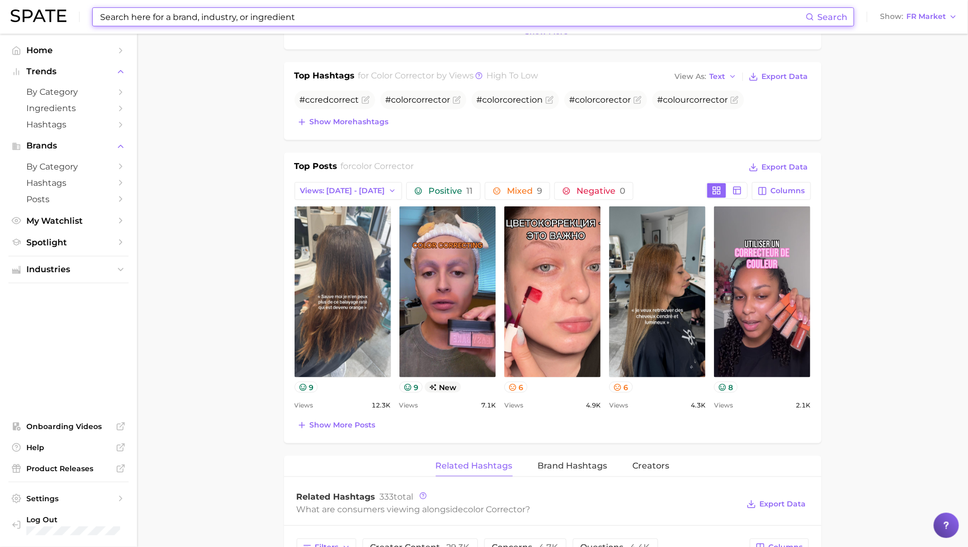
click at [265, 12] on input at bounding box center [452, 17] width 706 height 18
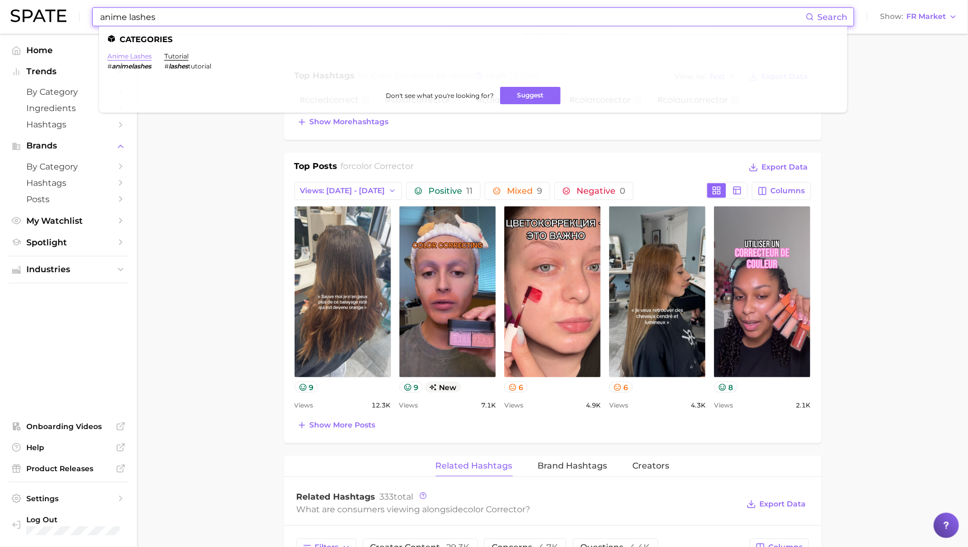
type input "anime lashes"
click at [124, 55] on link "anime lashes" at bounding box center [129, 56] width 44 height 8
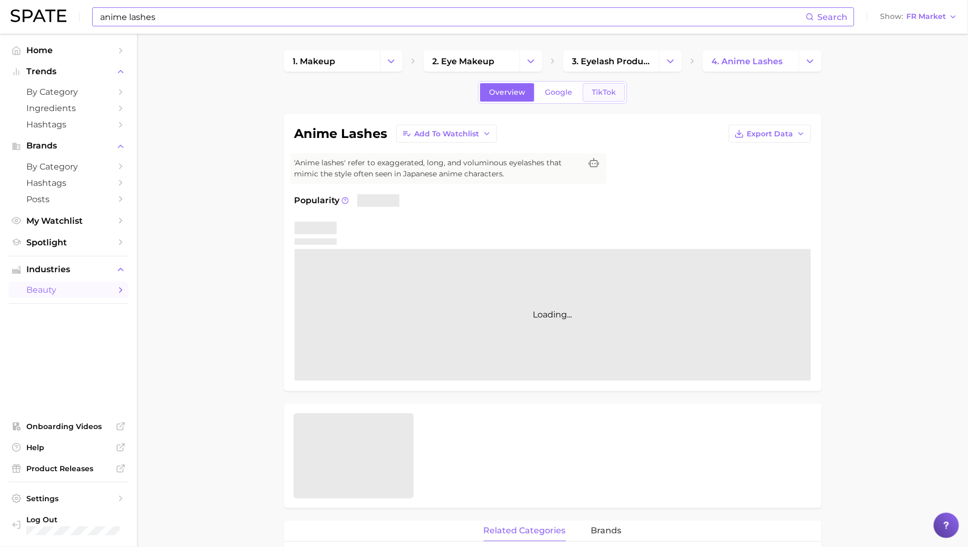
click at [588, 86] on link "TikTok" at bounding box center [604, 92] width 42 height 18
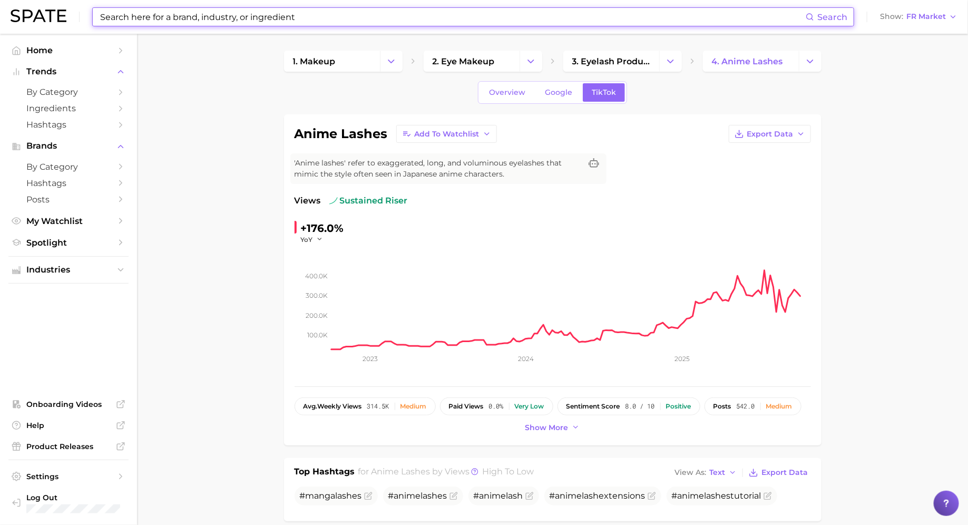
click at [395, 21] on input at bounding box center [452, 17] width 706 height 18
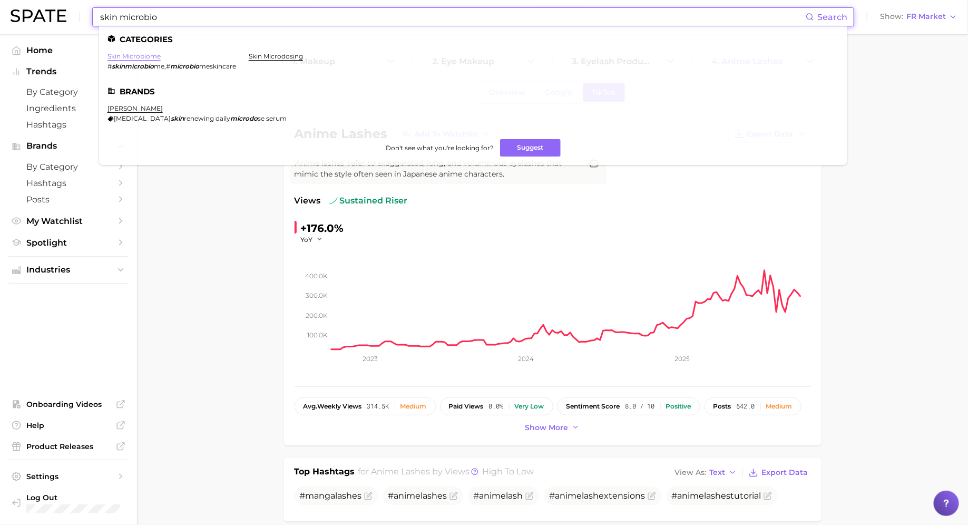
type input "skin microbio"
click at [145, 56] on link "skin microbiome" at bounding box center [133, 56] width 53 height 8
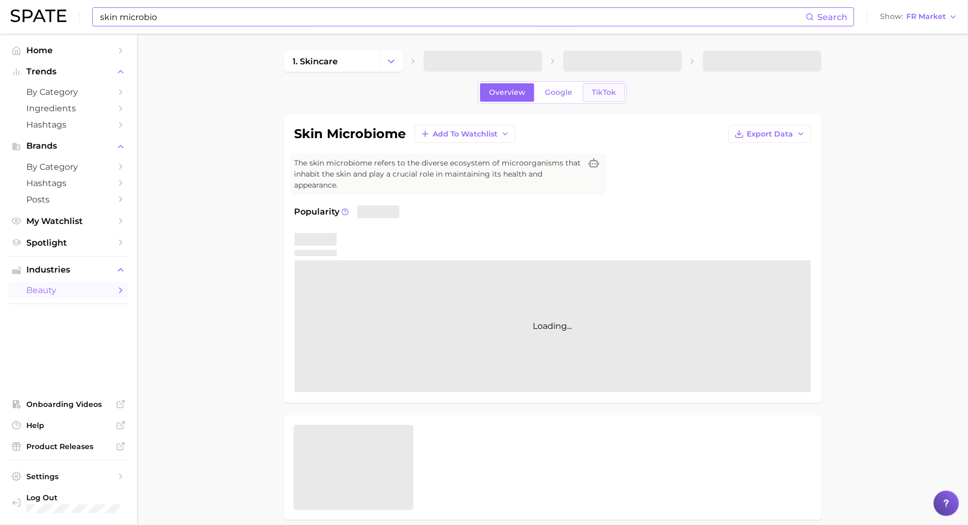
click at [601, 91] on span "TikTok" at bounding box center [604, 92] width 24 height 9
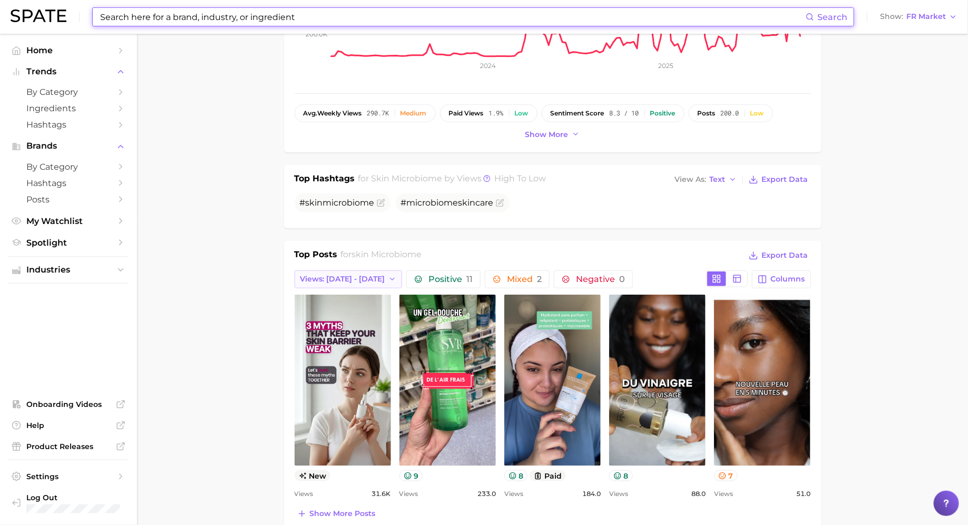
scroll to position [609, 0]
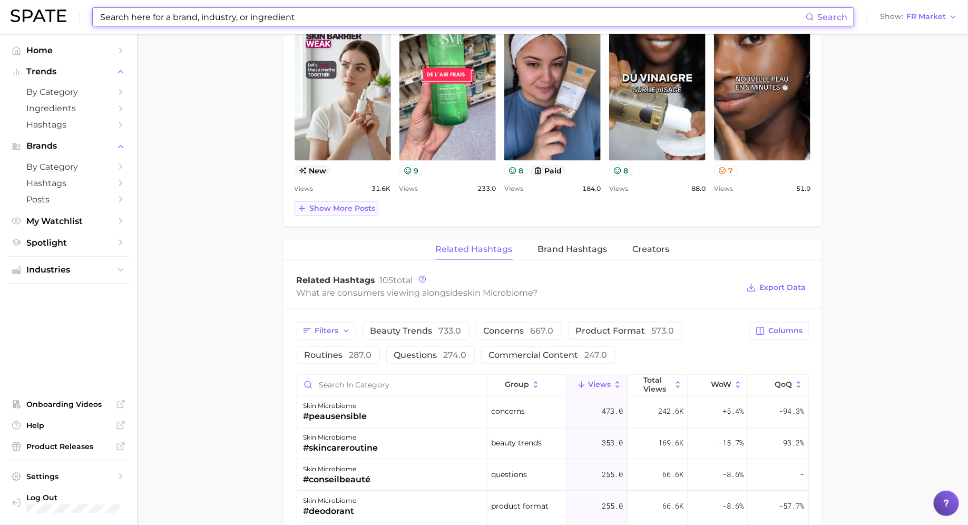
click at [343, 205] on span "Show more posts" at bounding box center [343, 208] width 66 height 9
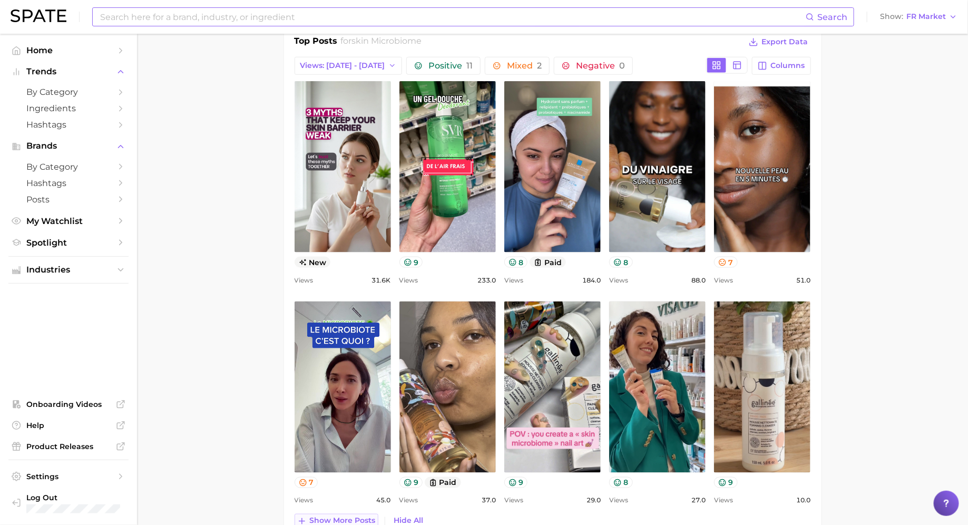
scroll to position [496, 0]
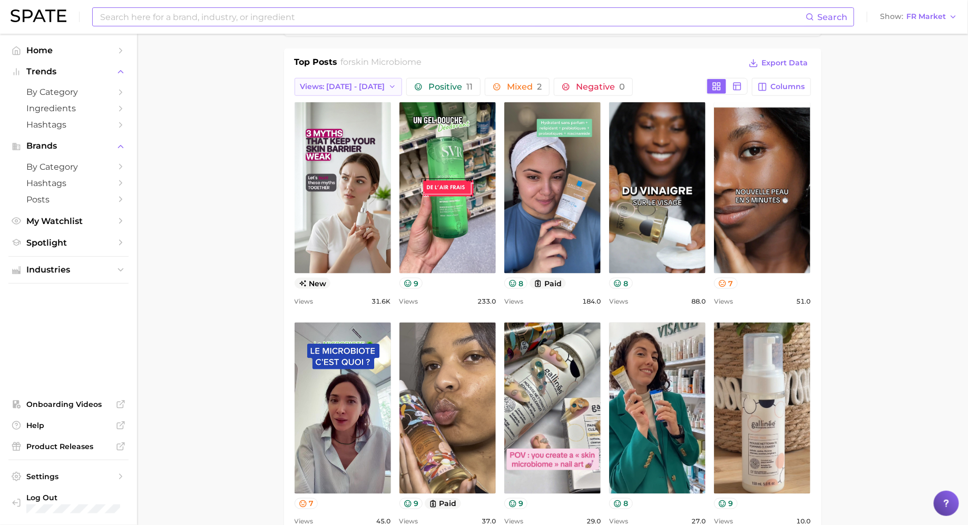
click at [365, 78] on button "Views: [DATE] - [DATE]" at bounding box center [348, 87] width 108 height 18
click at [354, 121] on span "Views: [DATE] - [DATE]" at bounding box center [342, 125] width 85 height 9
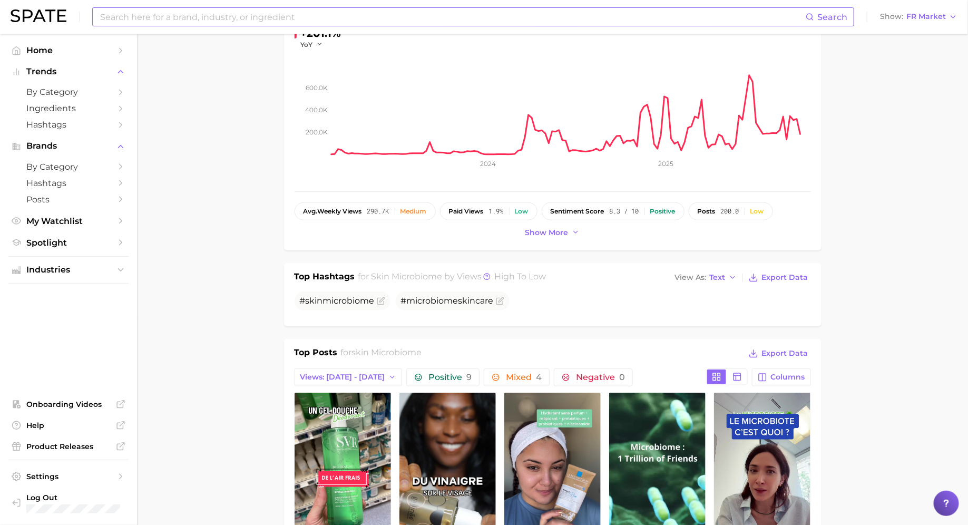
scroll to position [203, 0]
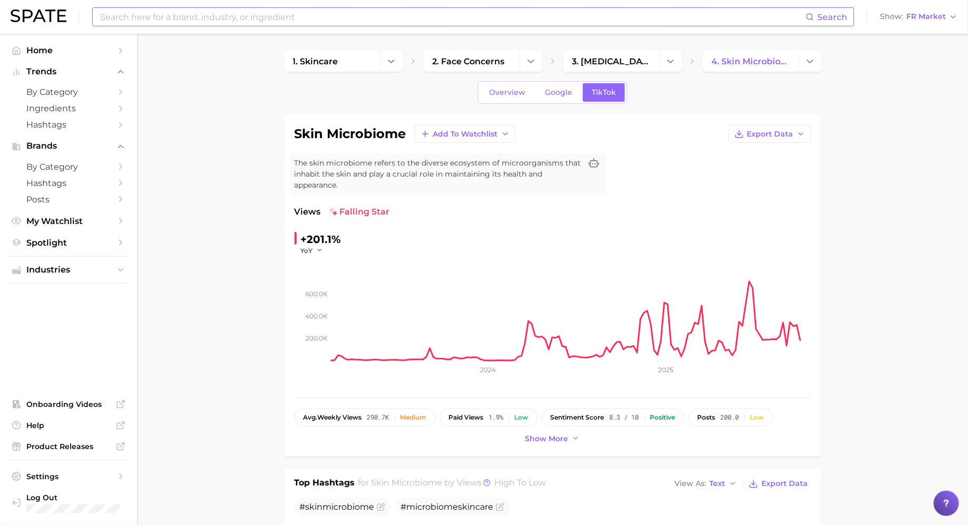
click at [272, 19] on input at bounding box center [452, 17] width 706 height 18
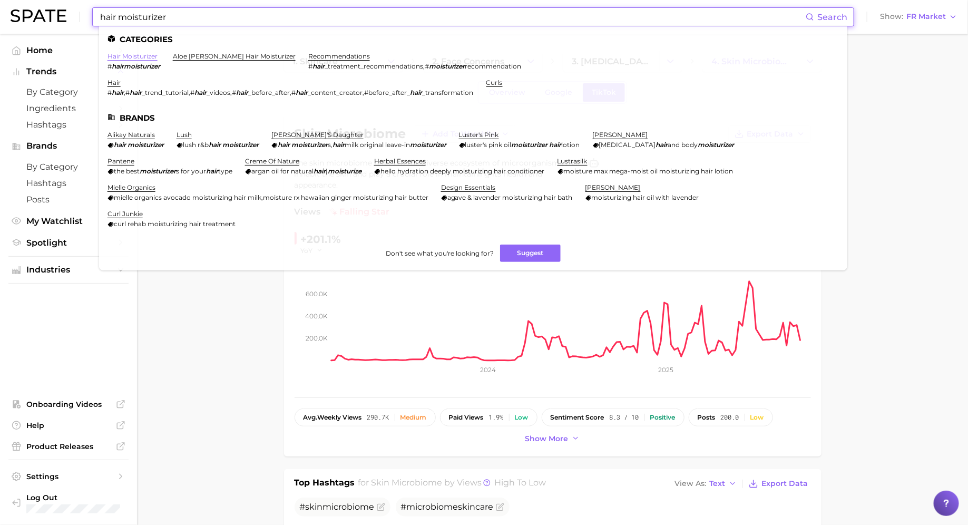
type input "hair moisturizer"
click at [130, 52] on ul "Categories hair moisturizer # hairmoisturizer aloe [PERSON_NAME] hair moisturiz…" at bounding box center [473, 148] width 748 height 244
click at [135, 58] on link "hair moisturizer" at bounding box center [132, 56] width 50 height 8
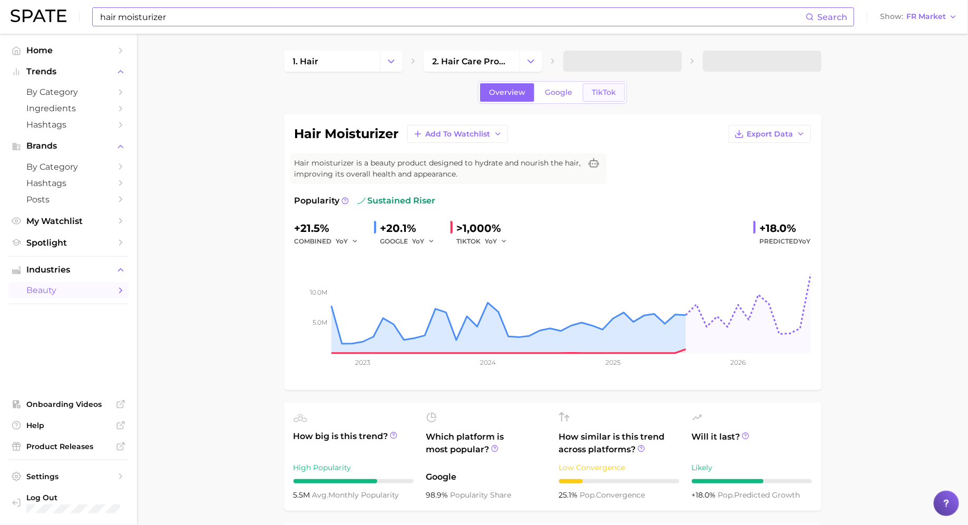
click at [612, 90] on span "TikTok" at bounding box center [604, 92] width 24 height 9
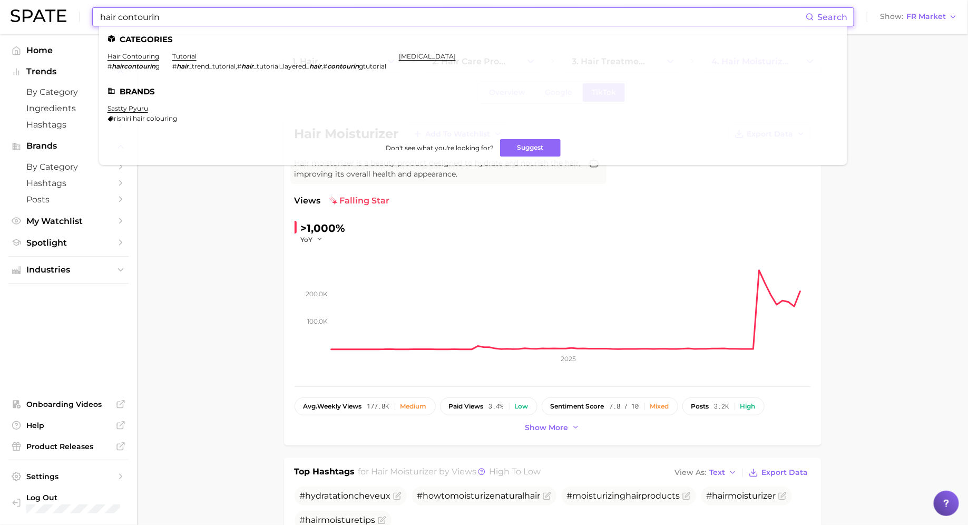
type input "hair contourin"
click at [147, 56] on link "hair contouring" at bounding box center [133, 56] width 52 height 8
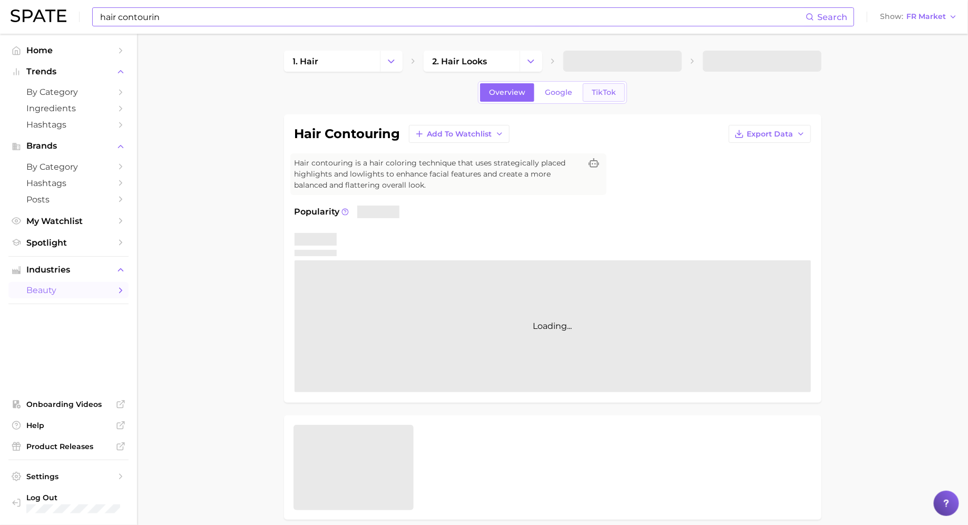
click at [584, 95] on link "TikTok" at bounding box center [604, 92] width 42 height 18
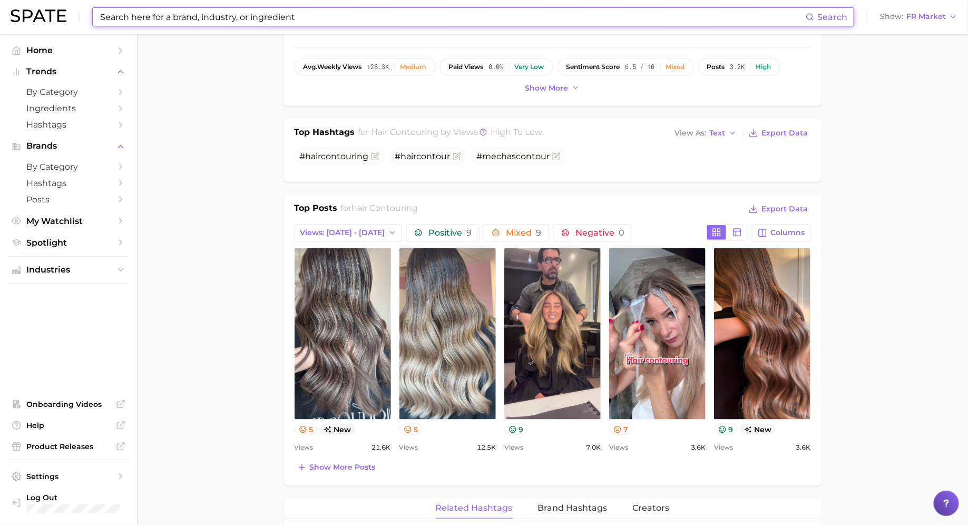
scroll to position [351, 0]
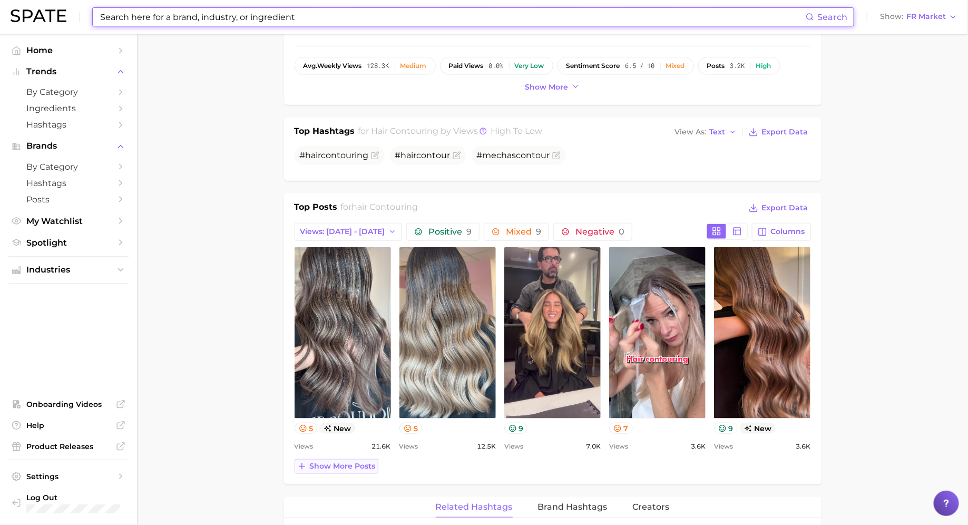
click at [322, 461] on span "Show more posts" at bounding box center [343, 465] width 66 height 9
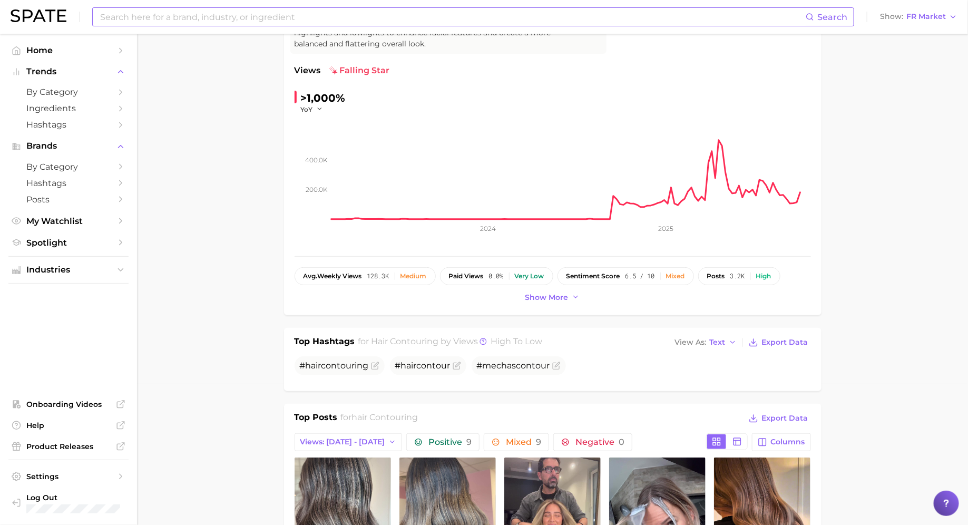
scroll to position [0, 0]
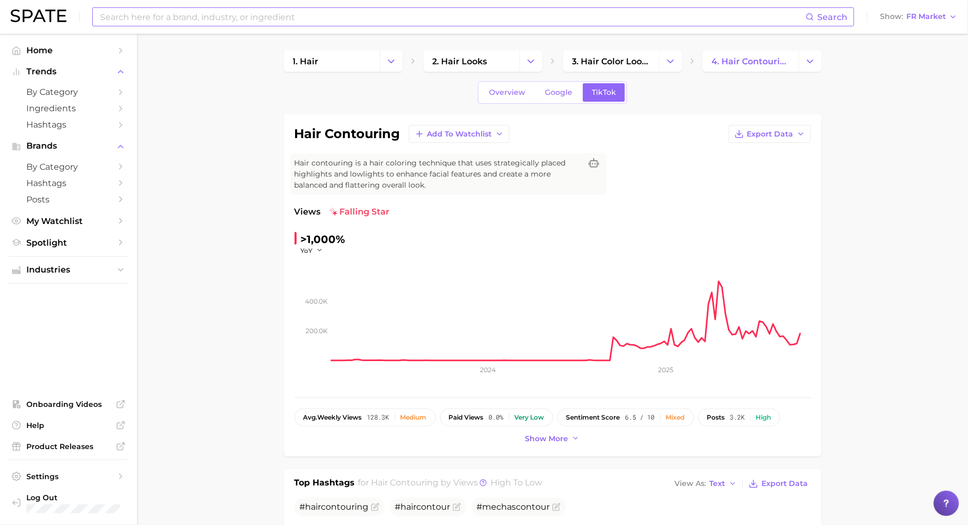
click at [162, 12] on input at bounding box center [452, 17] width 706 height 18
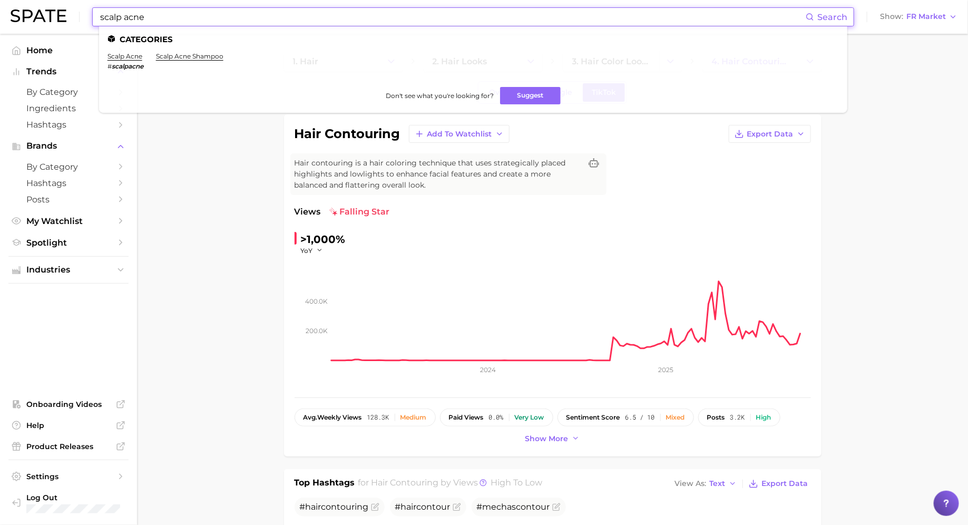
type input "scalp acne"
click at [133, 51] on ul "Categories scalp acne # scalpacne scalp acne shampoo Don't see what you're look…" at bounding box center [473, 69] width 748 height 86
click at [130, 53] on link "scalp acne" at bounding box center [124, 56] width 35 height 8
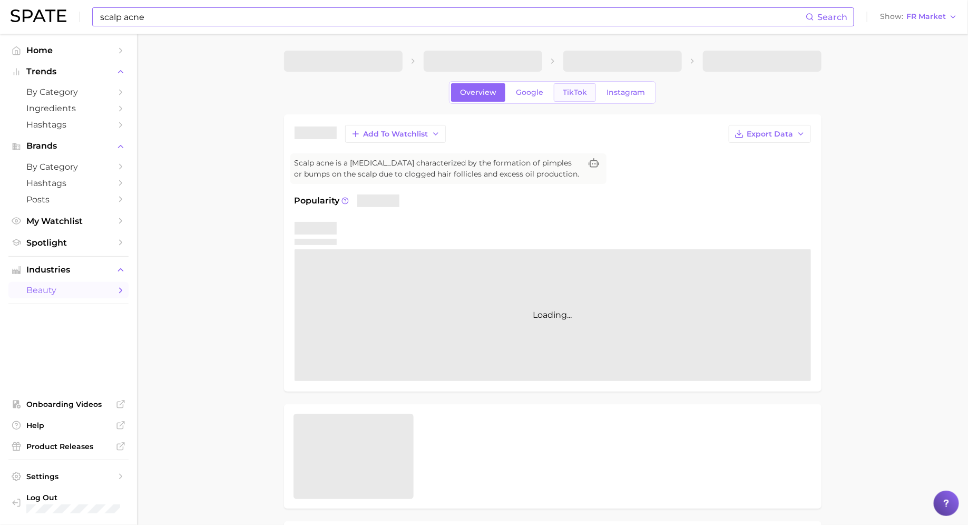
click at [570, 92] on span "TikTok" at bounding box center [575, 92] width 24 height 9
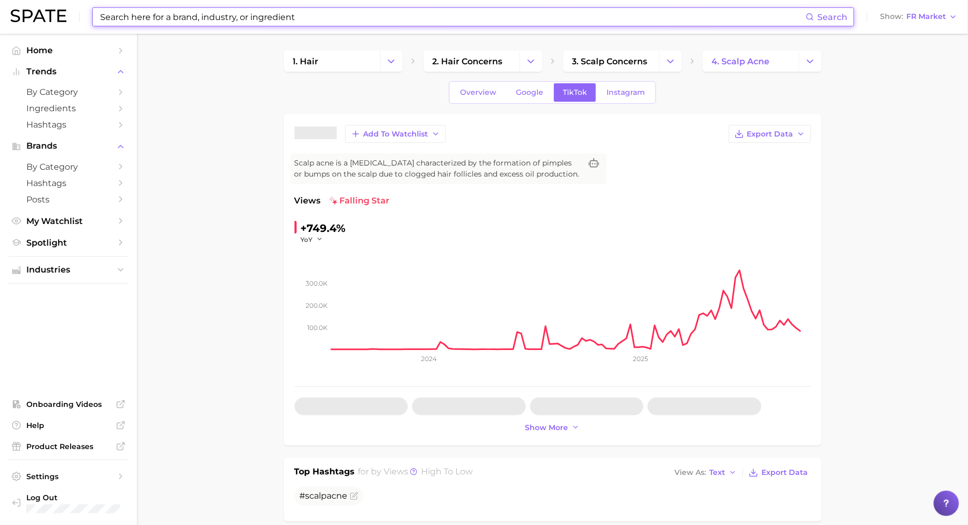
click at [313, 8] on input at bounding box center [452, 17] width 706 height 18
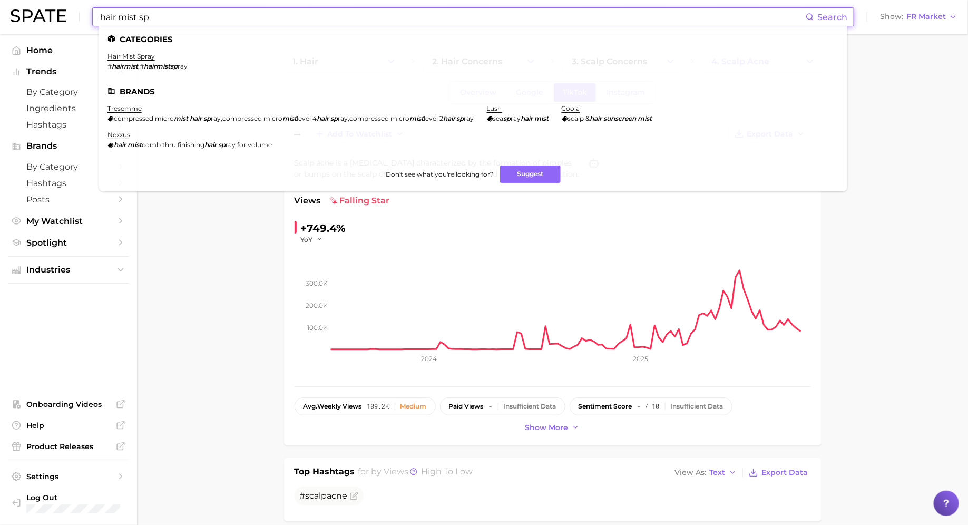
type input "hair mist sp"
click at [137, 61] on li "hair mist spray # hairmist , # hairmistsp ray" at bounding box center [147, 61] width 80 height 18
click at [137, 54] on link "hair mist spray" at bounding box center [130, 56] width 47 height 8
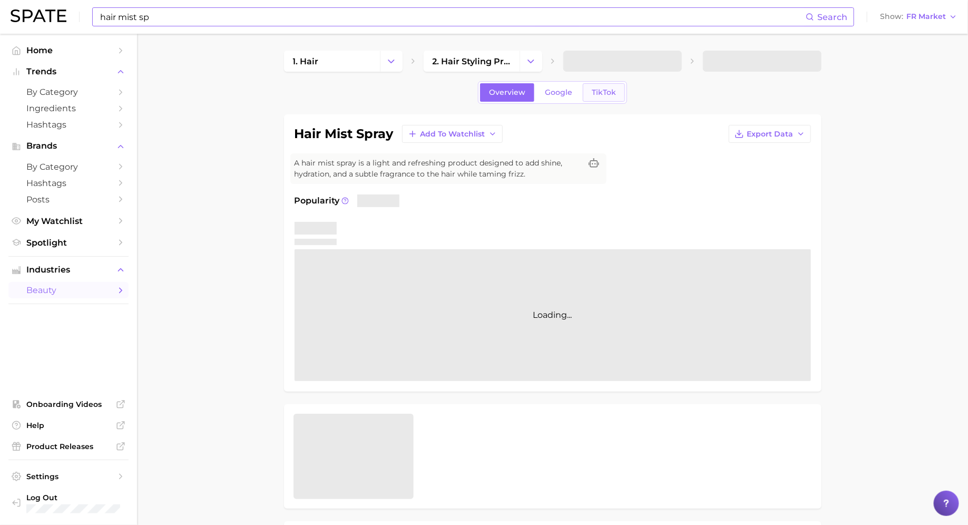
click at [583, 88] on link "TikTok" at bounding box center [604, 92] width 42 height 18
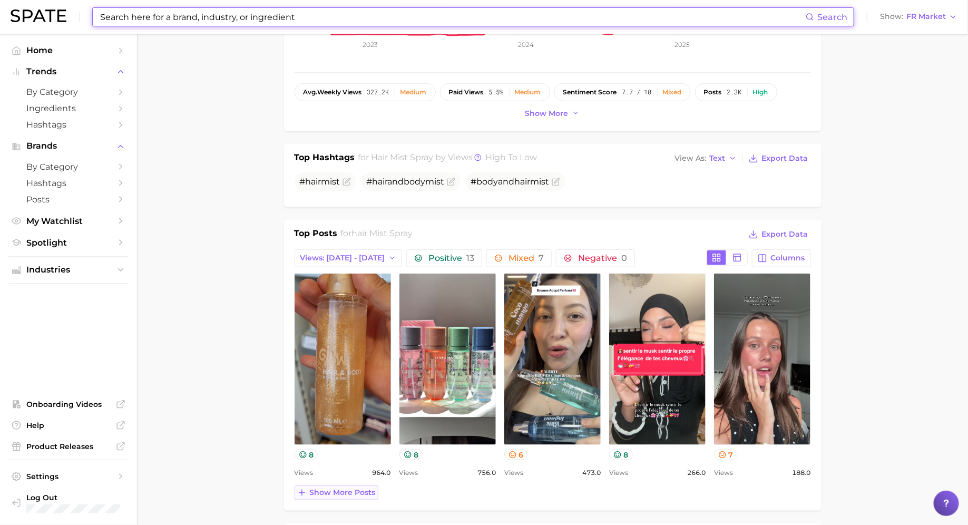
click at [360, 492] on span "Show more posts" at bounding box center [343, 492] width 66 height 9
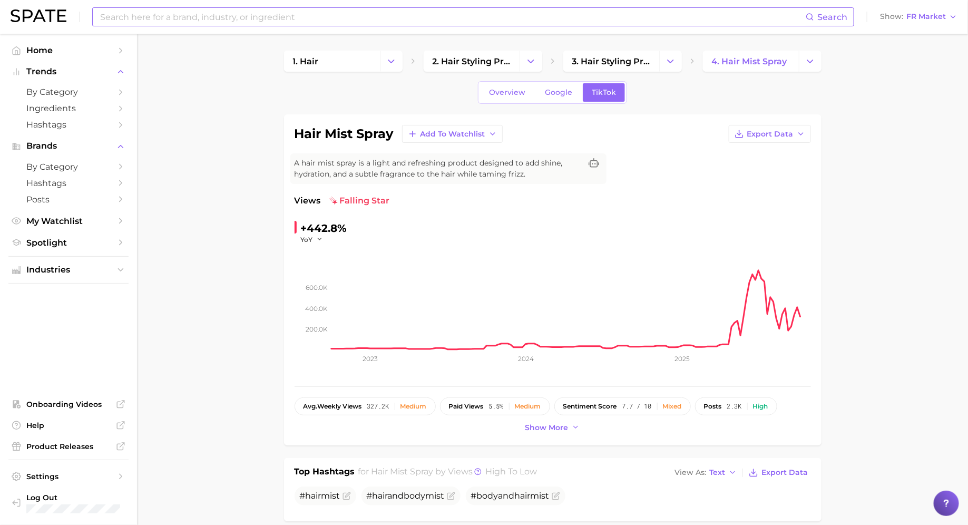
click at [245, 1] on div "Search Show FR Market" at bounding box center [484, 17] width 947 height 34
click at [245, 21] on input at bounding box center [452, 17] width 706 height 18
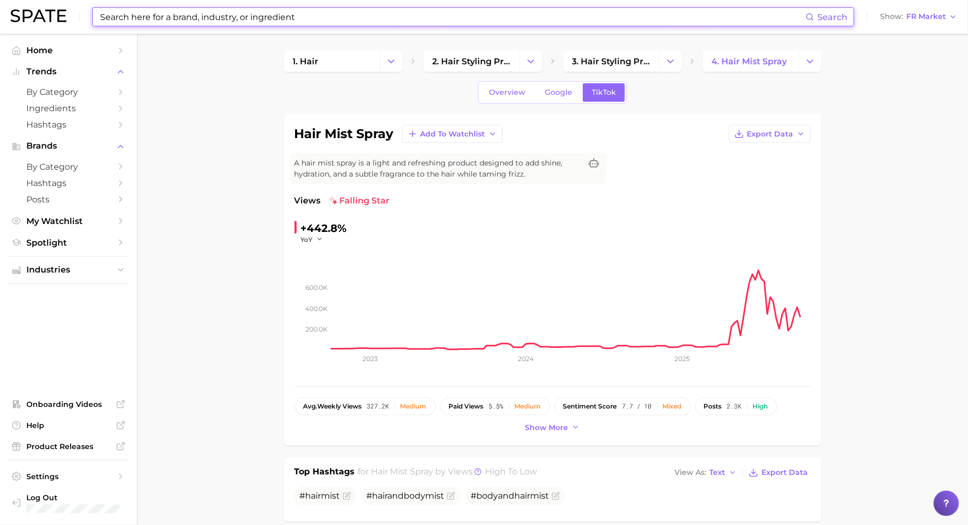
click at [243, 15] on input at bounding box center [452, 17] width 706 height 18
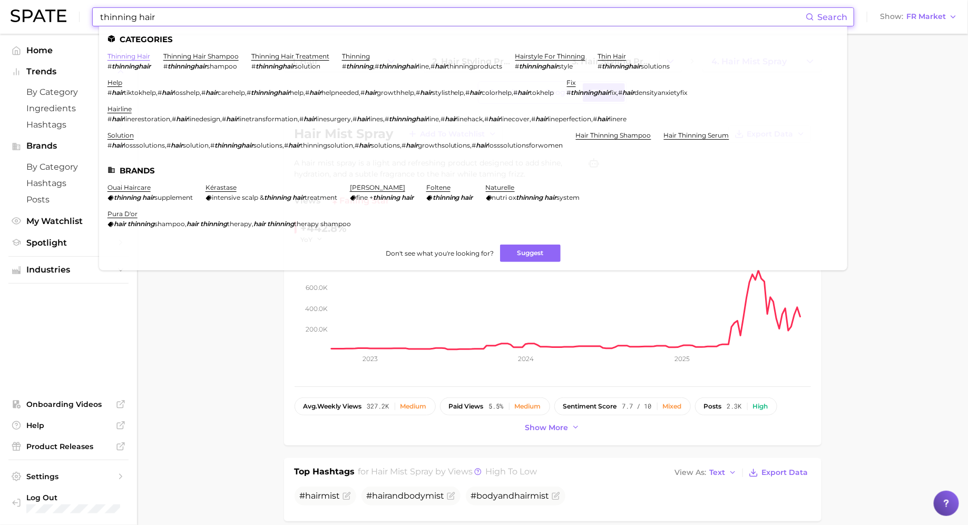
type input "thinning hair"
click at [136, 56] on link "thinning hair" at bounding box center [128, 56] width 43 height 8
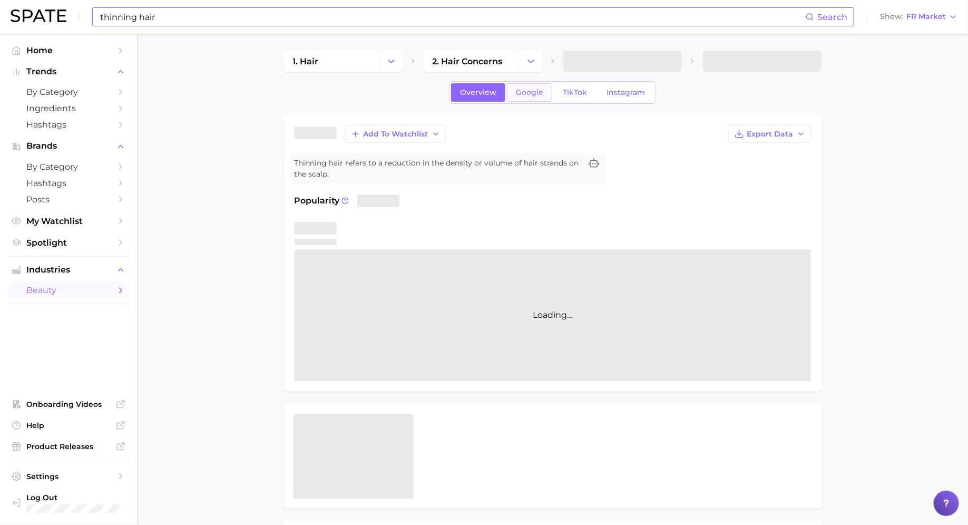
click at [552, 87] on link "Google" at bounding box center [529, 92] width 45 height 18
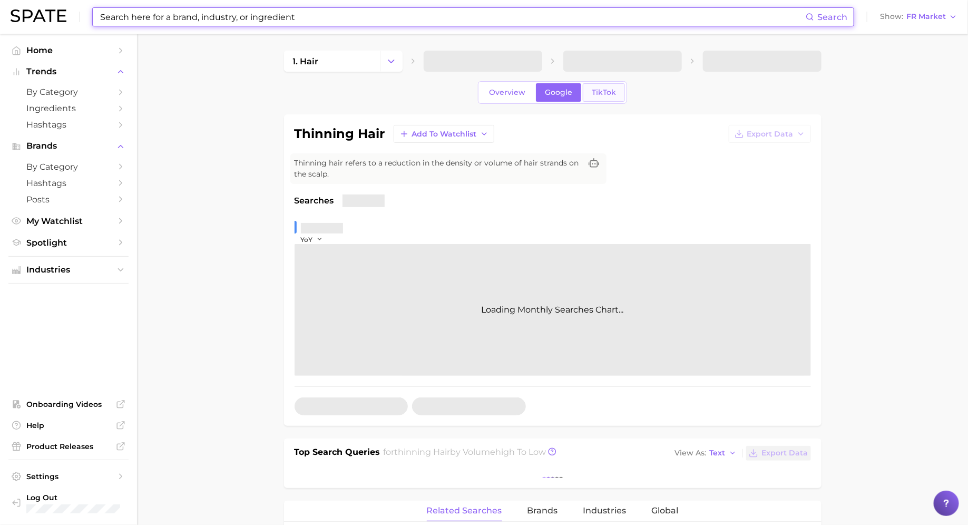
click at [612, 92] on span "TikTok" at bounding box center [604, 92] width 24 height 9
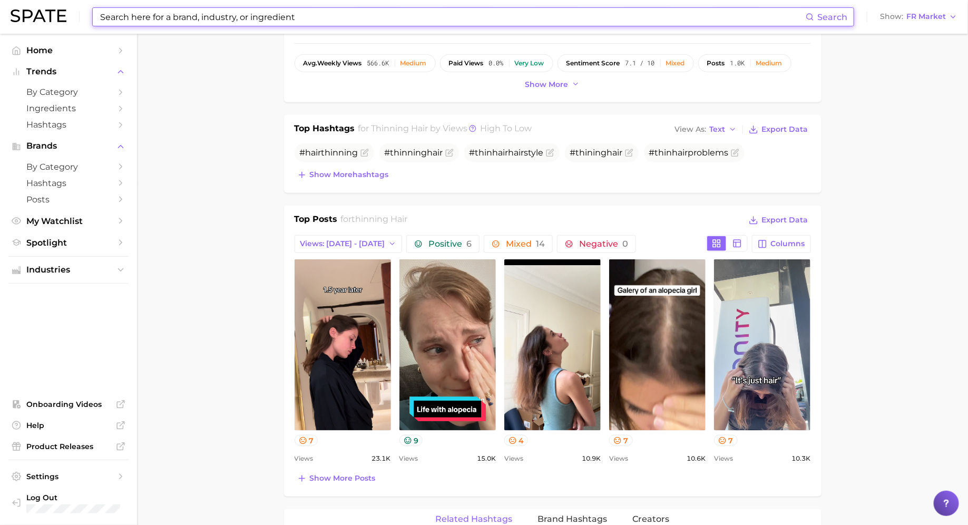
scroll to position [344, 0]
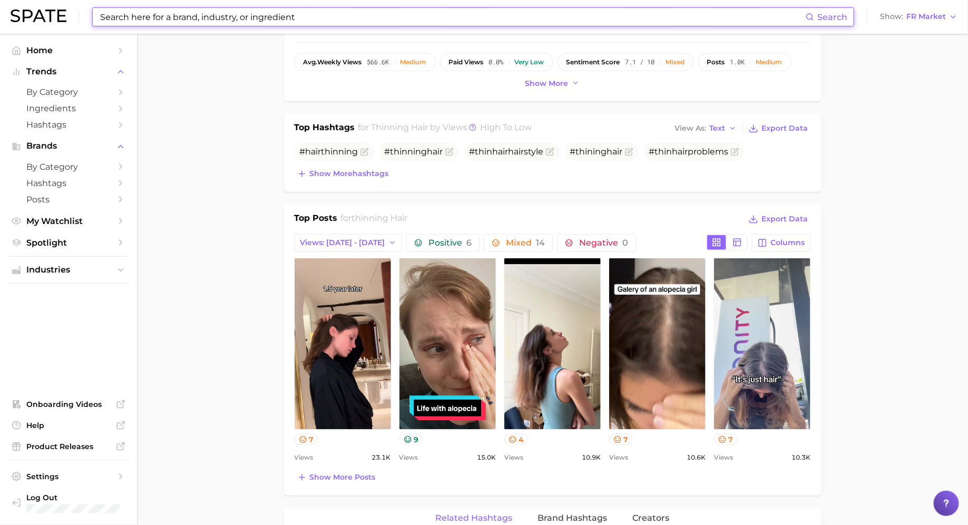
click at [165, 24] on input at bounding box center [452, 17] width 706 height 18
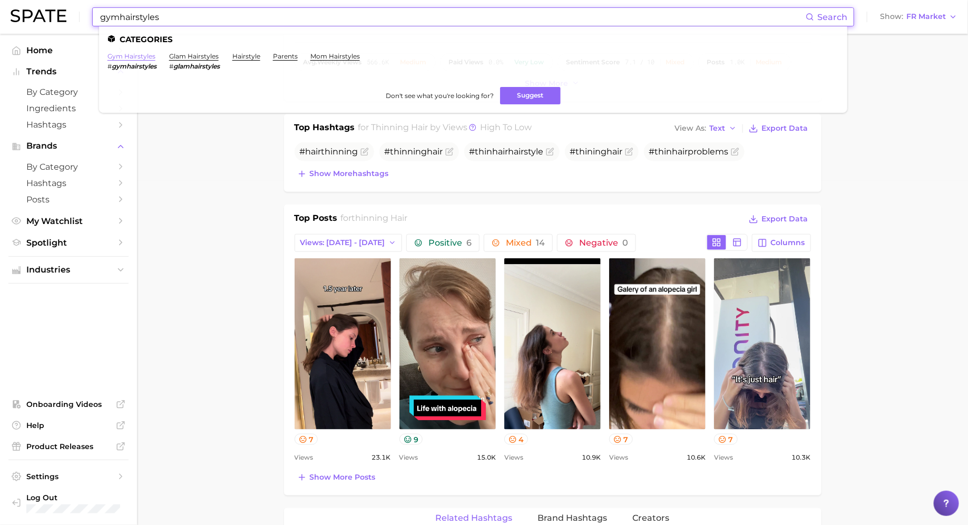
type input "gymhairstyles"
click at [133, 57] on link "gym hairstyles" at bounding box center [131, 56] width 48 height 8
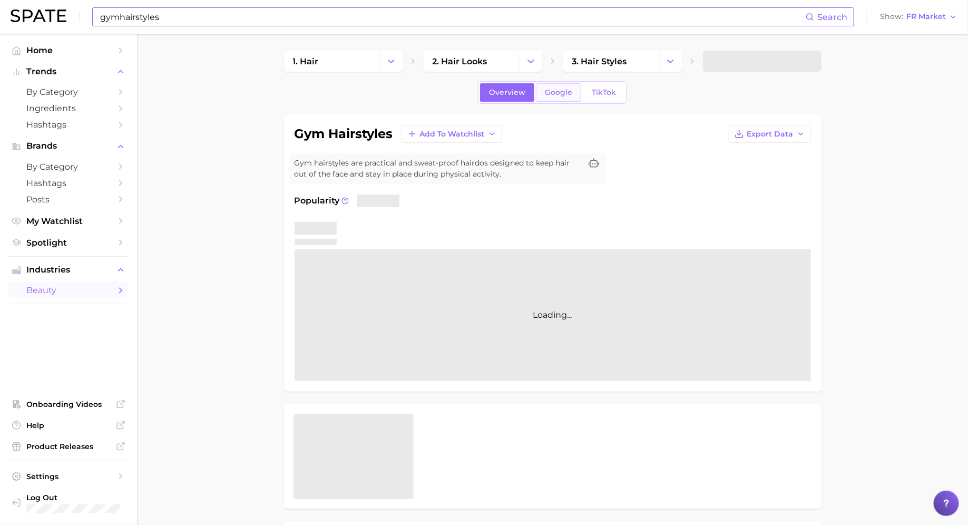
click at [573, 92] on link "Google" at bounding box center [558, 92] width 45 height 18
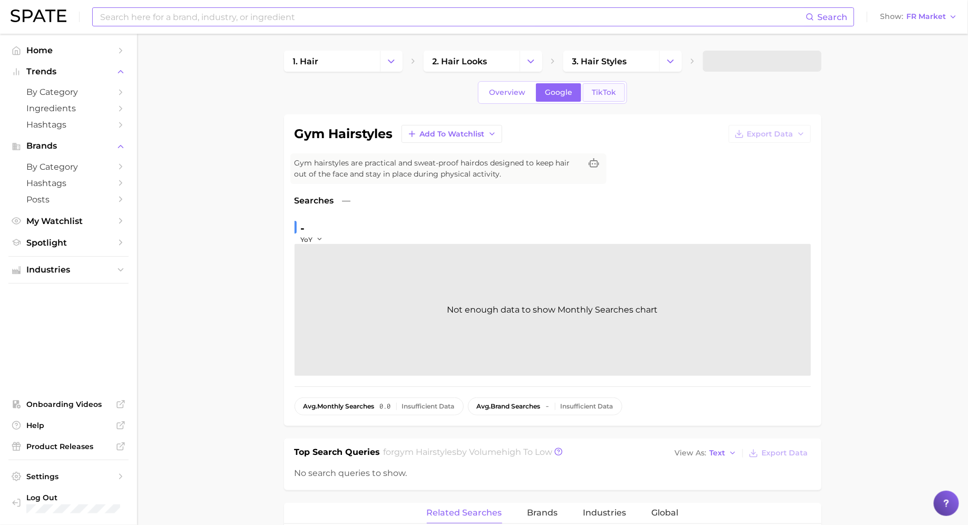
click at [605, 93] on span "TikTok" at bounding box center [604, 92] width 24 height 9
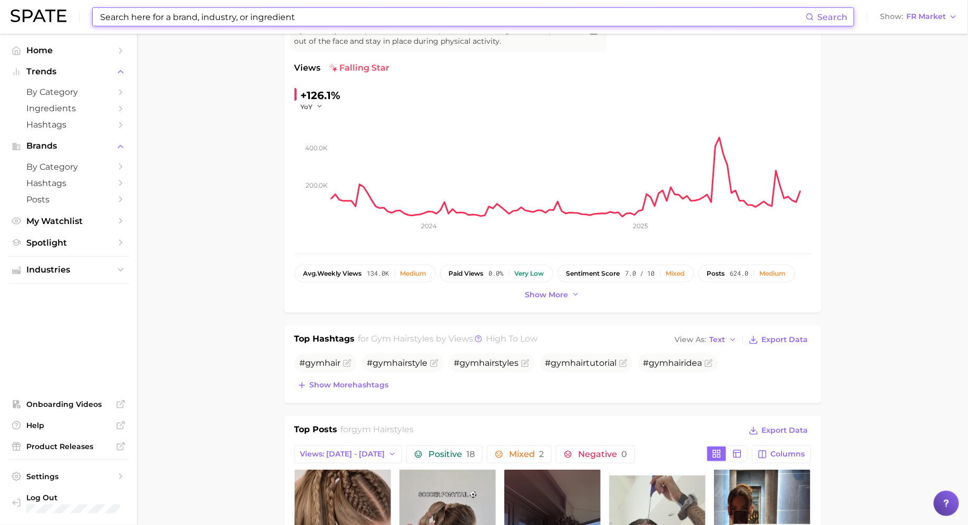
scroll to position [132, 0]
click at [160, 8] on input at bounding box center [452, 17] width 706 height 18
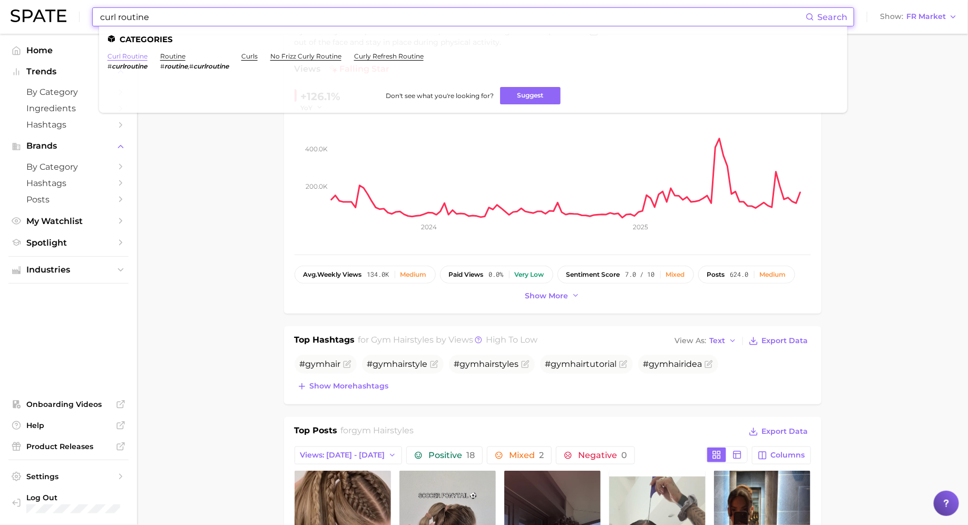
type input "curl routine"
click at [133, 54] on link "curl routine" at bounding box center [127, 56] width 40 height 8
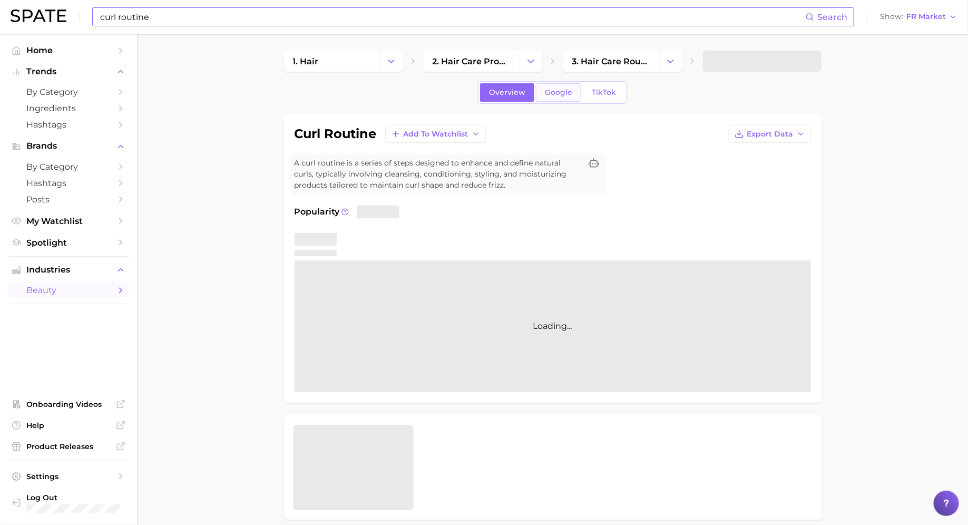
click at [574, 89] on link "Google" at bounding box center [558, 92] width 45 height 18
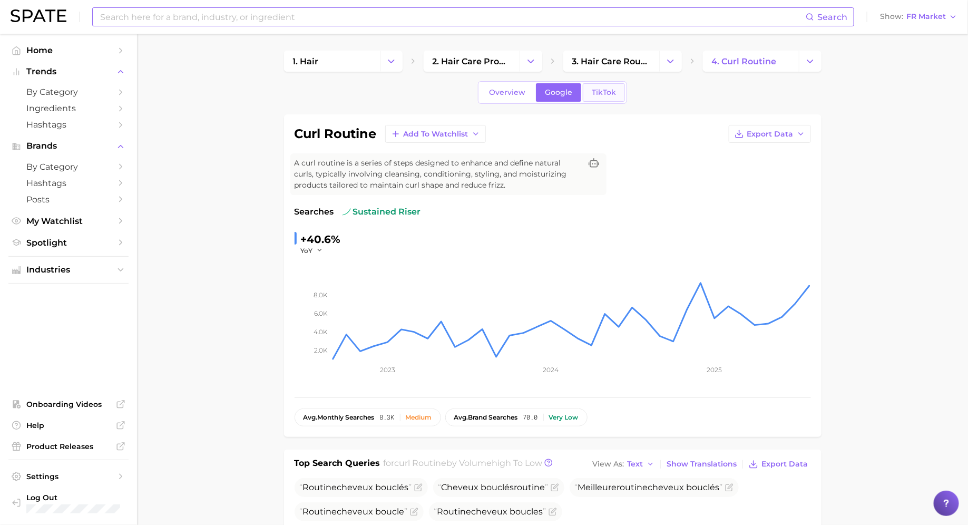
click at [614, 96] on link "TikTok" at bounding box center [604, 92] width 42 height 18
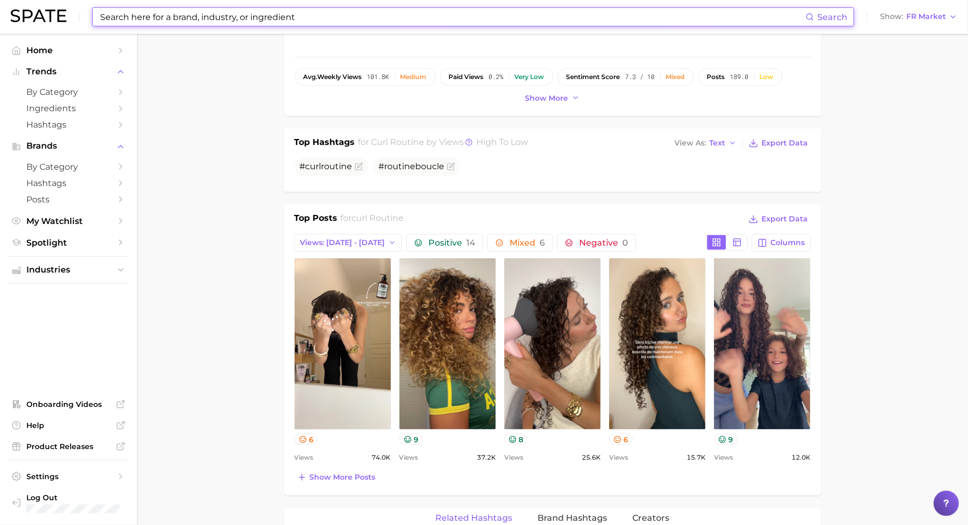
scroll to position [335, 0]
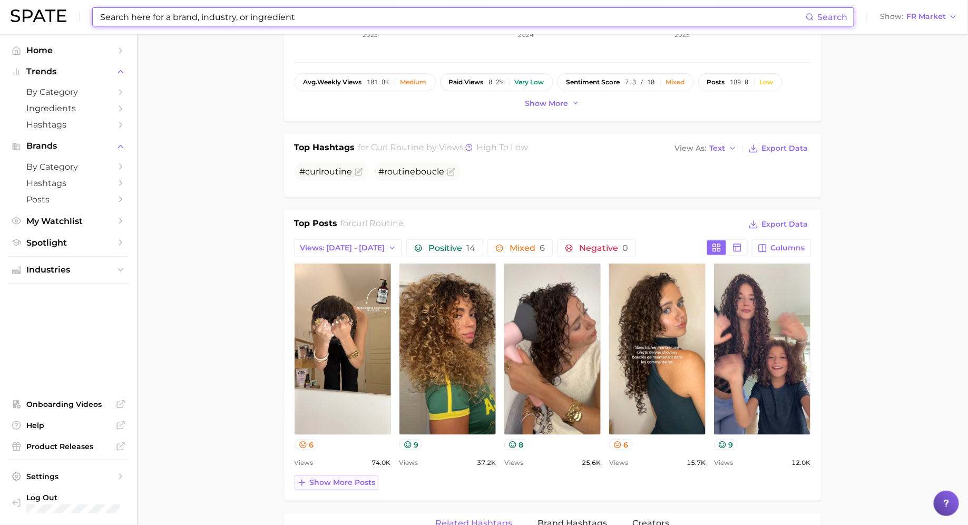
click at [337, 481] on span "Show more posts" at bounding box center [343, 482] width 66 height 9
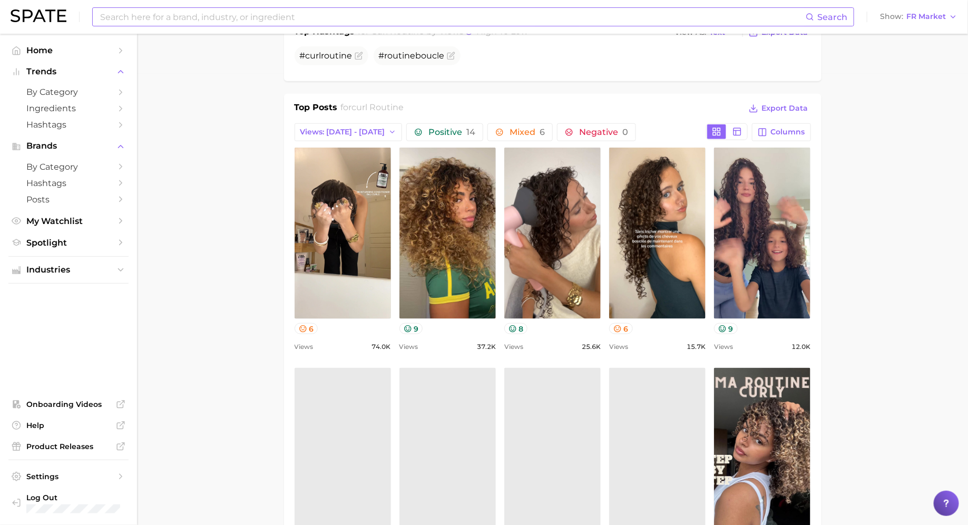
scroll to position [0, 0]
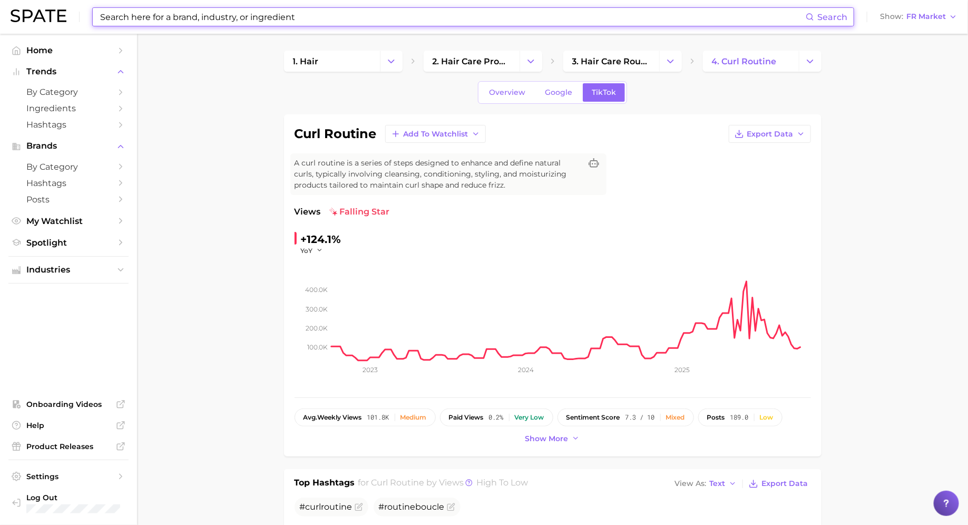
click at [185, 12] on input at bounding box center [452, 17] width 706 height 18
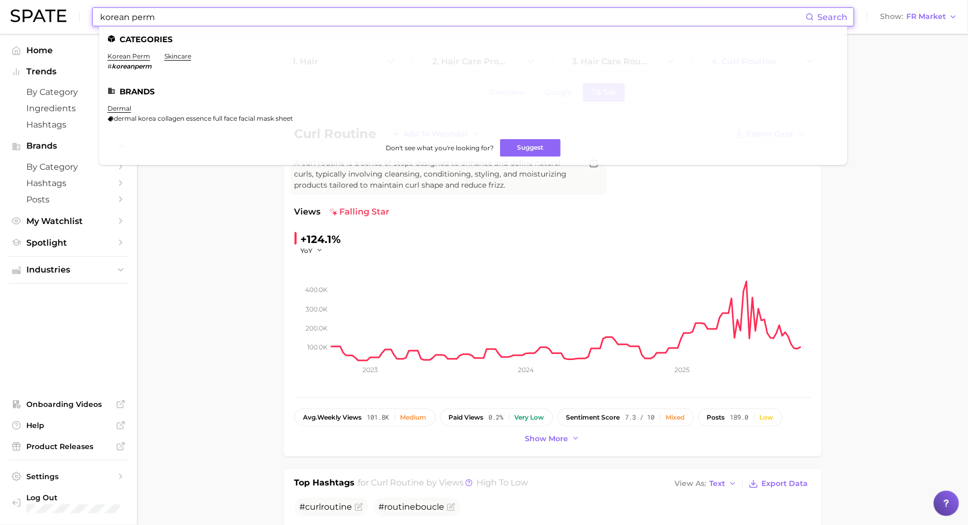
type input "korean perm"
click at [136, 61] on li "korean perm # koreanperm" at bounding box center [129, 61] width 44 height 18
click at [137, 53] on link "korean perm" at bounding box center [128, 56] width 43 height 8
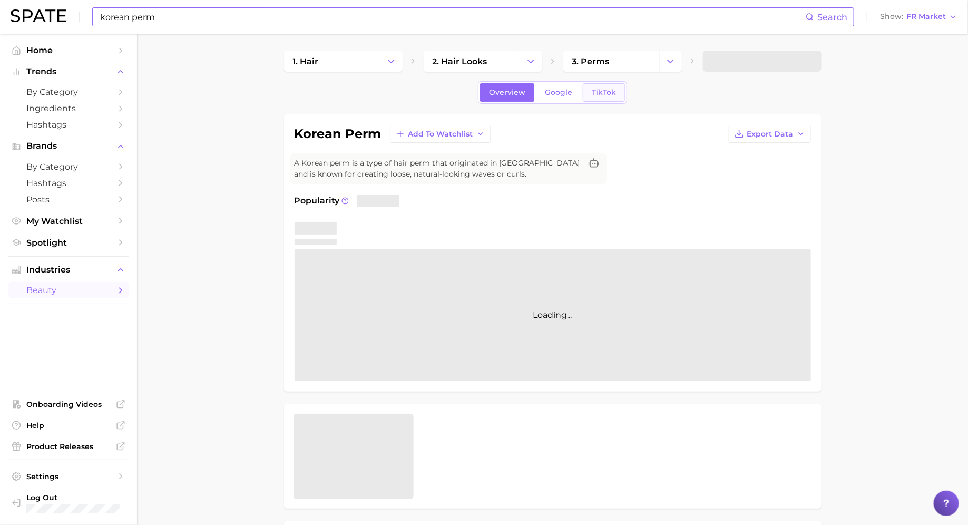
click at [602, 99] on link "TikTok" at bounding box center [604, 92] width 42 height 18
